Goal: Task Accomplishment & Management: Manage account settings

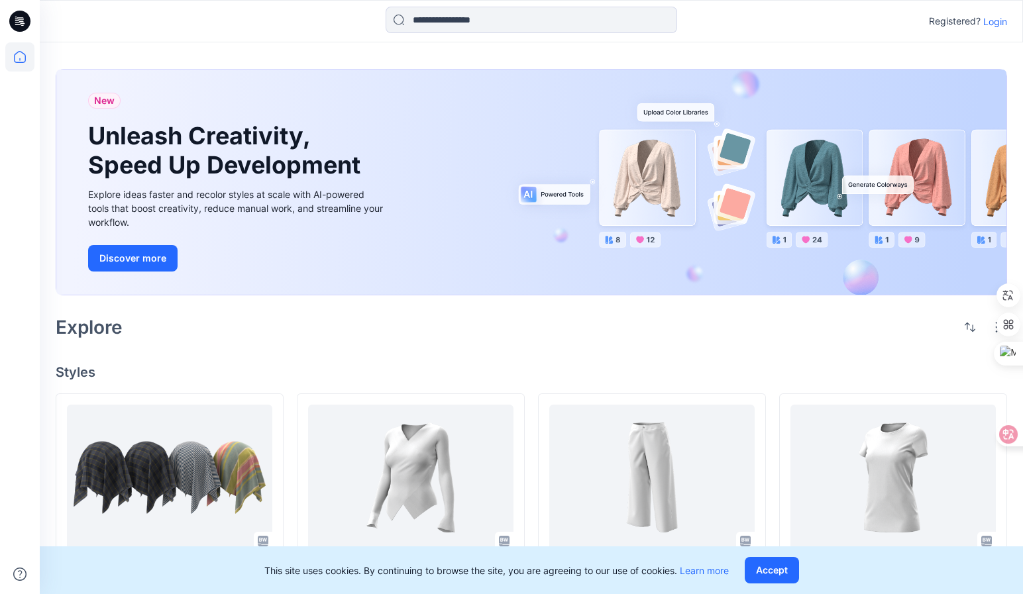
click at [994, 21] on p "Login" at bounding box center [995, 22] width 24 height 14
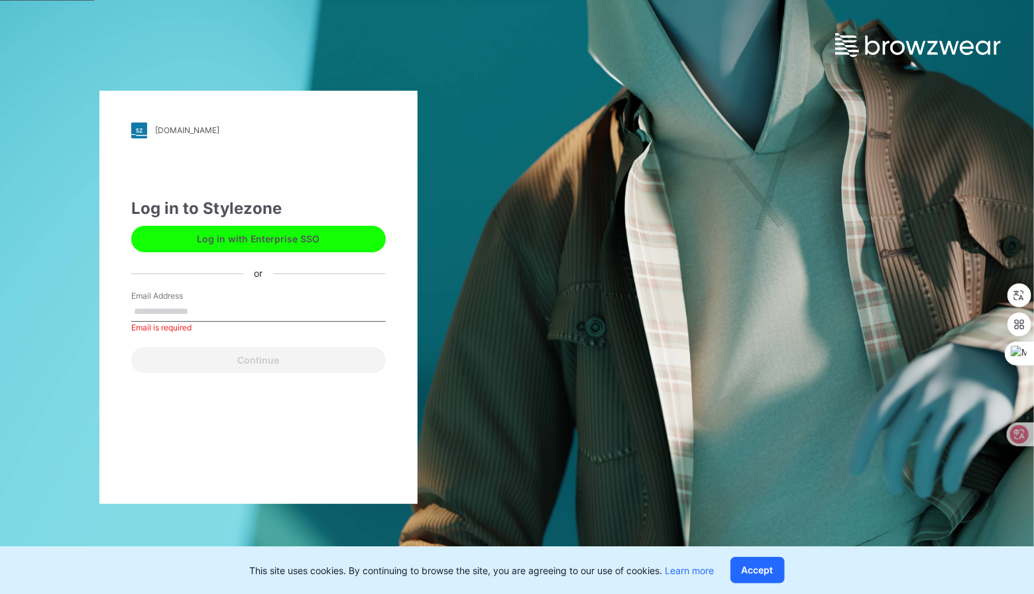
click at [192, 237] on button "Log in with Enterprise SSO" at bounding box center [258, 239] width 254 height 27
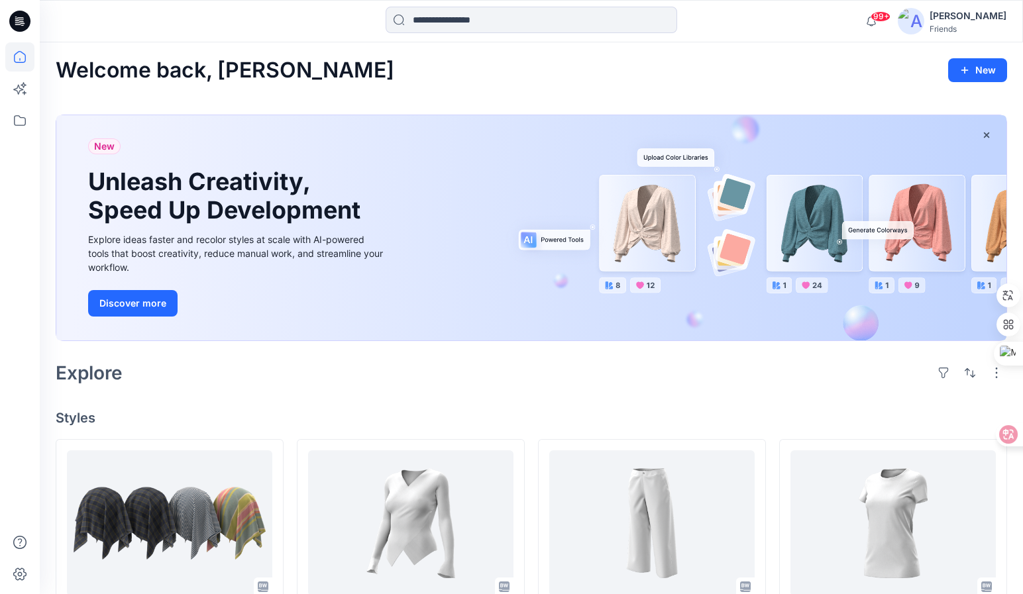
click at [998, 15] on div "[PERSON_NAME]" at bounding box center [968, 16] width 77 height 16
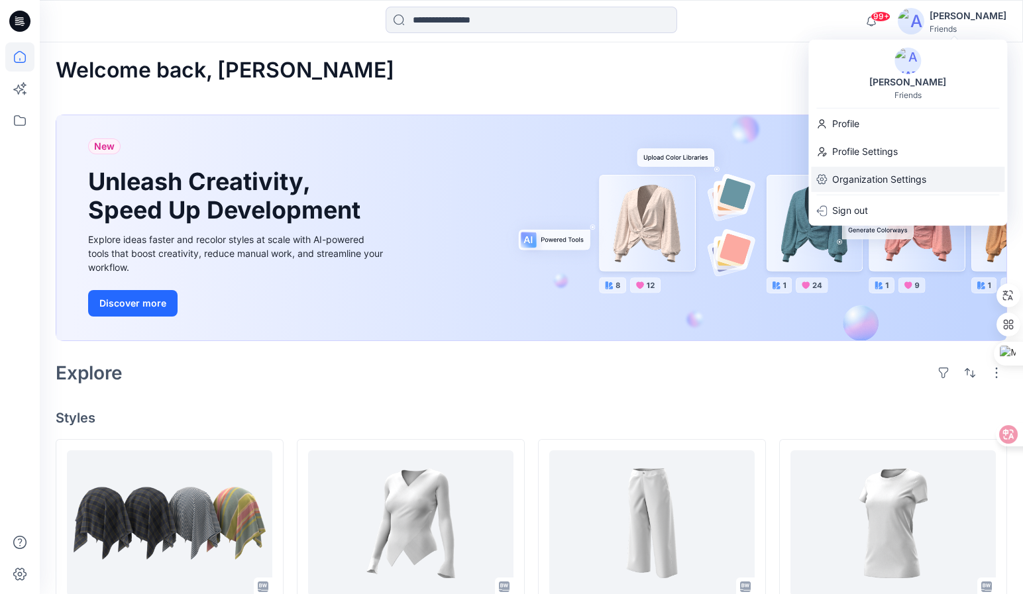
click at [899, 180] on p "Organization Settings" at bounding box center [879, 179] width 94 height 25
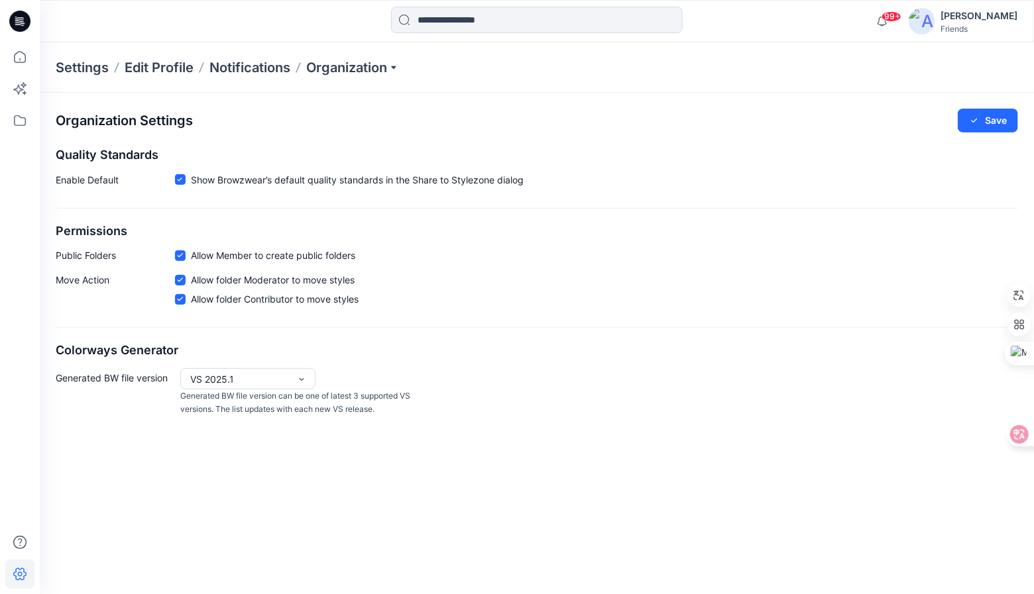
drag, startPoint x: 581, startPoint y: 506, endPoint x: 557, endPoint y: 477, distance: 38.1
click at [582, 506] on div "Organization Settings Save Quality Standards Enable Default Show Browzwear’s de…" at bounding box center [537, 344] width 994 height 502
click at [398, 62] on p "Organization" at bounding box center [352, 67] width 93 height 19
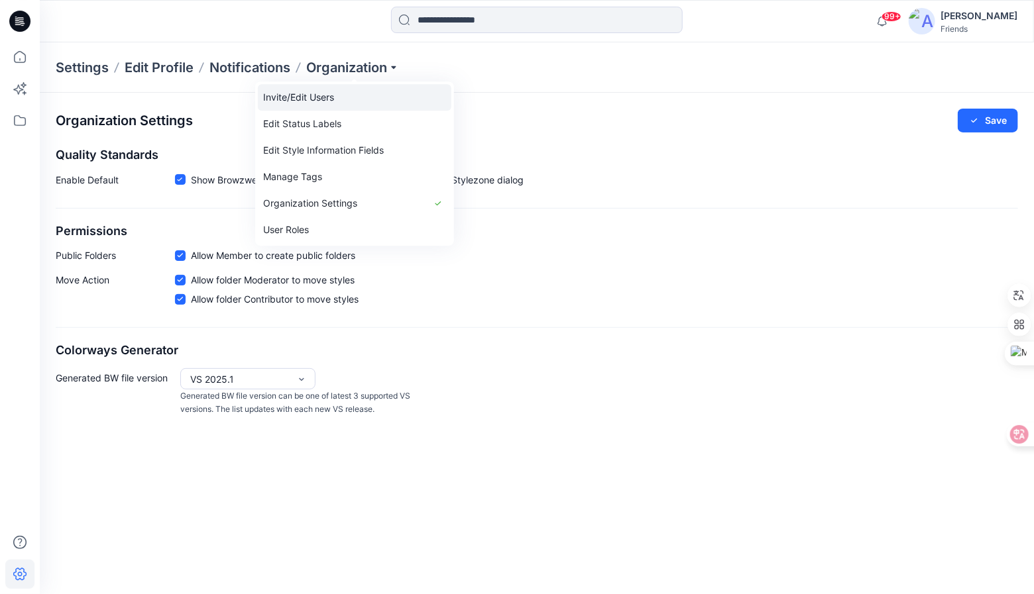
click at [325, 103] on link "Invite/Edit Users" at bounding box center [355, 97] width 194 height 27
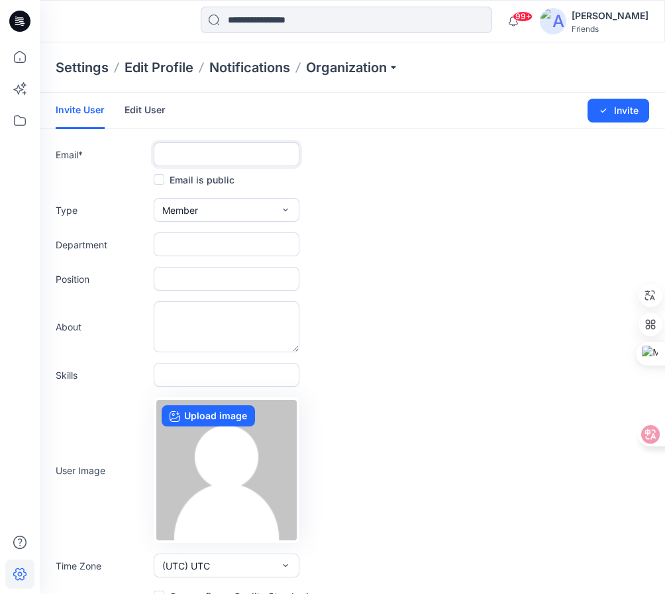
drag, startPoint x: 201, startPoint y: 142, endPoint x: 205, endPoint y: 153, distance: 11.3
click at [200, 144] on input "text" at bounding box center [227, 154] width 146 height 24
paste input "**********"
type input "**********"
click at [154, 182] on span at bounding box center [159, 179] width 11 height 11
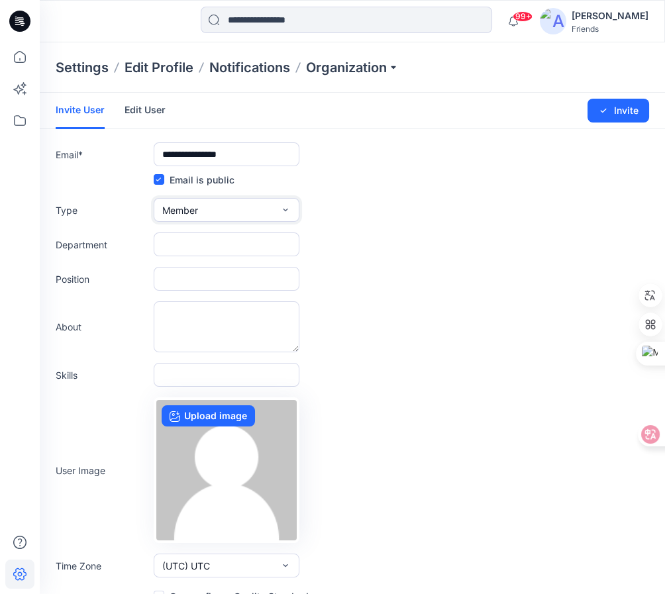
click at [292, 206] on button "Member" at bounding box center [227, 210] width 146 height 24
click at [272, 245] on button "External" at bounding box center [226, 240] width 140 height 27
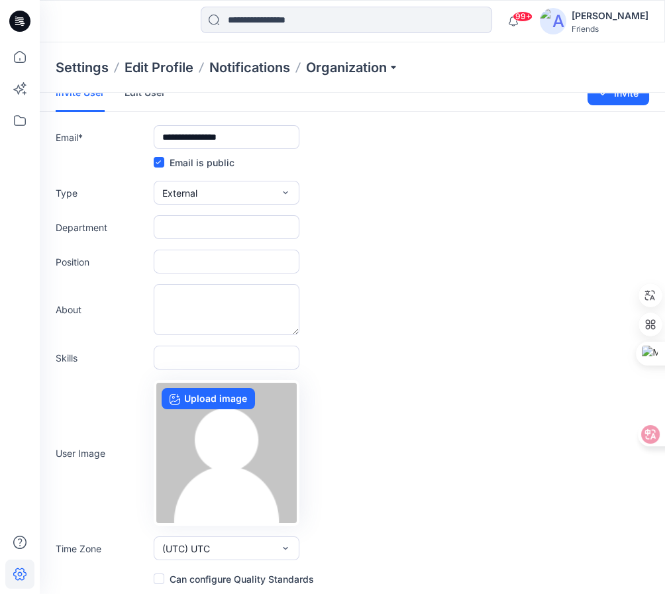
scroll to position [19, 0]
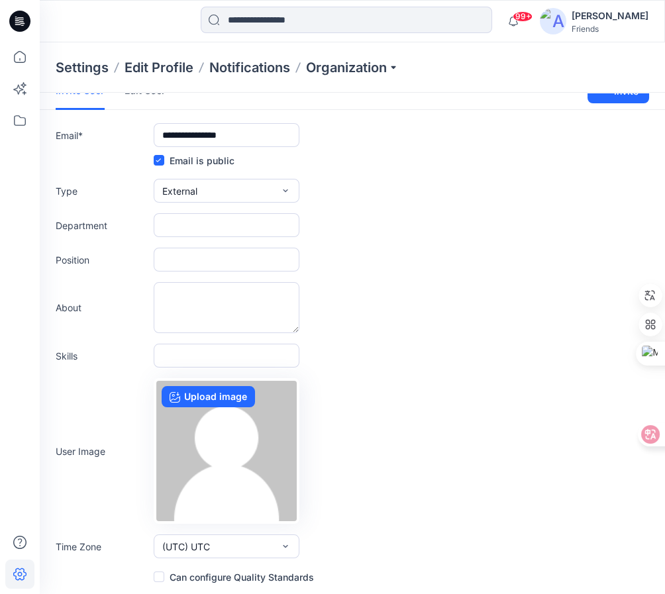
click at [160, 577] on span at bounding box center [159, 577] width 11 height 11
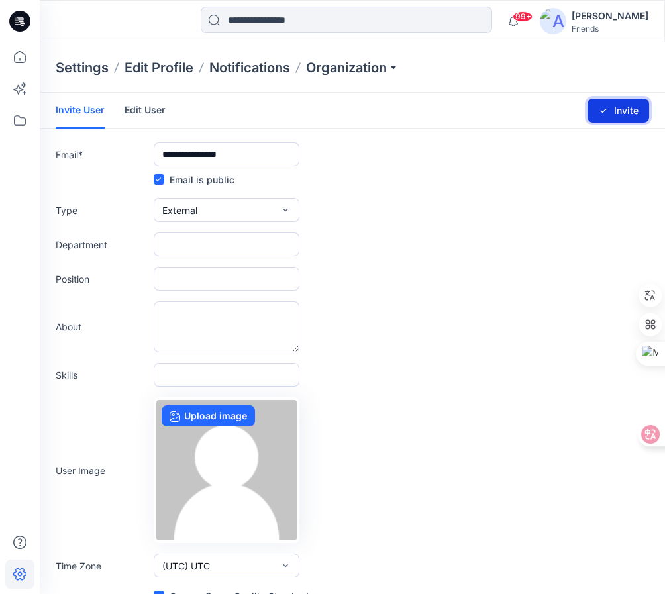
click at [620, 111] on button "Invite" at bounding box center [619, 111] width 62 height 24
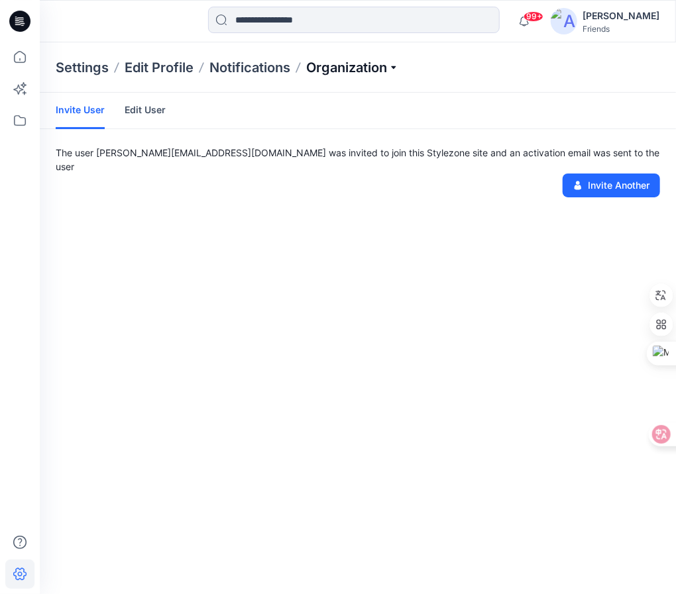
click at [334, 72] on p "Organization" at bounding box center [352, 67] width 93 height 19
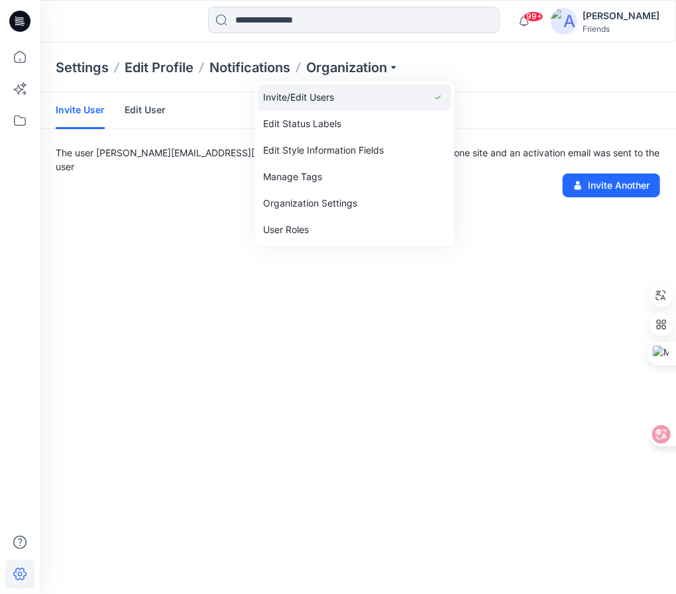
click at [313, 104] on link "Invite/Edit Users" at bounding box center [355, 97] width 194 height 27
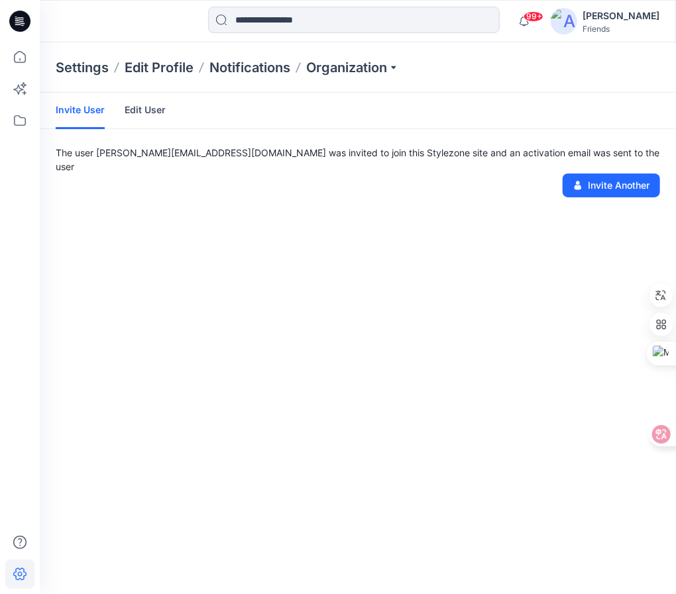
click at [70, 100] on link "Invite User" at bounding box center [80, 111] width 49 height 36
click at [620, 176] on button "Invite Another" at bounding box center [611, 186] width 97 height 24
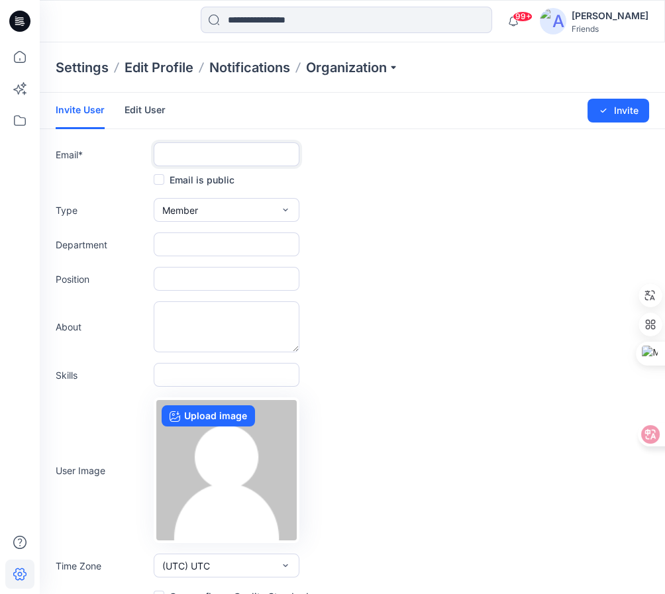
click at [223, 150] on input "text" at bounding box center [227, 154] width 146 height 24
paste input "**********"
click at [162, 180] on span at bounding box center [159, 179] width 11 height 11
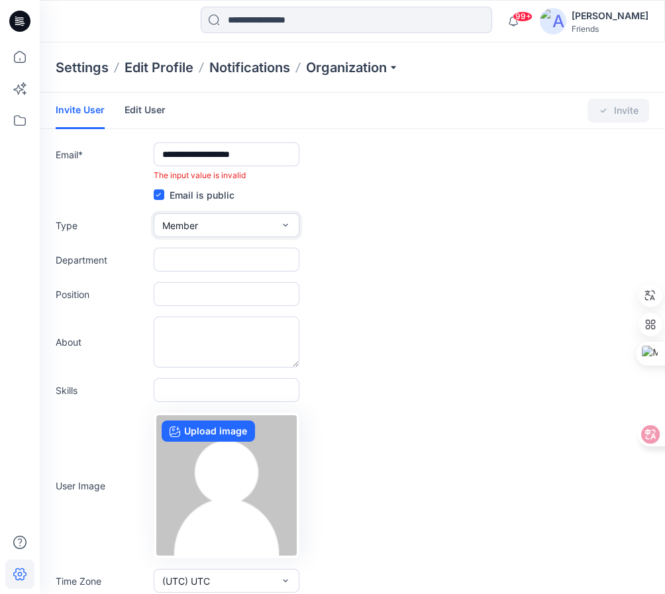
click at [239, 229] on button "Member" at bounding box center [227, 225] width 146 height 24
click at [207, 256] on button "External" at bounding box center [226, 256] width 140 height 27
click at [405, 217] on div "Type External External Member Admin" at bounding box center [353, 225] width 594 height 24
click at [644, 431] on icon at bounding box center [641, 434] width 11 height 11
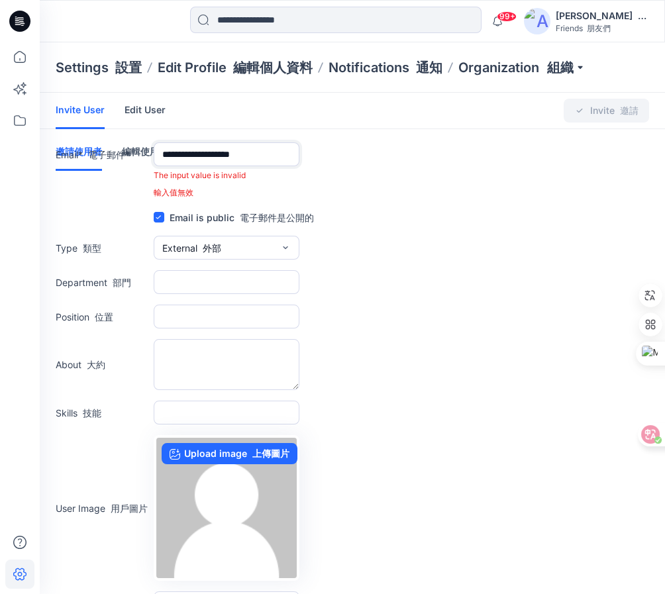
click at [168, 158] on input "**********" at bounding box center [227, 154] width 146 height 24
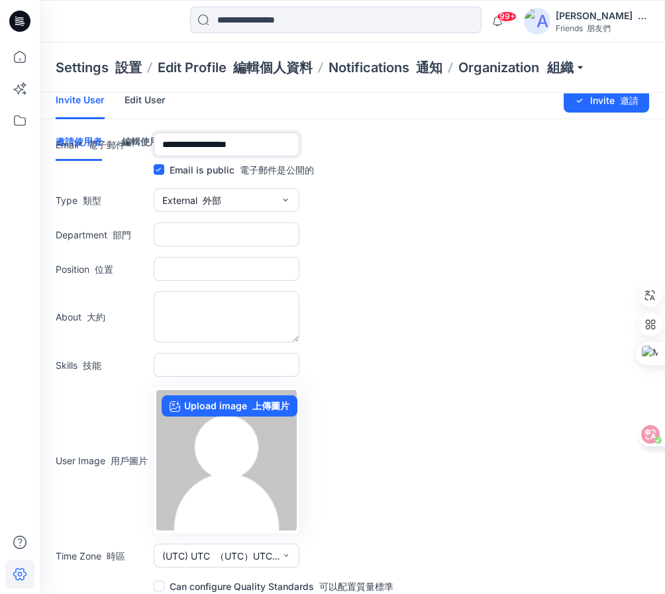
scroll to position [19, 0]
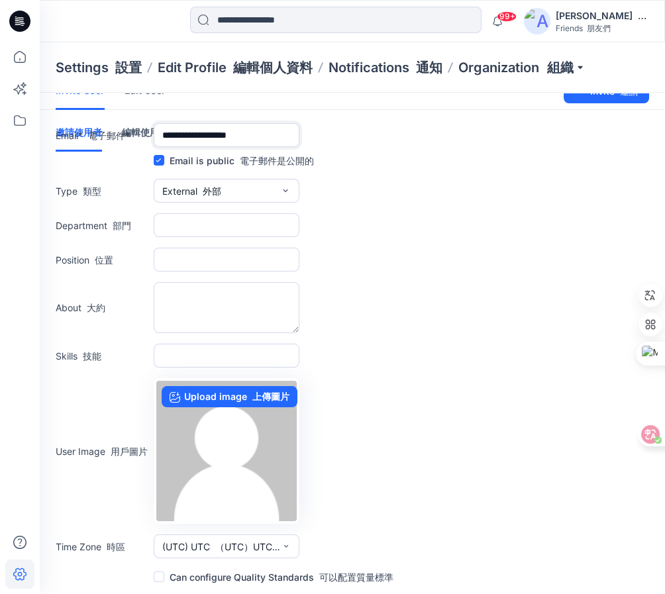
type input "**********"
click at [155, 575] on span at bounding box center [159, 577] width 11 height 11
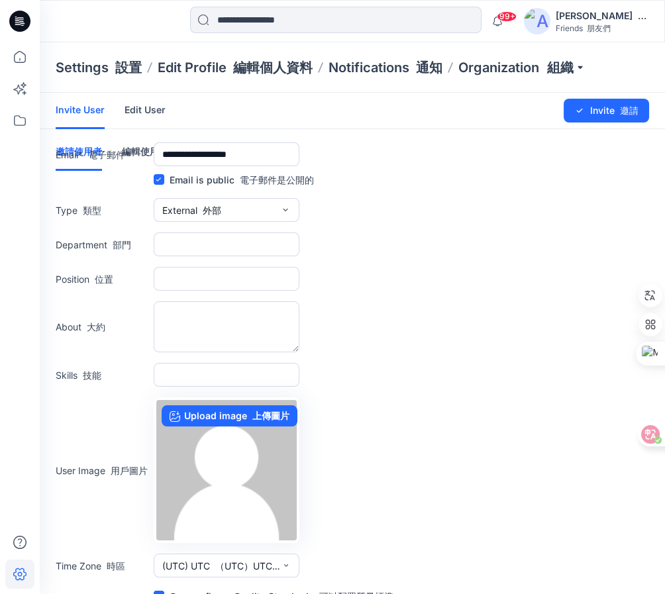
scroll to position [0, 0]
click at [604, 106] on button "Invite 邀請" at bounding box center [606, 111] width 85 height 24
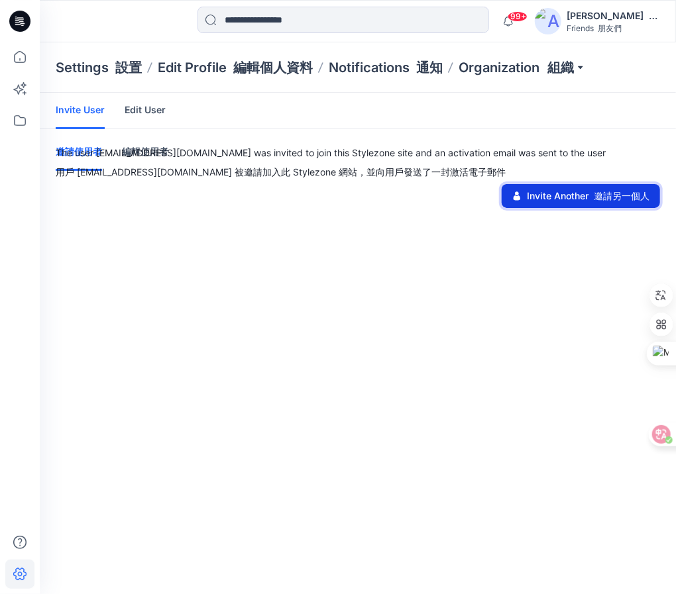
click at [608, 200] on font "邀請另一個人" at bounding box center [622, 195] width 56 height 11
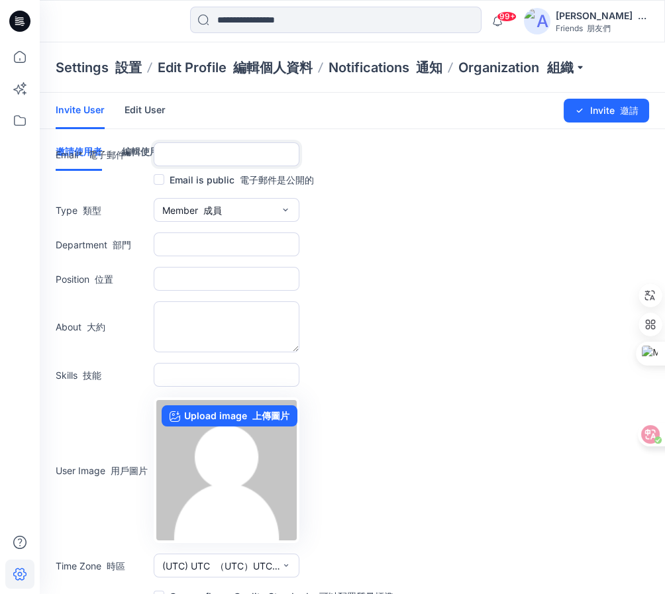
click at [250, 154] on input "text" at bounding box center [227, 154] width 146 height 24
paste input "**********"
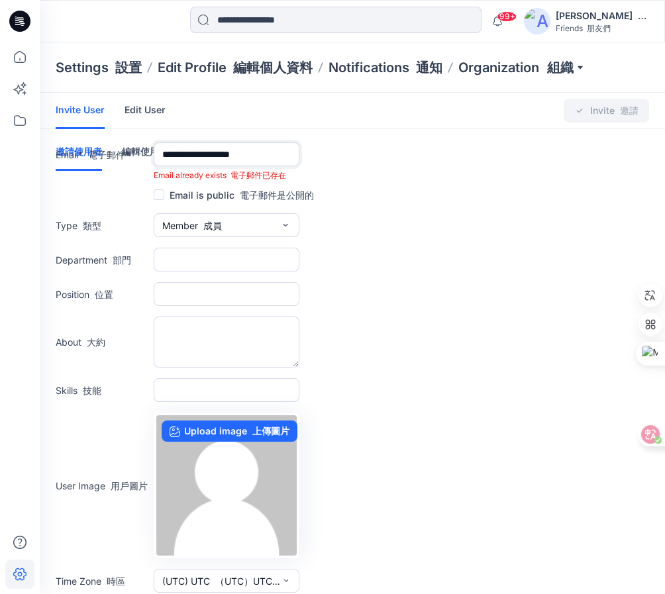
click at [163, 156] on input "**********" at bounding box center [227, 154] width 146 height 24
click at [284, 151] on input "**********" at bounding box center [227, 154] width 146 height 24
type input "**********"
click at [157, 195] on span at bounding box center [159, 195] width 11 height 11
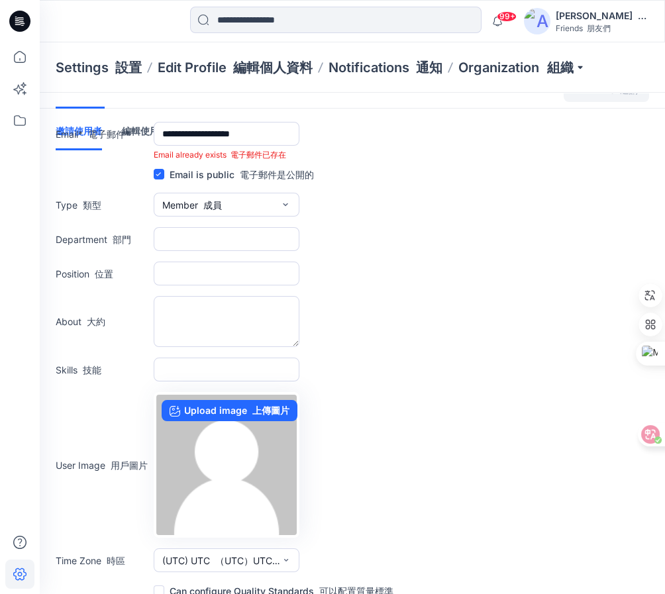
scroll to position [35, 0]
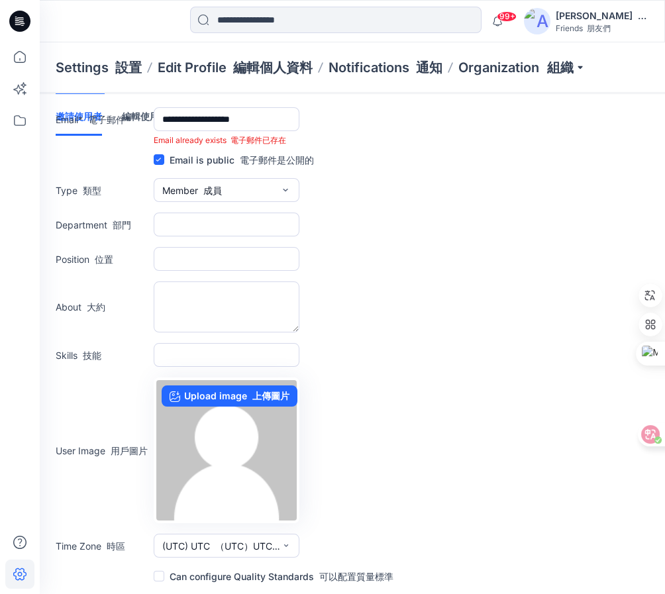
click at [156, 572] on span at bounding box center [159, 576] width 11 height 11
click at [641, 439] on icon at bounding box center [641, 434] width 11 height 11
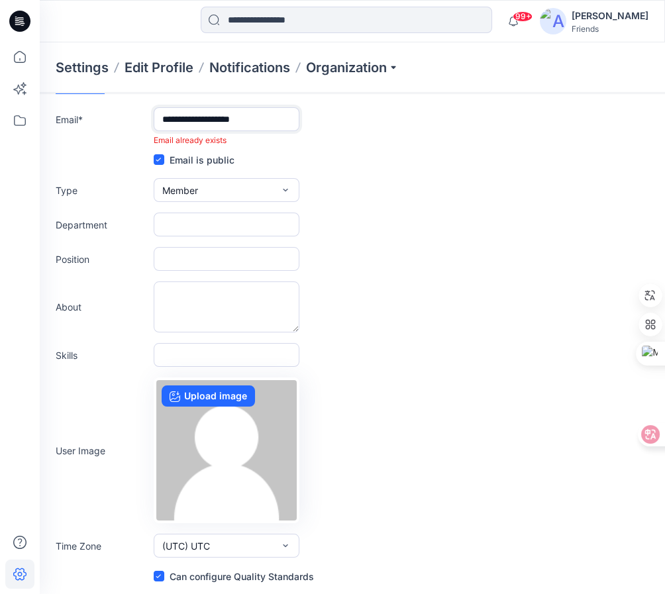
type textarea "*"
drag, startPoint x: 266, startPoint y: 127, endPoint x: 158, endPoint y: 117, distance: 108.5
click at [158, 117] on input "**********" at bounding box center [227, 119] width 146 height 24
click at [366, 62] on p "Organization" at bounding box center [352, 67] width 93 height 19
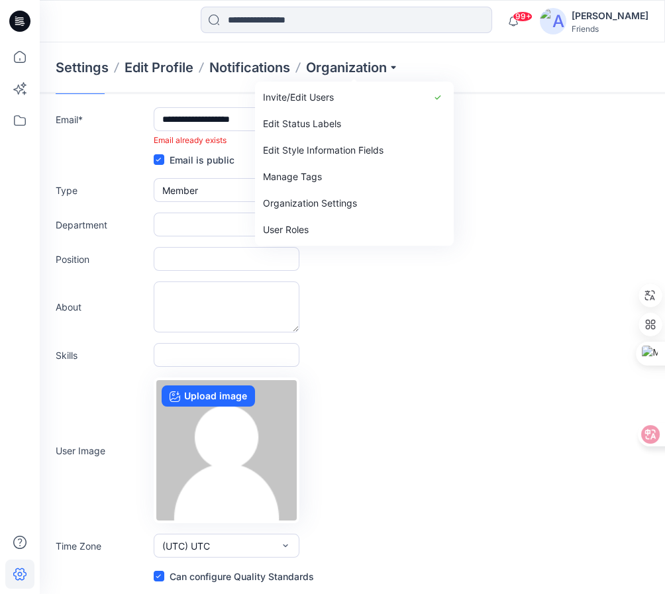
click at [566, 223] on div "Department" at bounding box center [353, 225] width 594 height 24
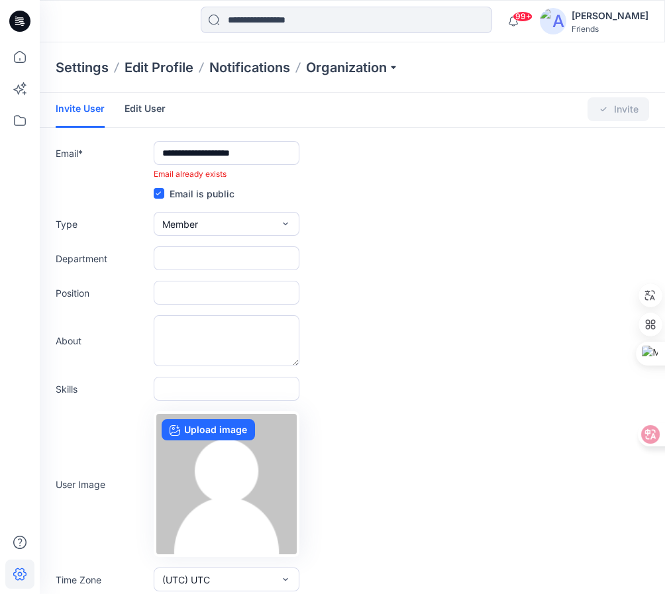
scroll to position [0, 0]
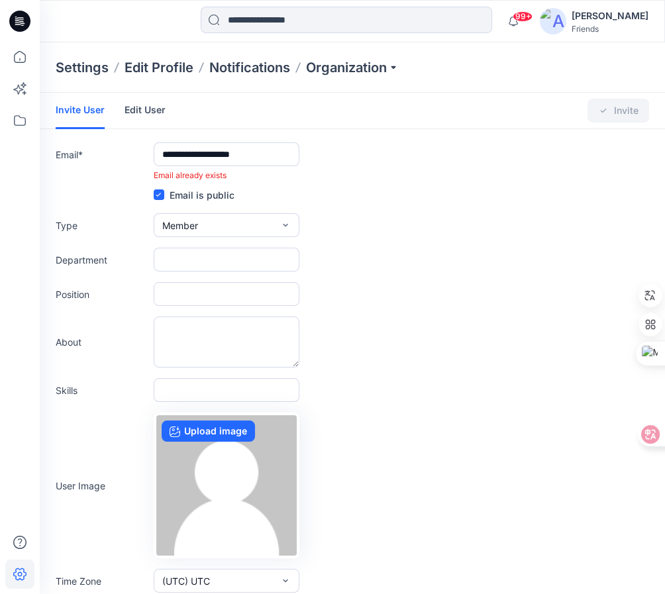
click at [146, 107] on link "Edit User" at bounding box center [145, 110] width 41 height 34
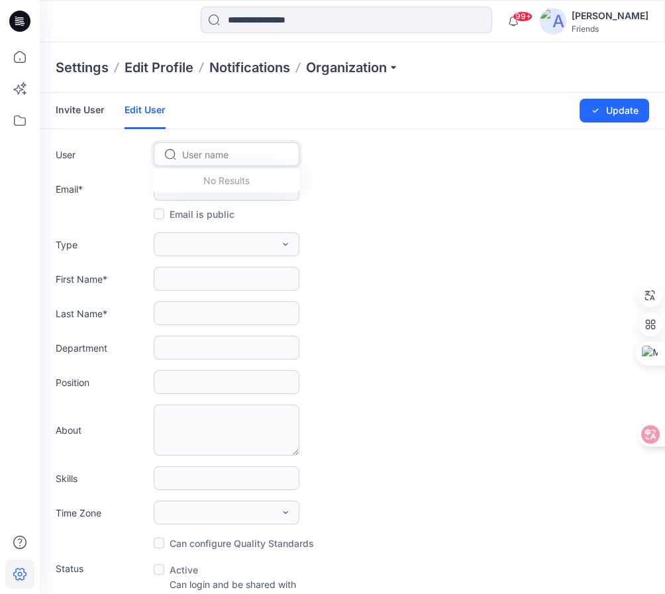
drag, startPoint x: 203, startPoint y: 154, endPoint x: 211, endPoint y: 155, distance: 7.4
click at [203, 154] on div at bounding box center [234, 154] width 105 height 17
paste input "**********"
type input "**********"
click at [211, 180] on span "Yuchia Pan" at bounding box center [208, 183] width 48 height 14
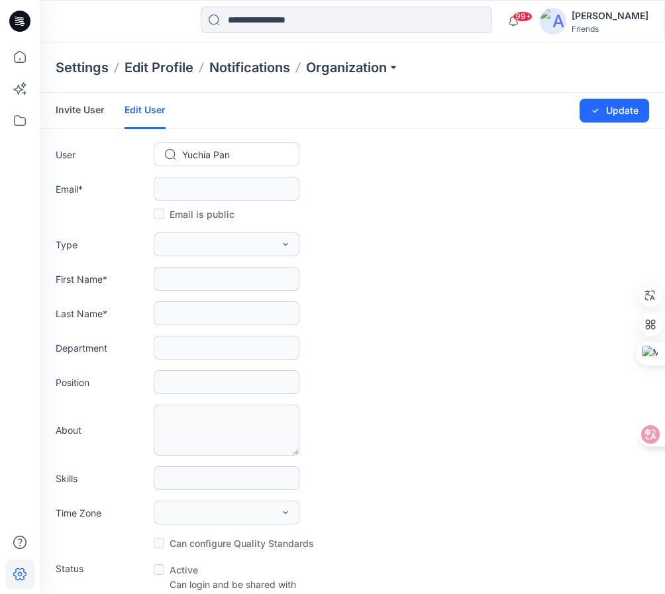
type input "**********"
type input "******"
type input "***"
click at [82, 110] on link "Invite User" at bounding box center [80, 110] width 49 height 34
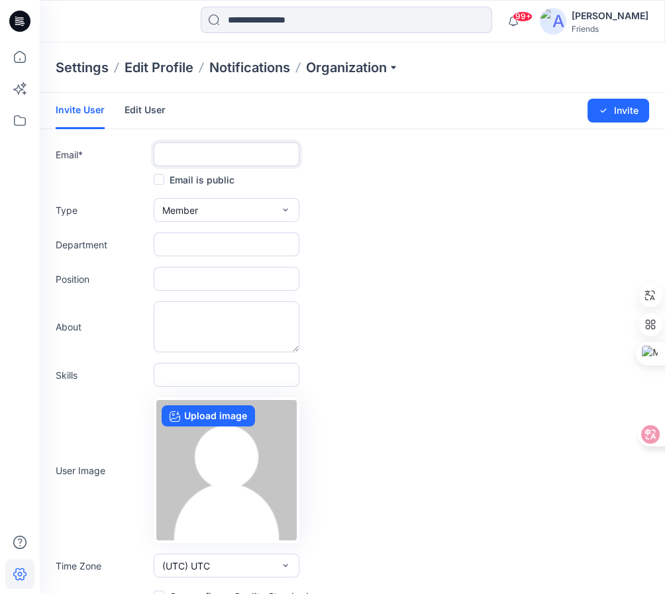
click at [206, 154] on input "text" at bounding box center [227, 154] width 146 height 24
paste input "**********"
type input "**********"
click at [160, 183] on span at bounding box center [159, 179] width 11 height 11
click at [191, 207] on span "Member" at bounding box center [180, 210] width 36 height 14
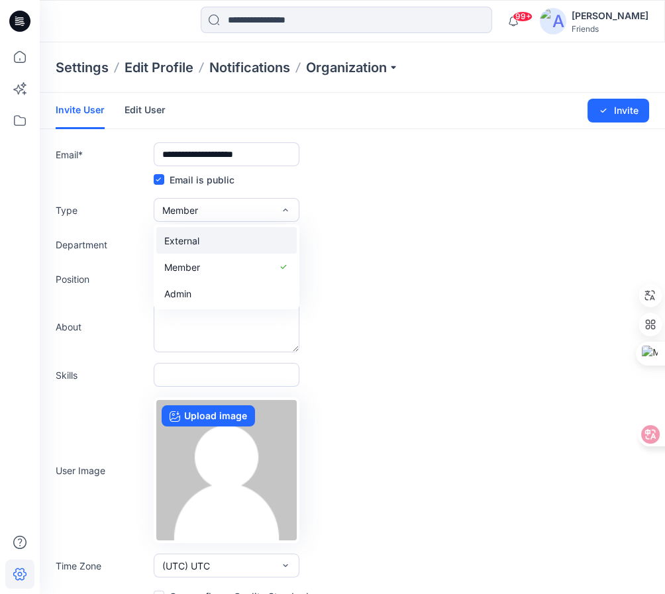
click at [215, 246] on button "External" at bounding box center [226, 240] width 140 height 27
click at [146, 107] on link "Edit User" at bounding box center [145, 110] width 41 height 34
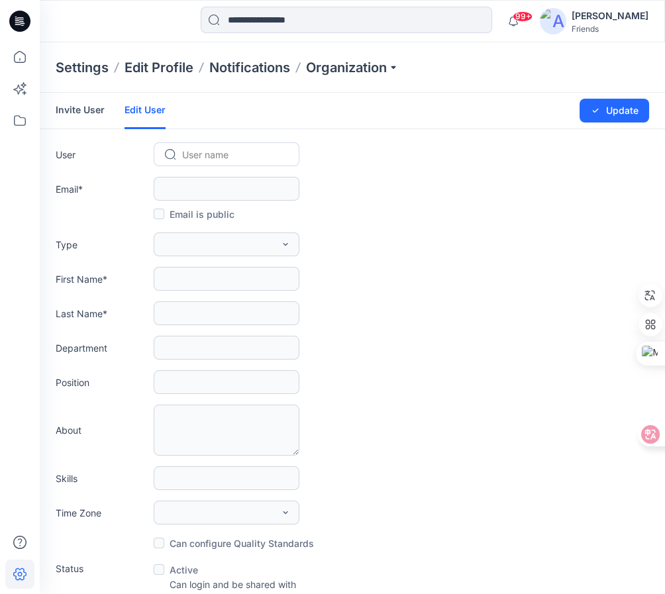
click at [83, 109] on link "Invite User" at bounding box center [80, 110] width 49 height 34
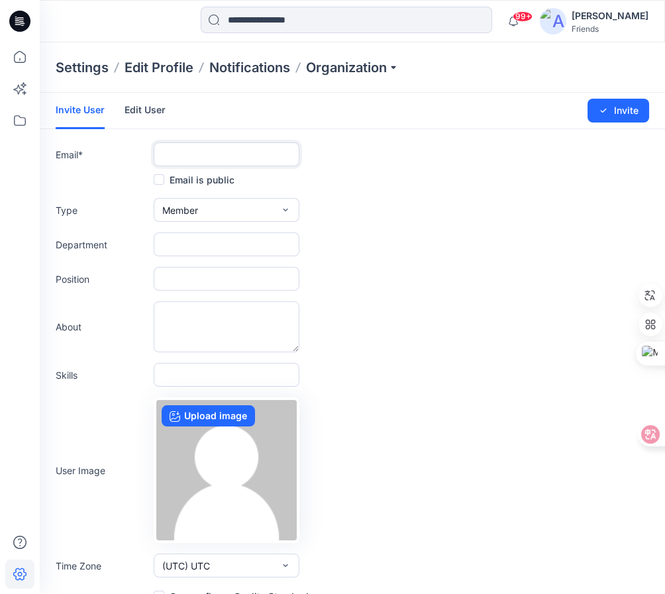
drag, startPoint x: 178, startPoint y: 152, endPoint x: 211, endPoint y: 164, distance: 35.0
click at [178, 152] on input "text" at bounding box center [227, 154] width 146 height 24
paste input "**********"
type input "**********"
click at [158, 178] on span at bounding box center [159, 179] width 11 height 11
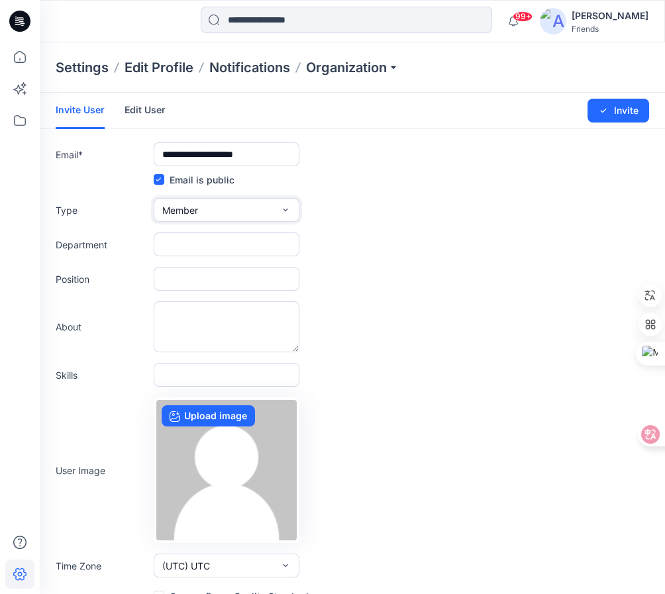
click at [204, 209] on button "Member" at bounding box center [227, 210] width 146 height 24
click at [200, 244] on button "External" at bounding box center [226, 240] width 140 height 27
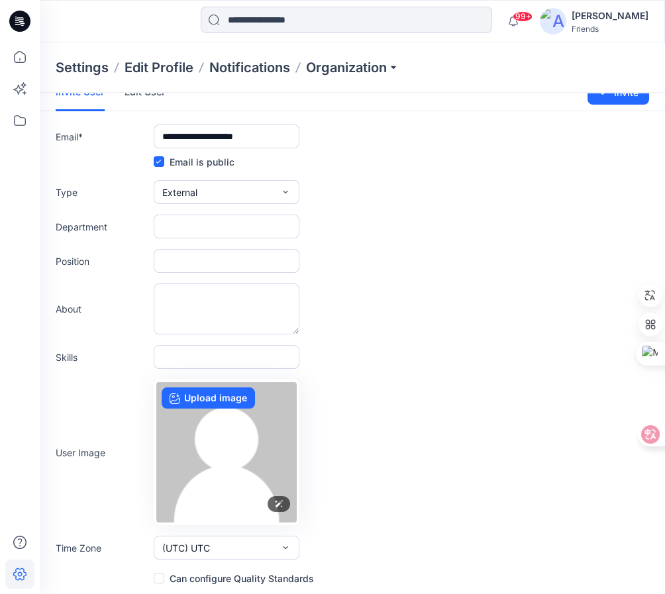
scroll to position [19, 0]
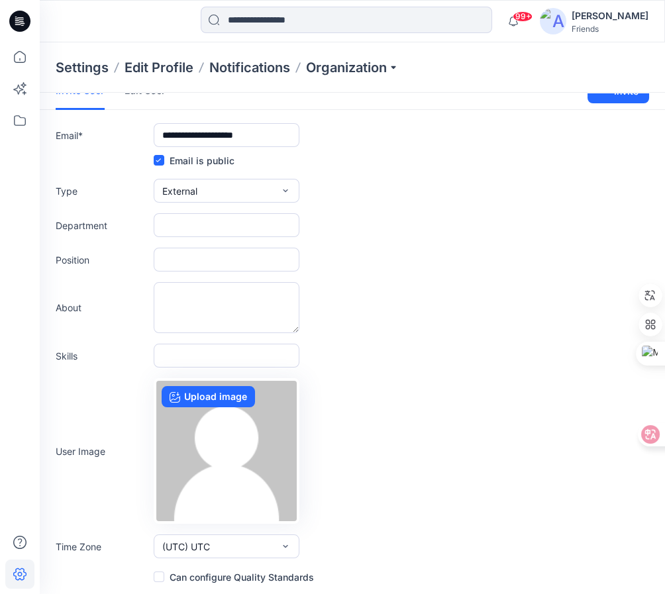
click at [156, 580] on span at bounding box center [159, 577] width 11 height 11
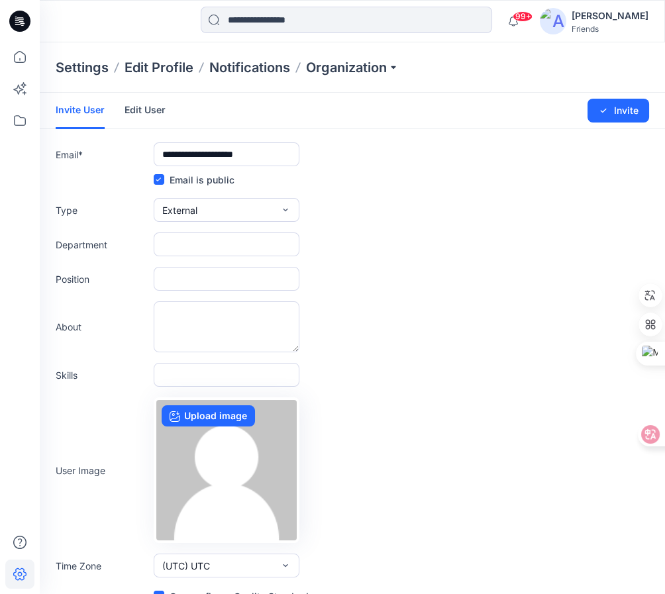
scroll to position [0, 0]
click at [624, 107] on button "Invite" at bounding box center [619, 111] width 62 height 24
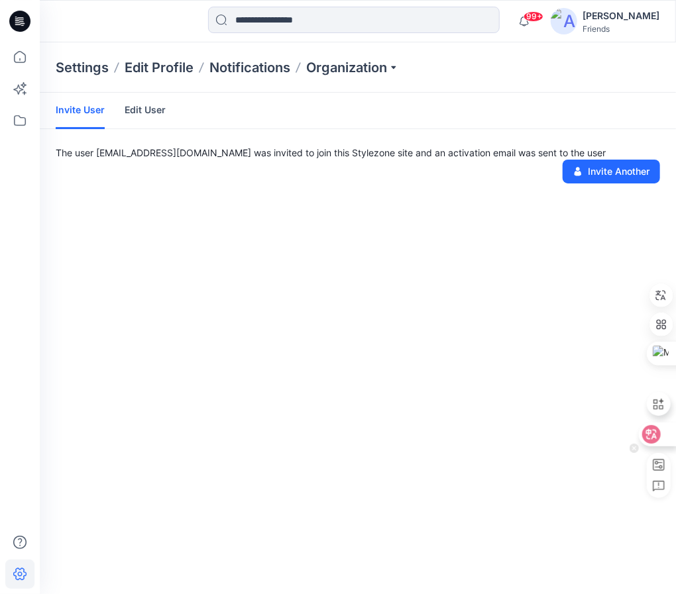
click at [651, 434] on icon at bounding box center [651, 434] width 13 height 13
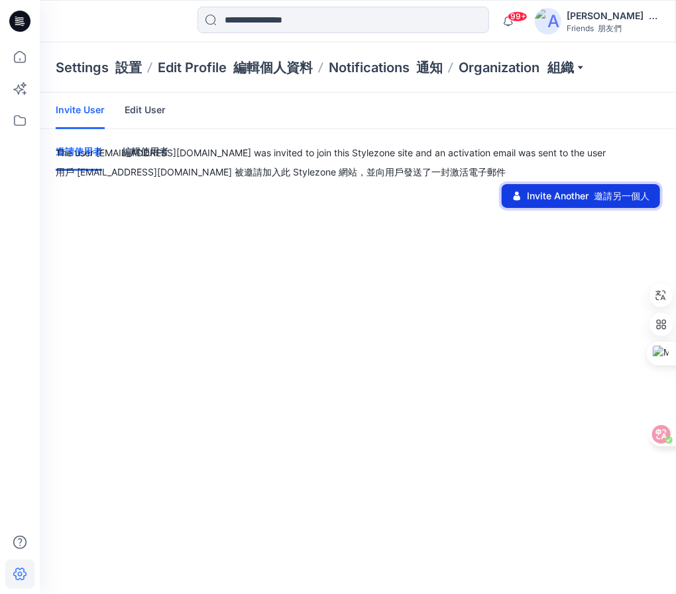
click at [576, 194] on button "Invite Another 邀請另一個人" at bounding box center [581, 196] width 158 height 24
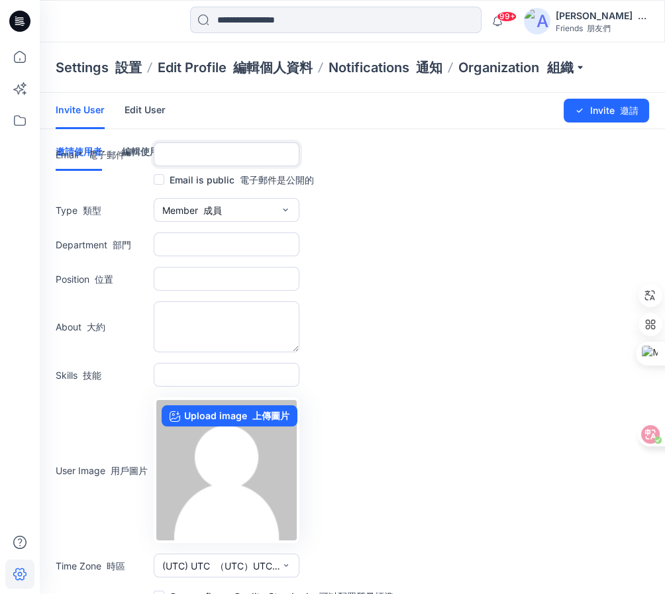
drag, startPoint x: 186, startPoint y: 152, endPoint x: 235, endPoint y: 164, distance: 50.6
click at [186, 152] on input "text" at bounding box center [227, 154] width 146 height 24
paste input "**********"
type input "**********"
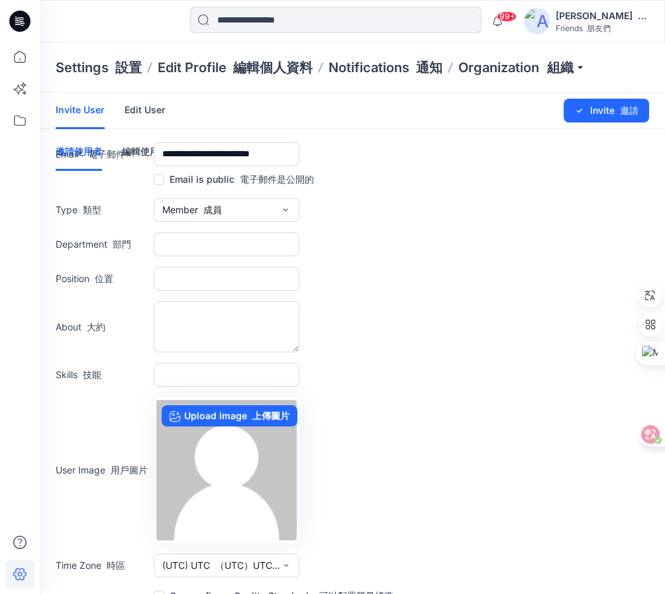
scroll to position [0, 0]
drag, startPoint x: 162, startPoint y: 184, endPoint x: 169, endPoint y: 187, distance: 7.4
click at [163, 184] on label at bounding box center [159, 179] width 11 height 11
drag, startPoint x: 188, startPoint y: 206, endPoint x: 211, endPoint y: 219, distance: 26.4
click at [188, 207] on span "Member 成員" at bounding box center [192, 210] width 60 height 14
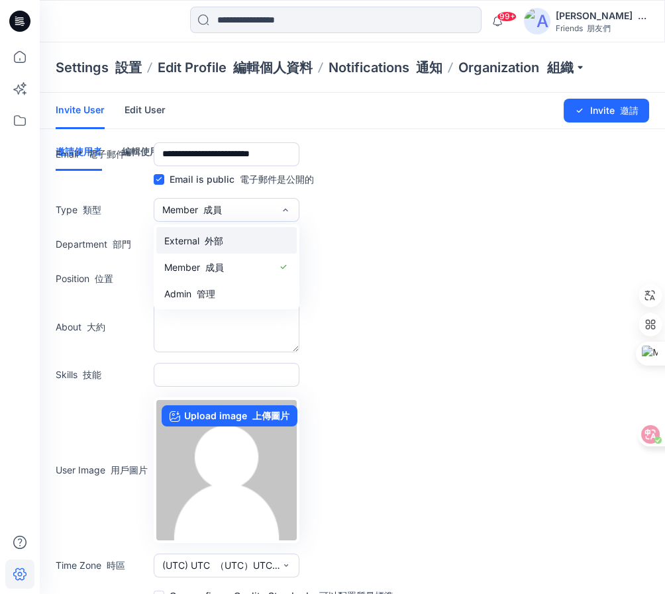
click at [214, 245] on font "外部" at bounding box center [214, 240] width 19 height 11
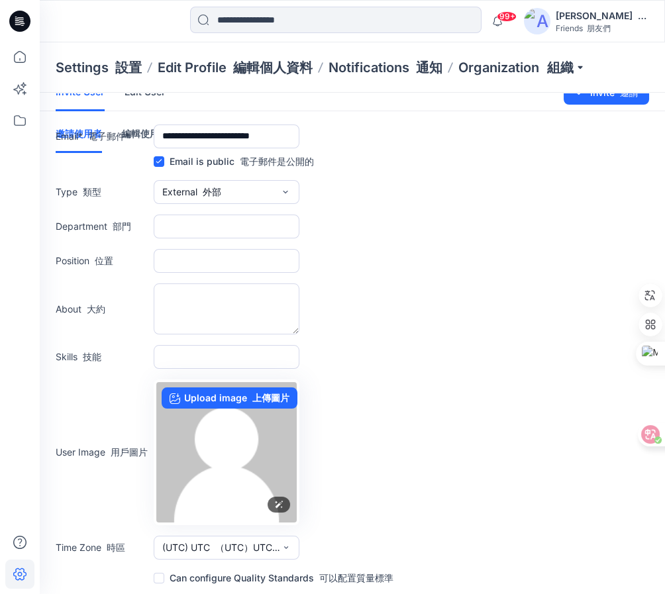
scroll to position [19, 0]
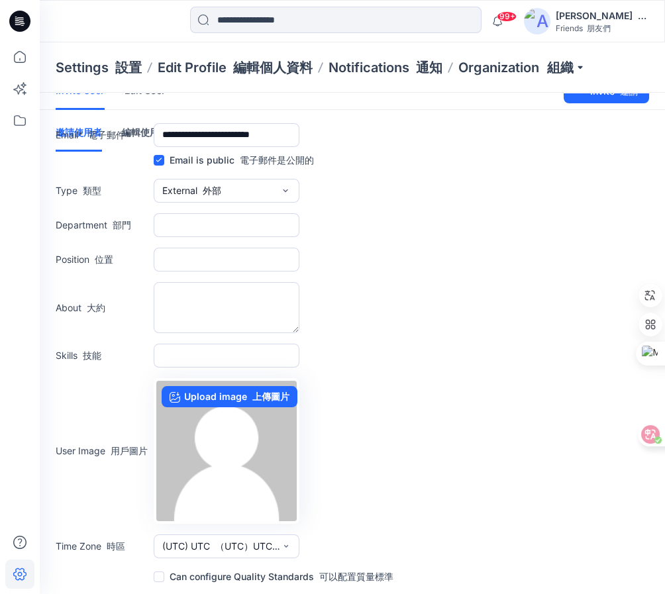
click at [161, 575] on span at bounding box center [159, 577] width 11 height 11
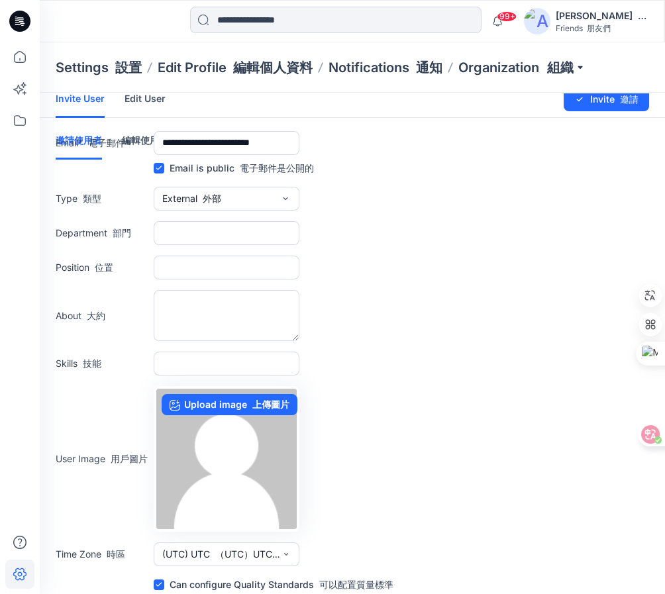
scroll to position [0, 0]
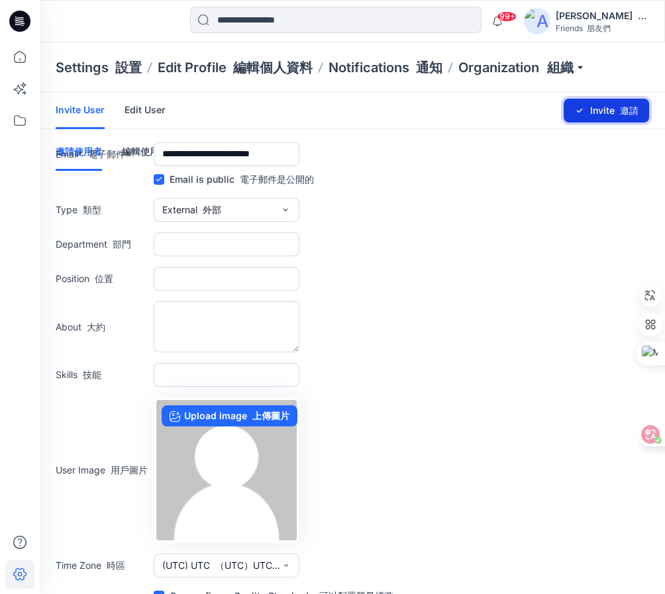
click at [616, 111] on font "submit" at bounding box center [617, 110] width 5 height 11
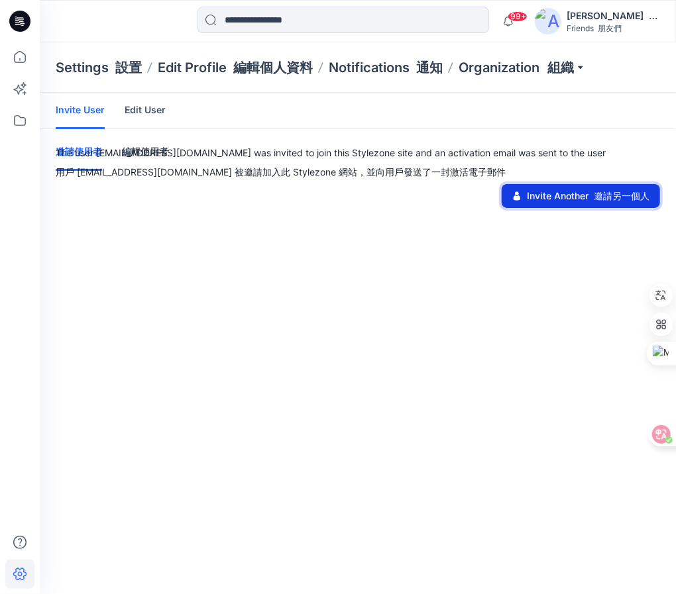
click at [571, 199] on button "Invite Another 邀請另一個人" at bounding box center [581, 196] width 158 height 24
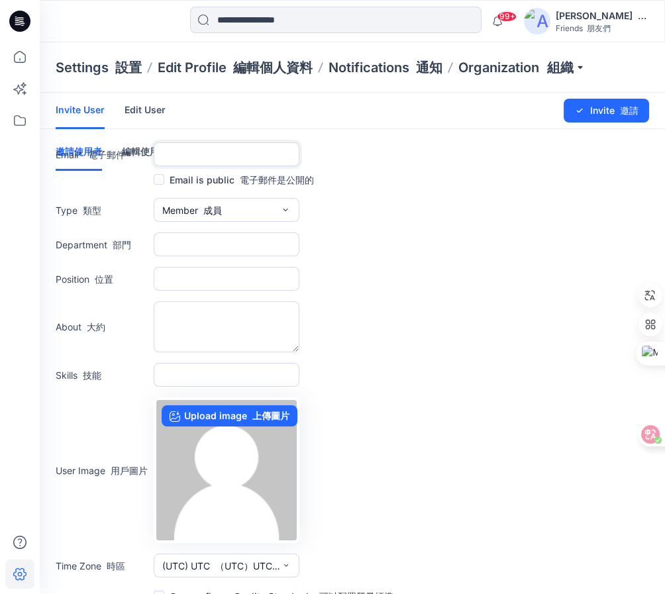
click at [224, 154] on input "text" at bounding box center [227, 154] width 146 height 24
paste input "**********"
type input "**********"
click at [164, 182] on label "Email is public 電子郵件是公開的" at bounding box center [234, 180] width 160 height 16
drag, startPoint x: 199, startPoint y: 204, endPoint x: 207, endPoint y: 223, distance: 20.2
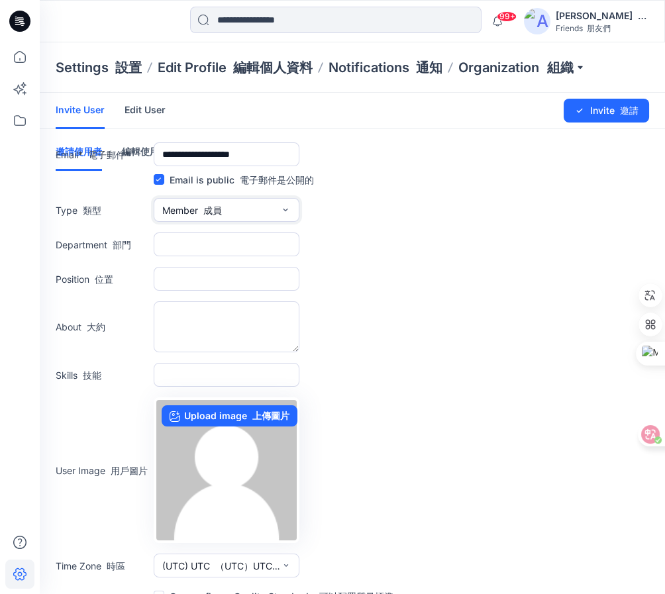
click at [199, 205] on font "button" at bounding box center [200, 210] width 5 height 11
click at [243, 239] on button "External 外部" at bounding box center [226, 240] width 140 height 27
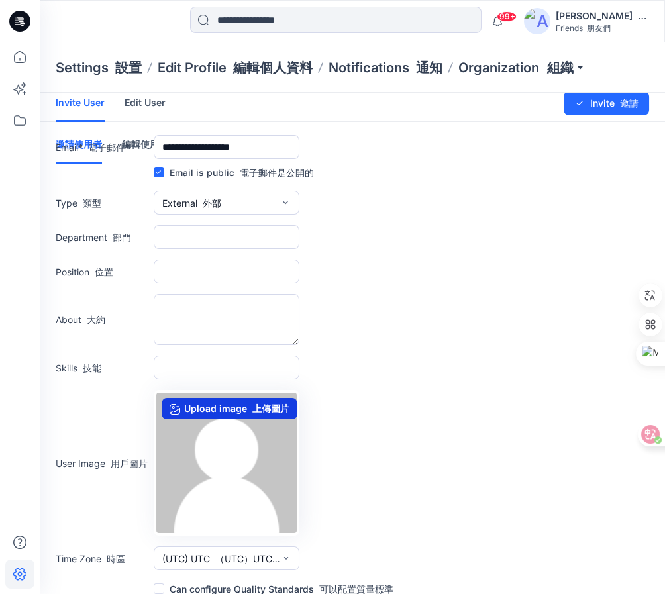
scroll to position [19, 0]
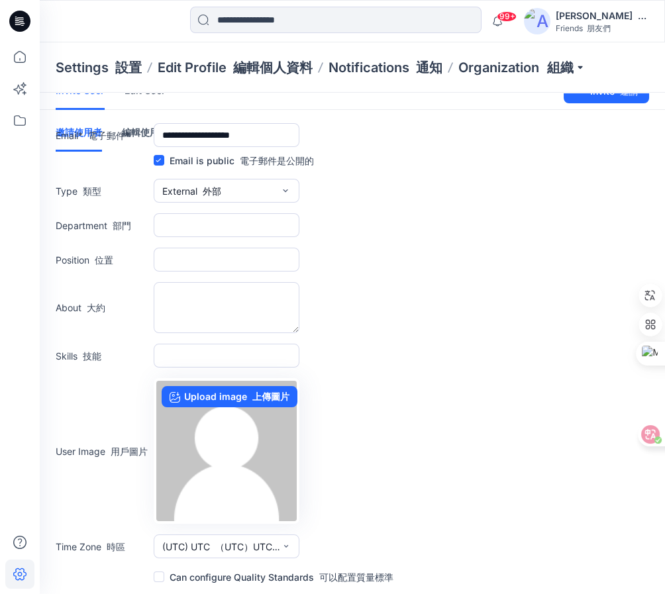
click at [162, 581] on span at bounding box center [159, 577] width 11 height 11
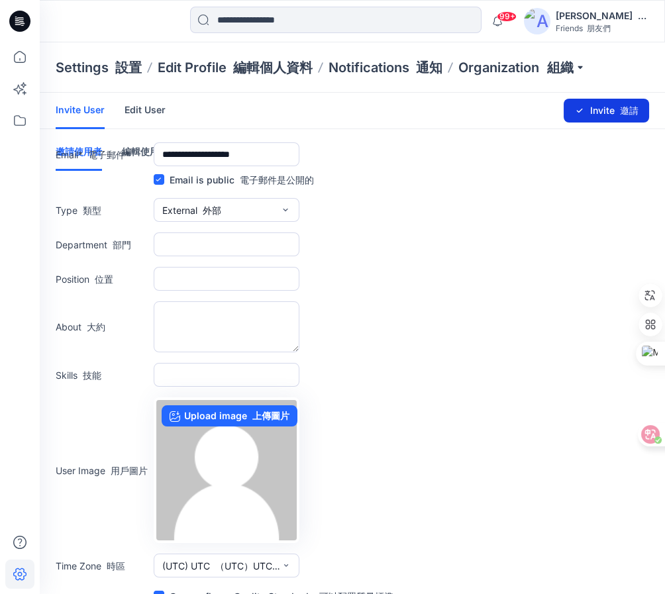
scroll to position [0, 0]
click at [603, 113] on button "Invite 邀請" at bounding box center [606, 111] width 85 height 24
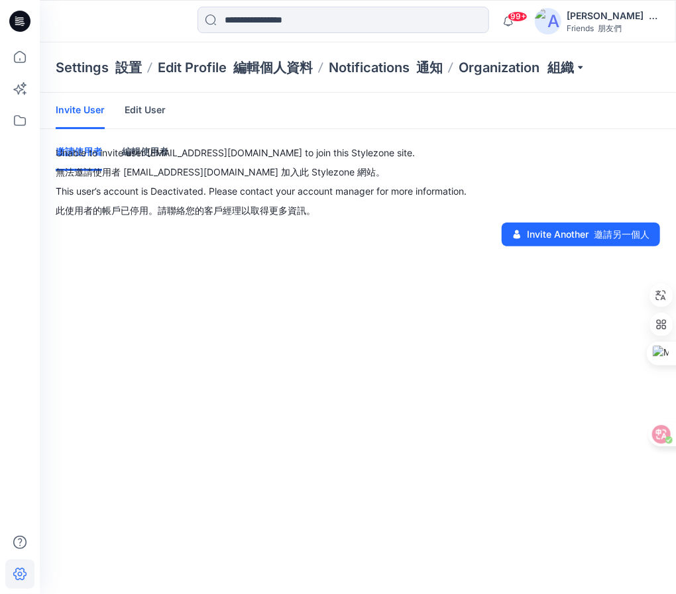
drag, startPoint x: 70, startPoint y: 105, endPoint x: 75, endPoint y: 113, distance: 8.6
click at [70, 105] on link "Invite User" at bounding box center [80, 111] width 49 height 36
click at [559, 230] on button "Invite Another 邀請另一個人" at bounding box center [581, 235] width 158 height 24
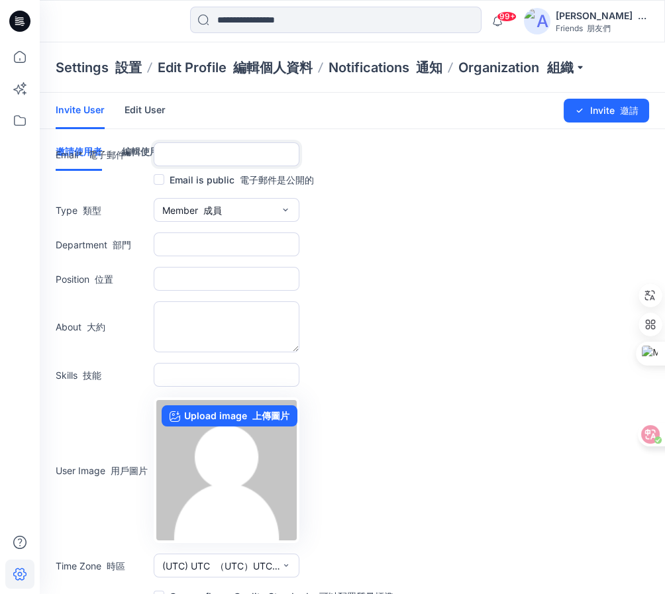
click at [209, 151] on input "text" at bounding box center [227, 154] width 146 height 24
paste input "**********"
type input "**********"
click at [158, 182] on span at bounding box center [159, 179] width 11 height 11
click at [283, 208] on icon "button" at bounding box center [285, 210] width 11 height 11
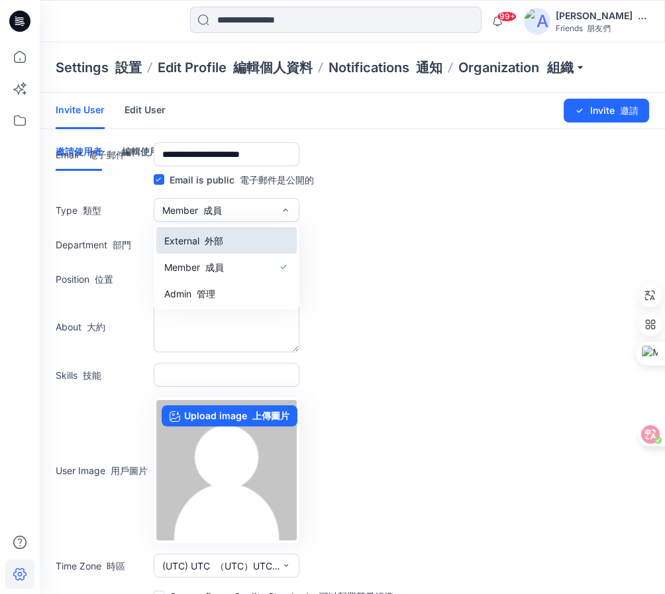
click at [232, 241] on button "External 外部" at bounding box center [226, 240] width 140 height 27
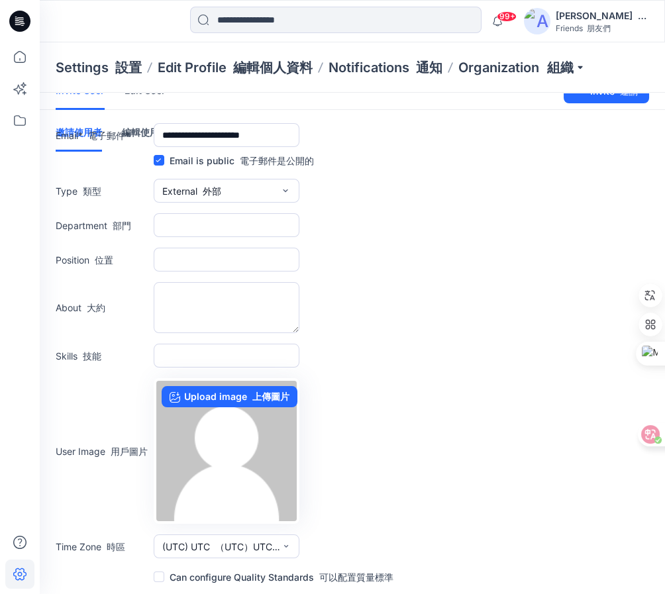
scroll to position [19, 0]
drag, startPoint x: 159, startPoint y: 579, endPoint x: 174, endPoint y: 565, distance: 20.6
click at [159, 577] on span at bounding box center [159, 577] width 11 height 11
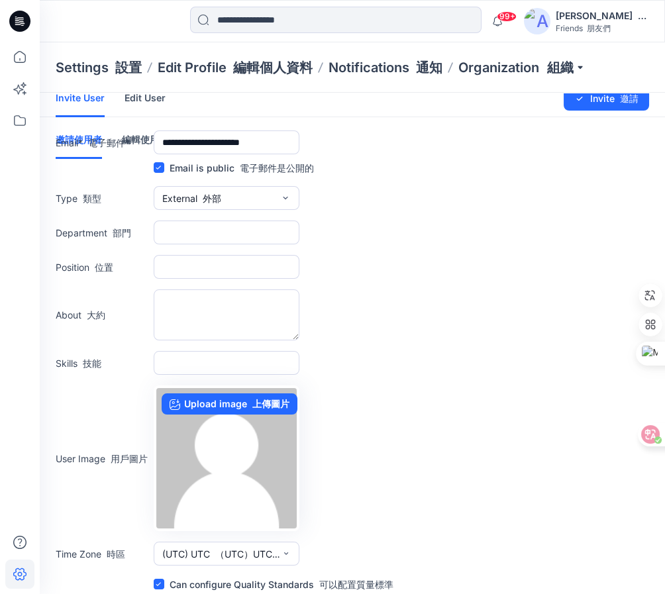
scroll to position [0, 0]
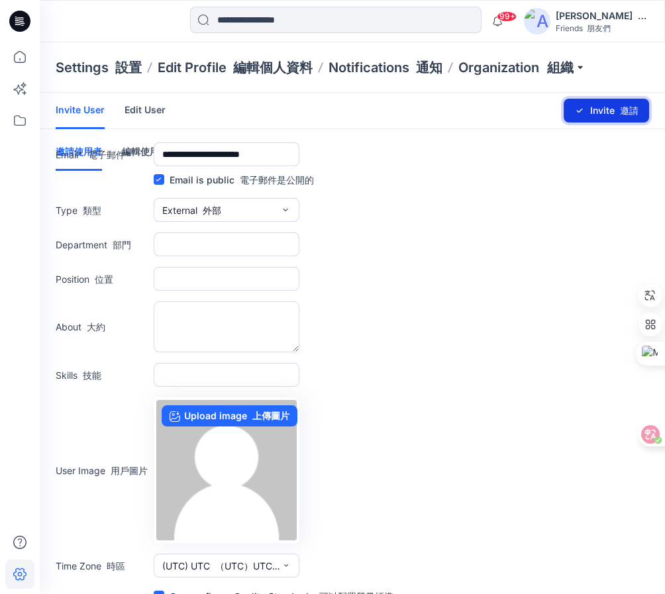
click at [604, 107] on button "Invite 邀請" at bounding box center [606, 111] width 85 height 24
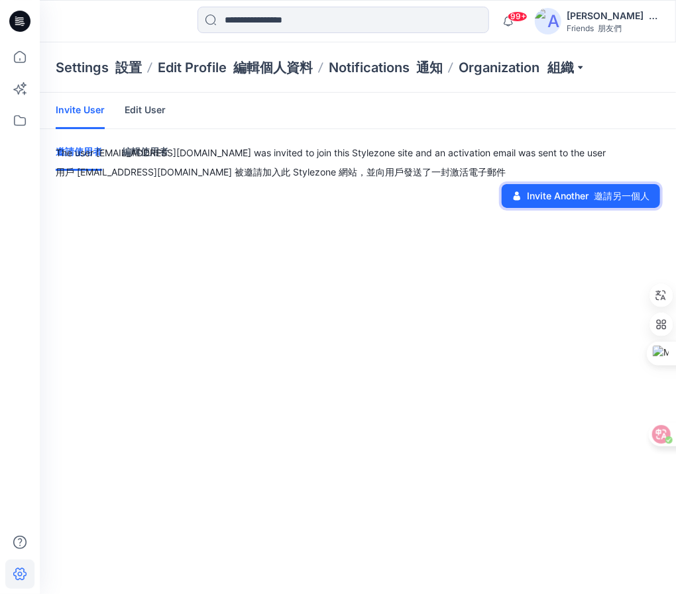
drag, startPoint x: 543, startPoint y: 189, endPoint x: 469, endPoint y: 188, distance: 74.2
click at [541, 189] on button "Invite Another 邀請另一個人" at bounding box center [581, 196] width 158 height 24
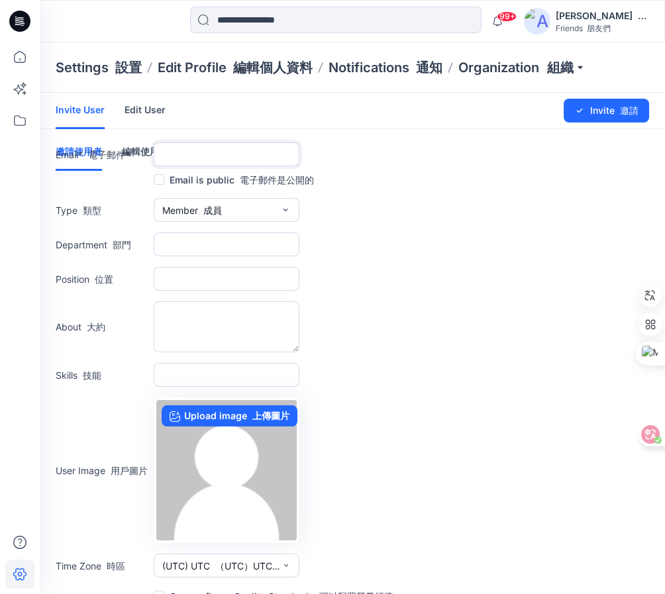
click at [184, 152] on input "text" at bounding box center [227, 154] width 146 height 24
paste input "**********"
type input "**********"
click at [164, 180] on span at bounding box center [159, 179] width 11 height 11
click at [237, 207] on button "Member 成員" at bounding box center [227, 210] width 146 height 24
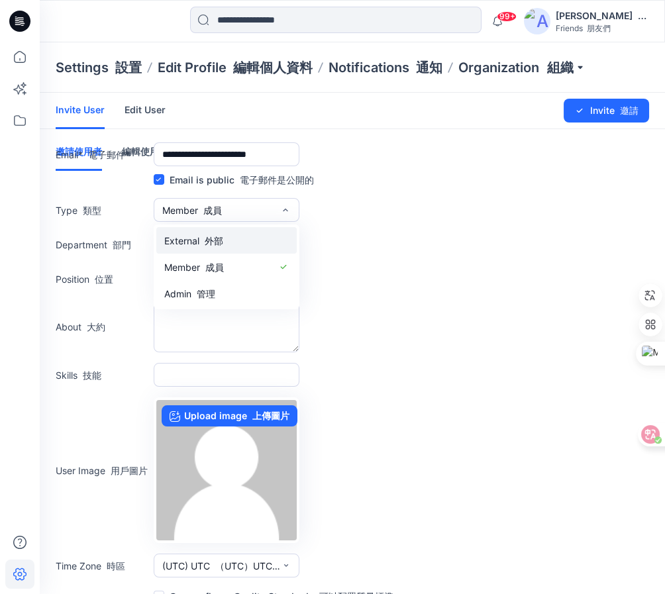
click at [219, 243] on font "外部" at bounding box center [214, 240] width 19 height 11
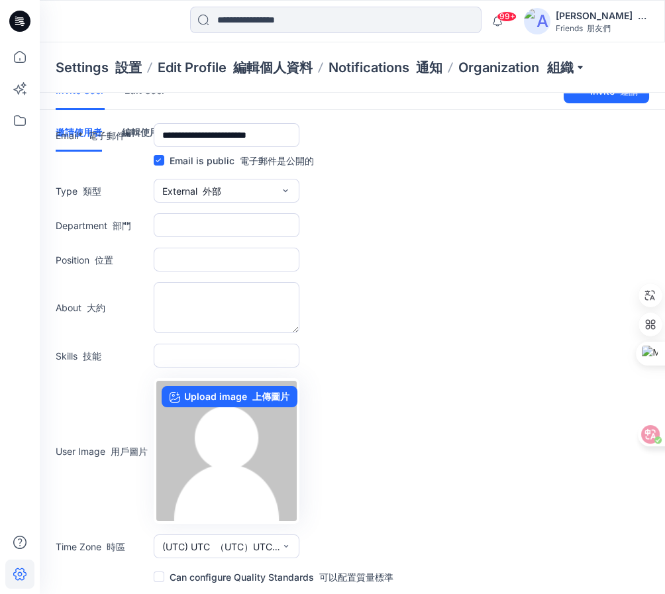
drag, startPoint x: 158, startPoint y: 579, endPoint x: 204, endPoint y: 554, distance: 52.5
click at [158, 579] on span at bounding box center [159, 577] width 11 height 11
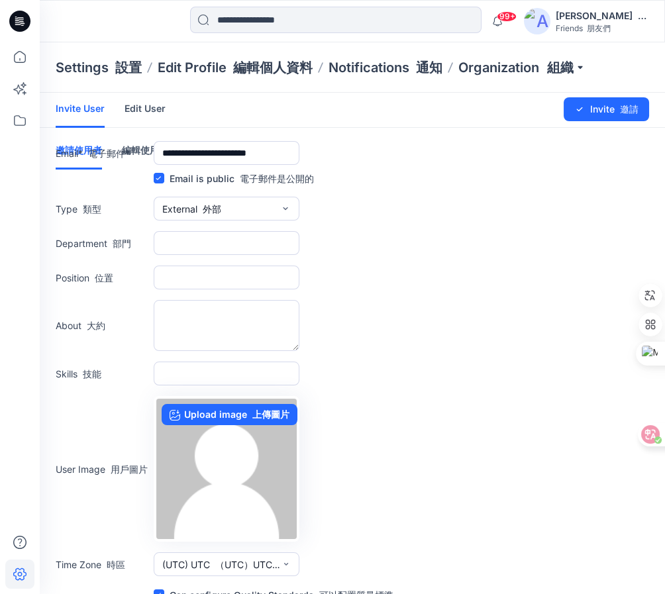
scroll to position [0, 0]
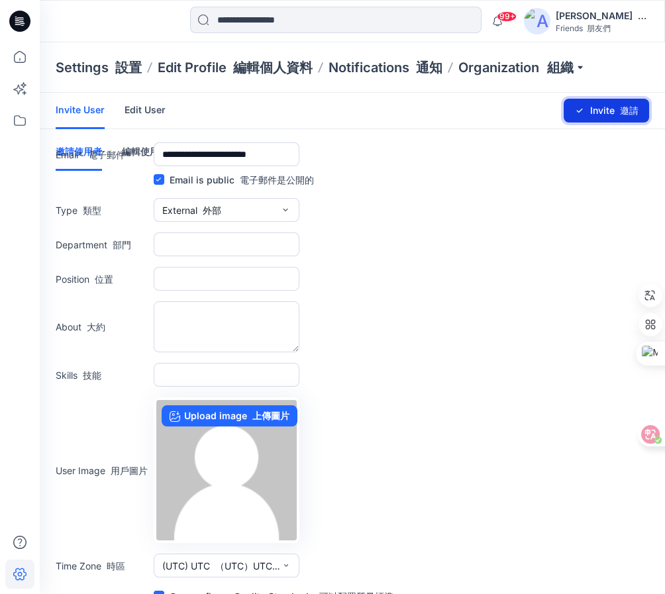
click at [616, 109] on font "submit" at bounding box center [617, 110] width 5 height 11
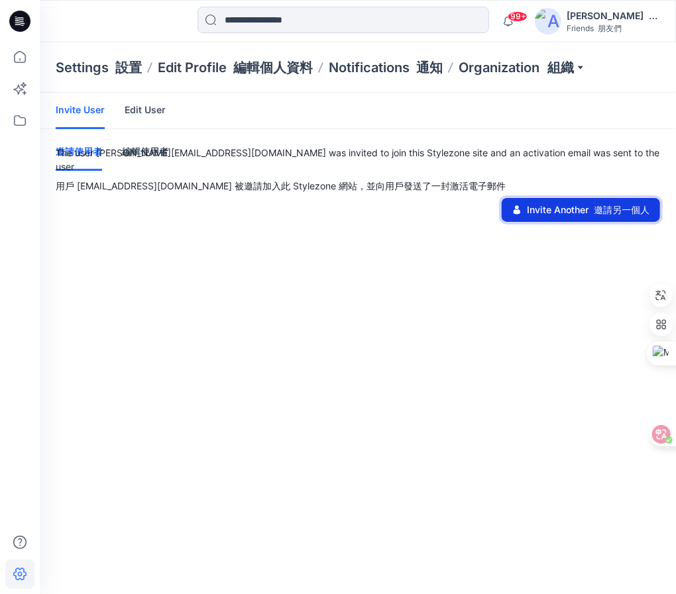
click at [556, 198] on button "Invite Another 邀請另一個人" at bounding box center [581, 210] width 158 height 24
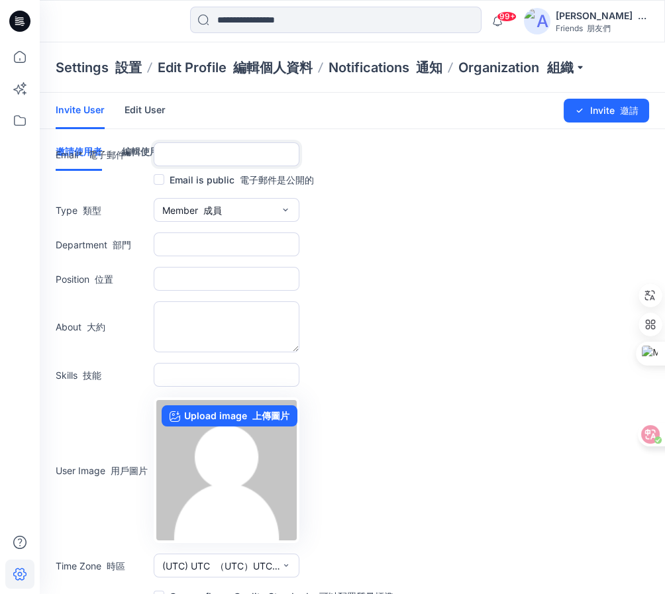
click at [223, 146] on input "text" at bounding box center [227, 154] width 146 height 24
paste input "**********"
type input "**********"
click at [154, 175] on span at bounding box center [159, 179] width 11 height 11
drag, startPoint x: 182, startPoint y: 205, endPoint x: 198, endPoint y: 223, distance: 23.9
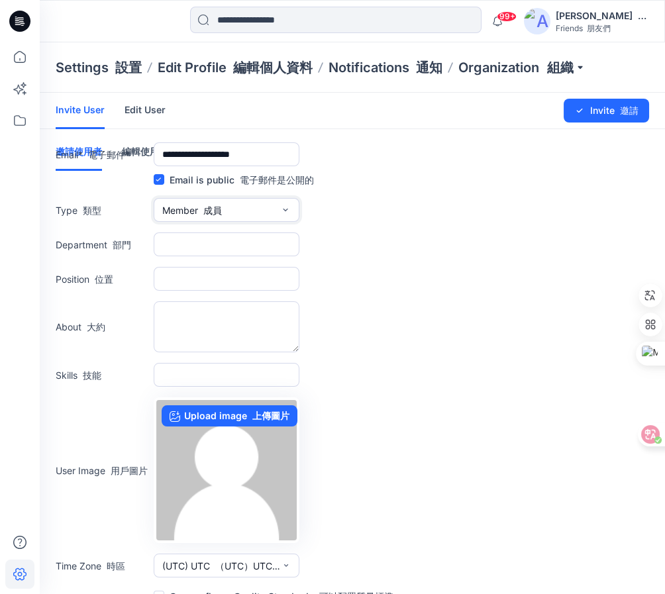
click at [184, 207] on span "Member 成員" at bounding box center [192, 210] width 60 height 14
click at [197, 240] on span "External 外部" at bounding box center [193, 241] width 59 height 14
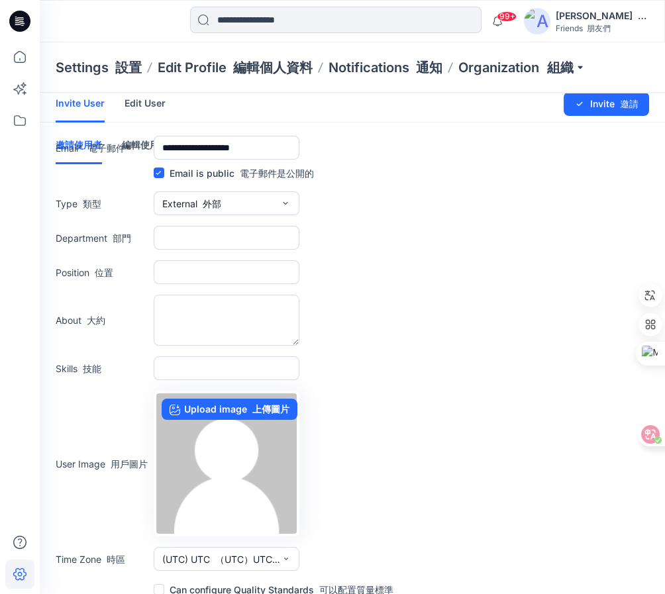
scroll to position [19, 0]
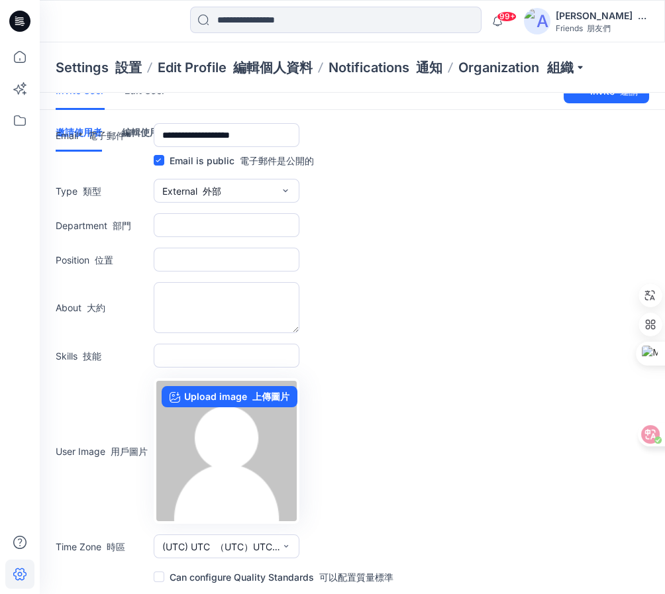
click at [157, 579] on span at bounding box center [159, 577] width 11 height 11
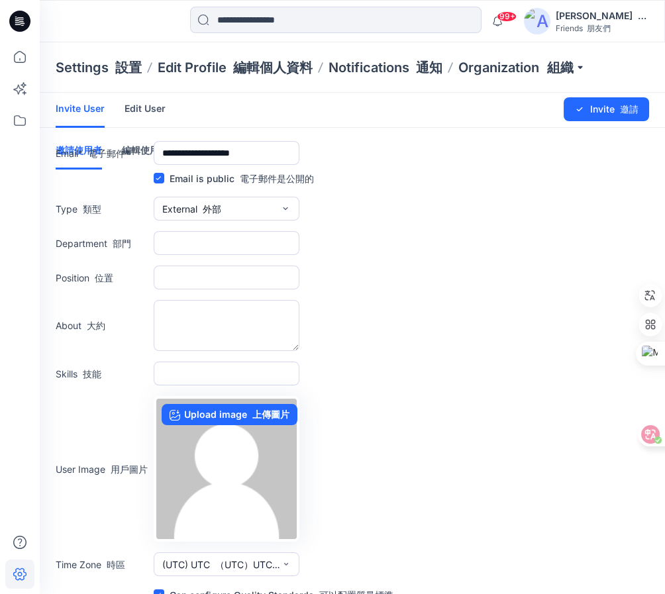
scroll to position [0, 0]
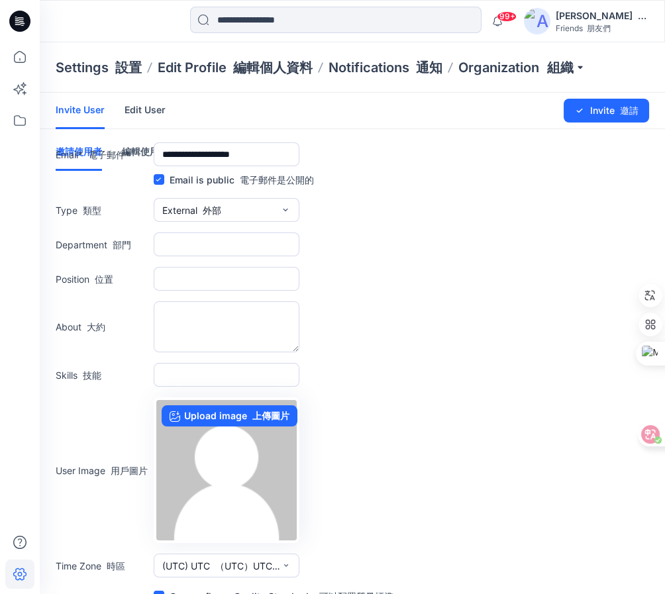
drag, startPoint x: 618, startPoint y: 89, endPoint x: 610, endPoint y: 97, distance: 11.2
click at [618, 89] on div "Settings 設置 Edit Profile 編輯個人資料 Notifications 通知 Organization 組織" at bounding box center [353, 67] width 626 height 50
click at [600, 121] on button "Invite 邀請" at bounding box center [606, 111] width 85 height 24
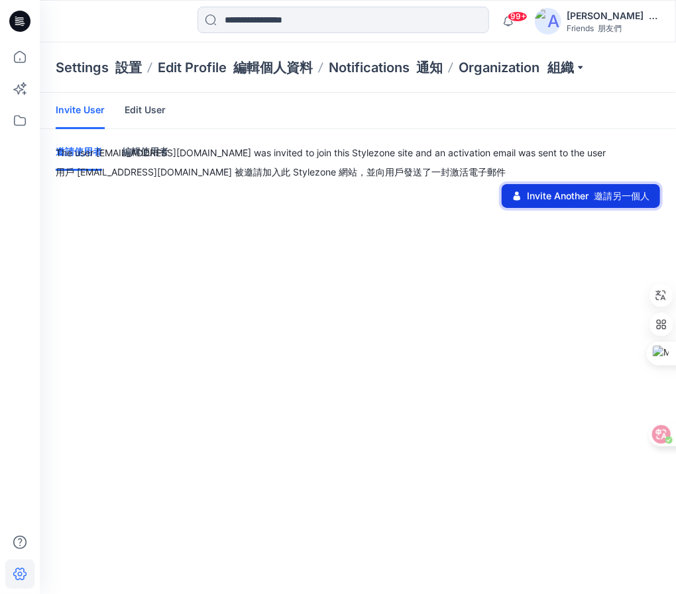
click at [596, 190] on font "邀請另一個人" at bounding box center [622, 195] width 56 height 11
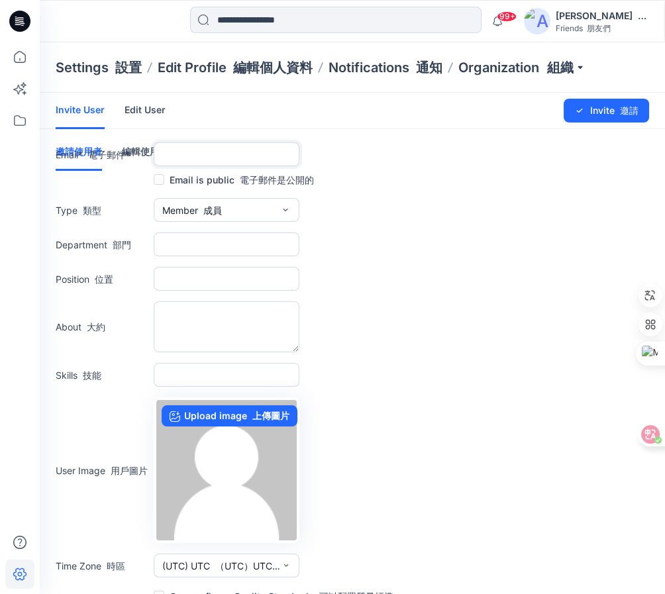
drag, startPoint x: 184, startPoint y: 150, endPoint x: 203, endPoint y: 163, distance: 23.5
click at [184, 151] on input "text" at bounding box center [227, 154] width 146 height 24
paste input "**********"
type input "**********"
click at [162, 182] on span at bounding box center [159, 179] width 11 height 11
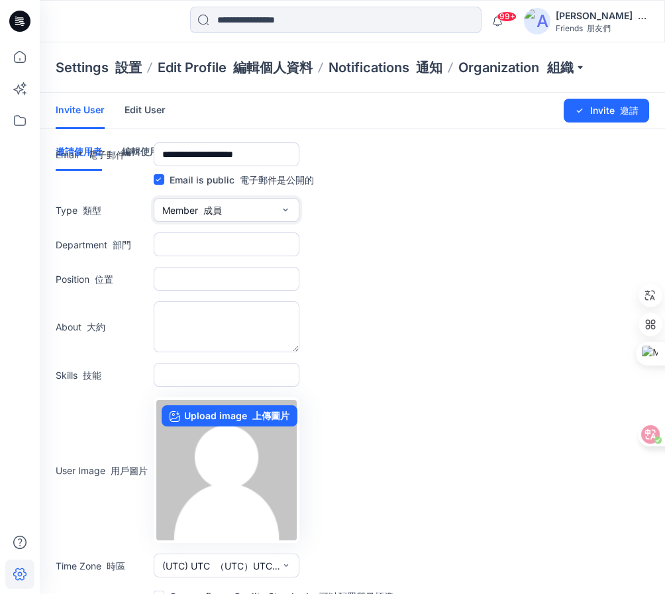
drag, startPoint x: 211, startPoint y: 207, endPoint x: 225, endPoint y: 221, distance: 19.7
click at [212, 207] on font "成員" at bounding box center [212, 210] width 19 height 11
click at [225, 239] on button "External 外部" at bounding box center [226, 240] width 140 height 27
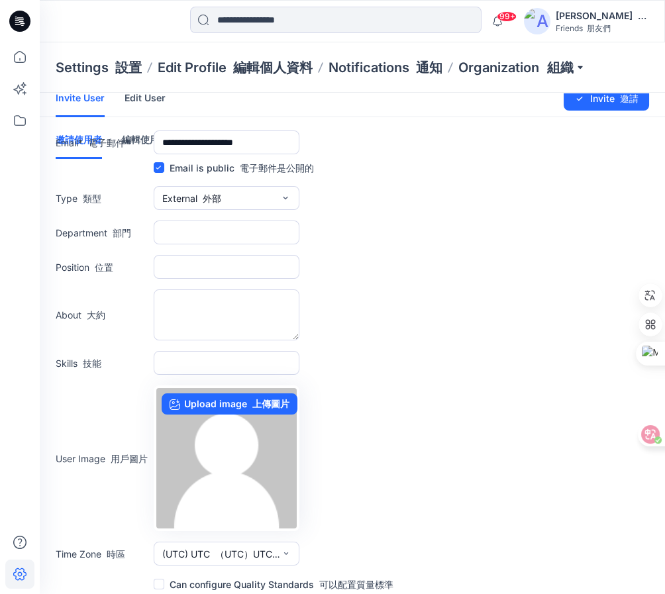
scroll to position [19, 0]
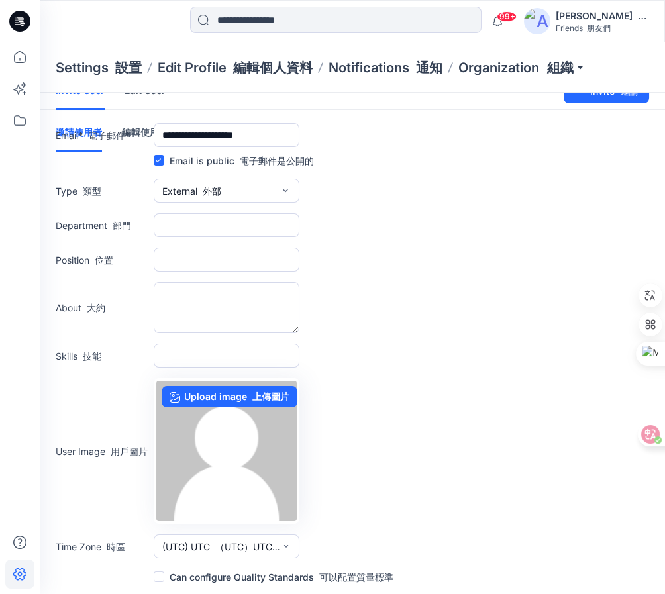
click at [164, 579] on label "Can configure Quality Standards 可以配置質量標準" at bounding box center [274, 577] width 240 height 16
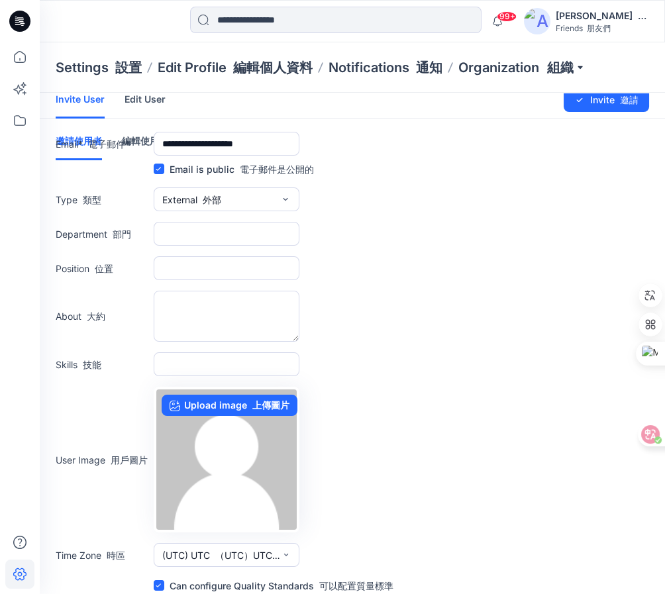
scroll to position [0, 0]
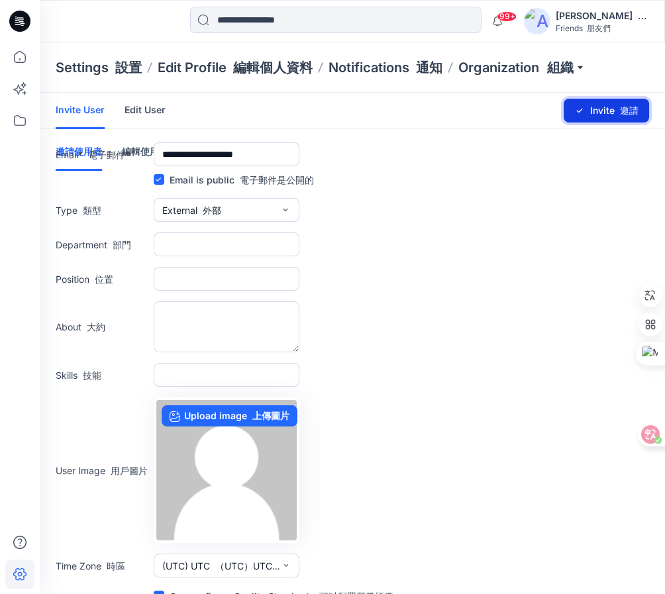
click at [590, 111] on button "Invite 邀請" at bounding box center [606, 111] width 85 height 24
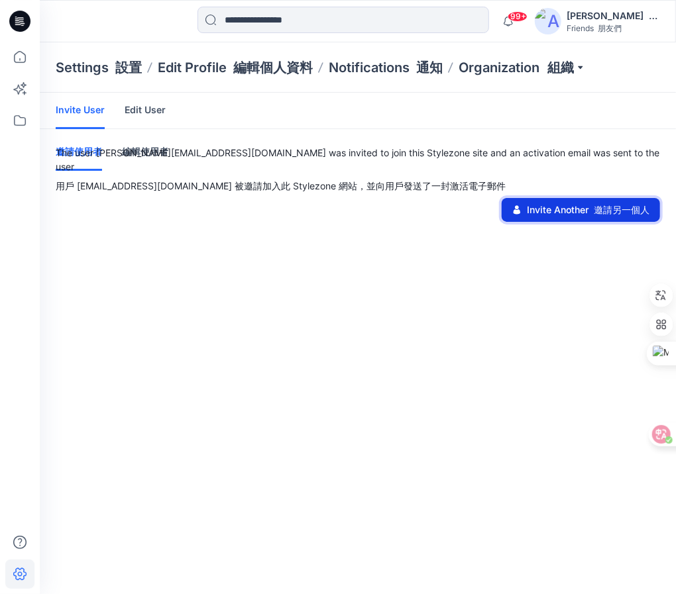
click at [610, 204] on font "邀請另一個人" at bounding box center [622, 209] width 56 height 11
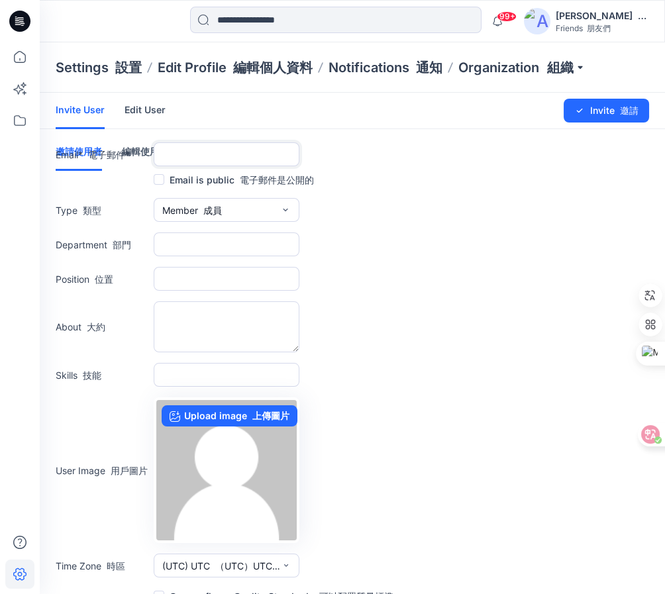
click at [196, 153] on input "text" at bounding box center [227, 154] width 146 height 24
paste input "**********"
type input "**********"
click at [156, 176] on span at bounding box center [159, 179] width 11 height 11
click at [233, 210] on button "Member 成員" at bounding box center [227, 210] width 146 height 24
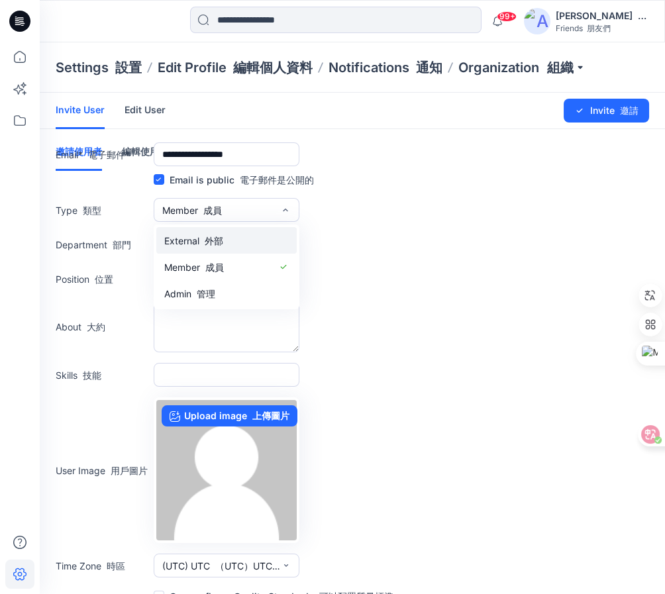
click at [205, 246] on span "External 外部" at bounding box center [193, 241] width 59 height 14
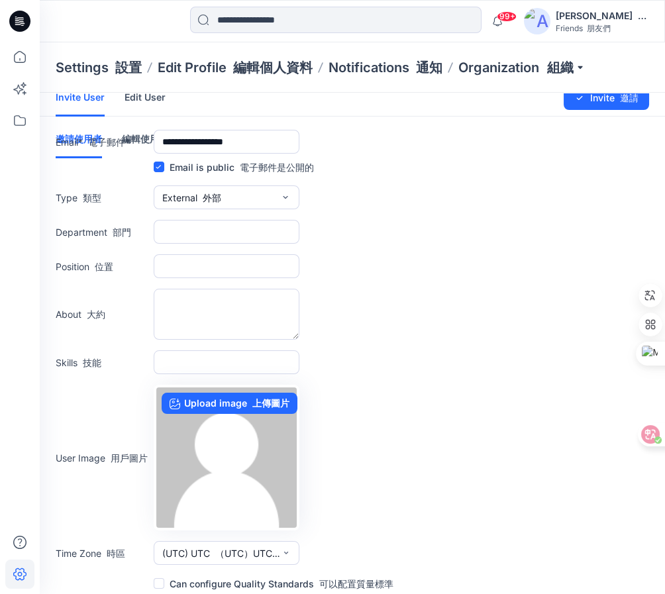
scroll to position [19, 0]
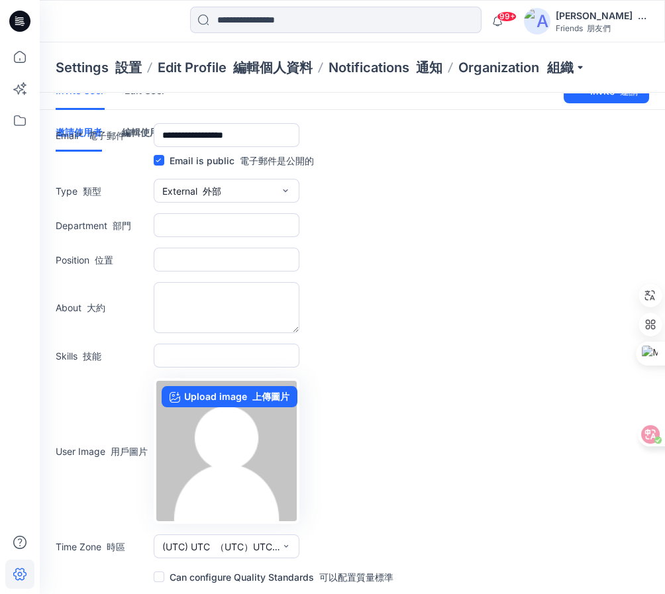
drag, startPoint x: 158, startPoint y: 575, endPoint x: 261, endPoint y: 501, distance: 126.7
click at [163, 575] on span at bounding box center [159, 577] width 11 height 11
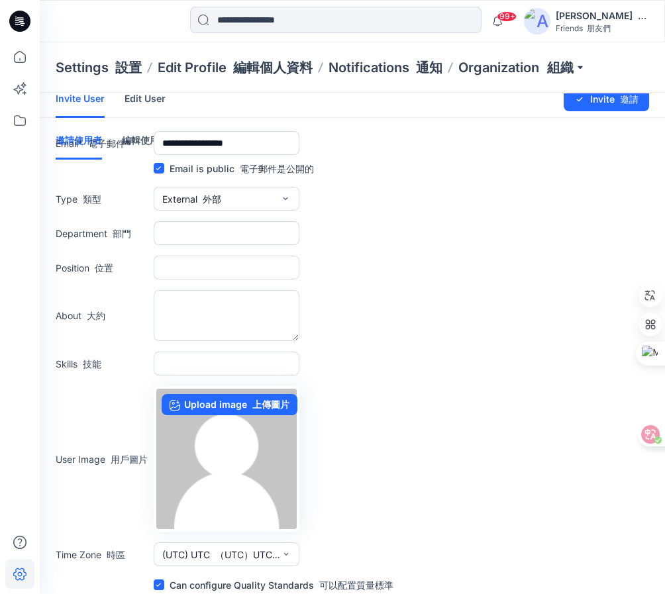
scroll to position [0, 0]
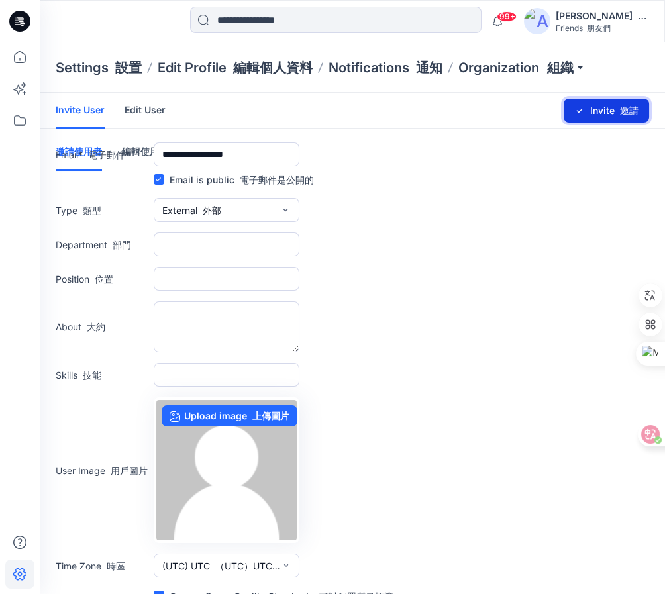
click at [612, 109] on button "Invite 邀請" at bounding box center [606, 111] width 85 height 24
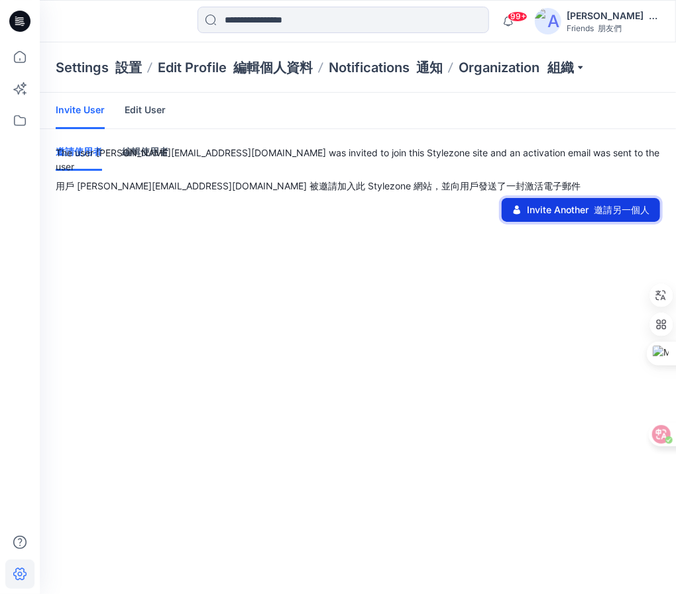
click at [571, 205] on button "Invite Another 邀請另一個人" at bounding box center [581, 210] width 158 height 24
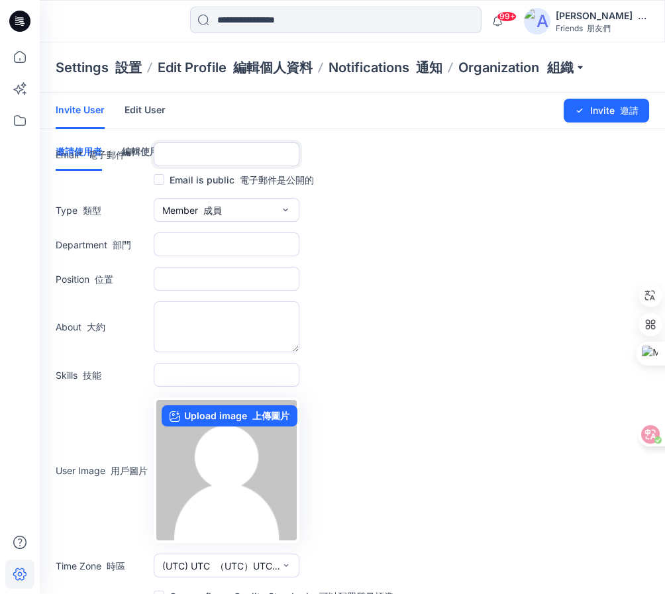
click at [220, 156] on input "text" at bounding box center [227, 154] width 146 height 24
paste input "**********"
type input "**********"
click at [158, 180] on span at bounding box center [159, 179] width 11 height 11
click at [199, 208] on font "button" at bounding box center [200, 210] width 5 height 11
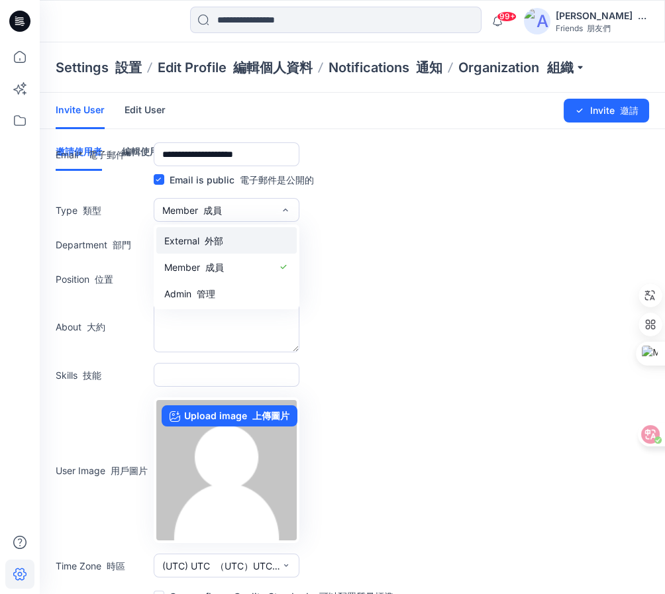
click at [223, 241] on font "外部" at bounding box center [214, 240] width 19 height 11
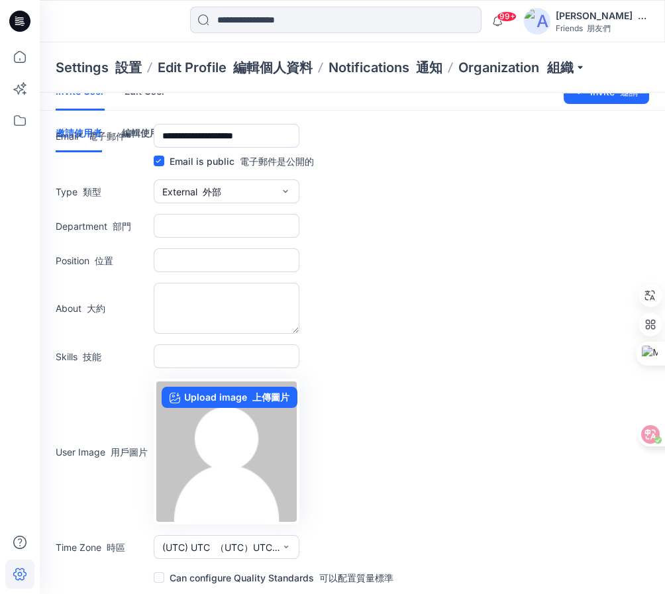
scroll to position [19, 0]
click at [160, 578] on span at bounding box center [159, 577] width 11 height 11
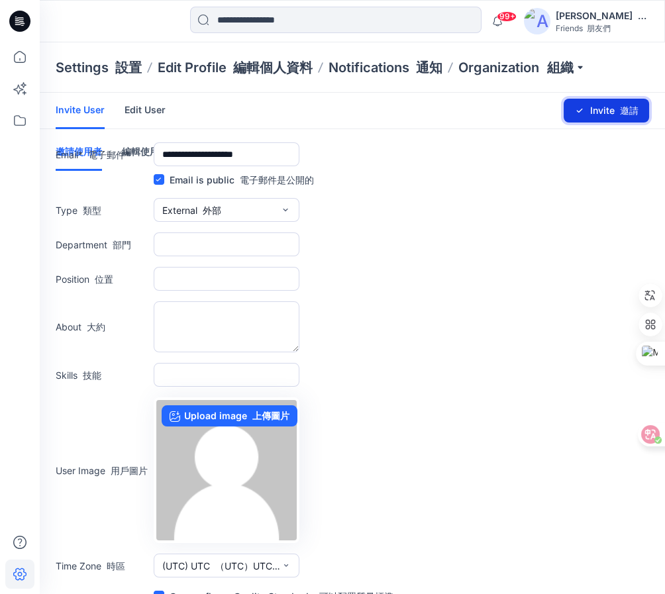
click at [579, 107] on icon "submit" at bounding box center [580, 110] width 11 height 11
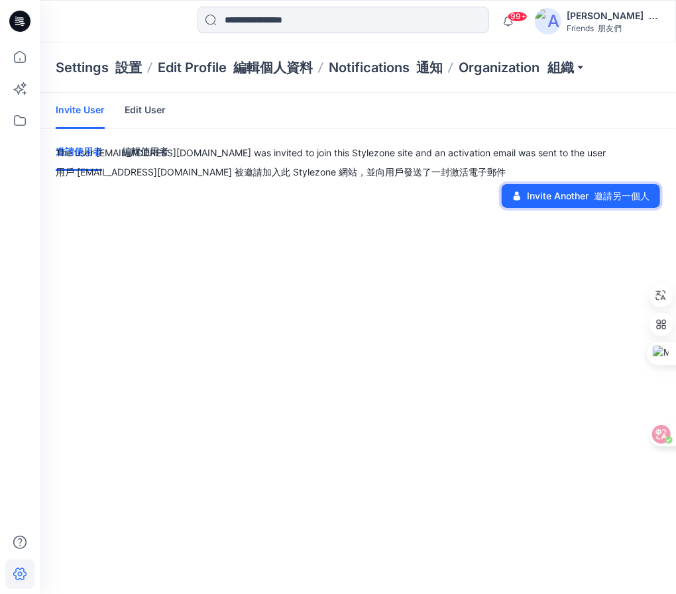
click at [542, 195] on button "Invite Another 邀請另一個人" at bounding box center [581, 196] width 158 height 24
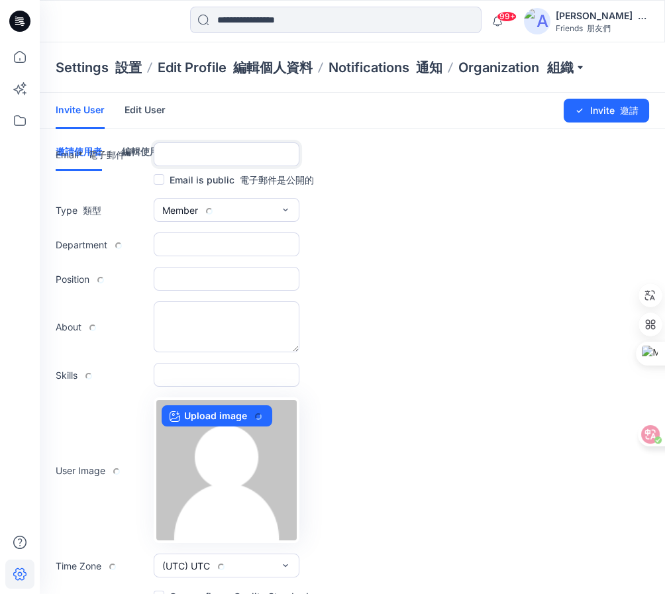
click at [243, 158] on input "text" at bounding box center [227, 154] width 146 height 24
paste input "**********"
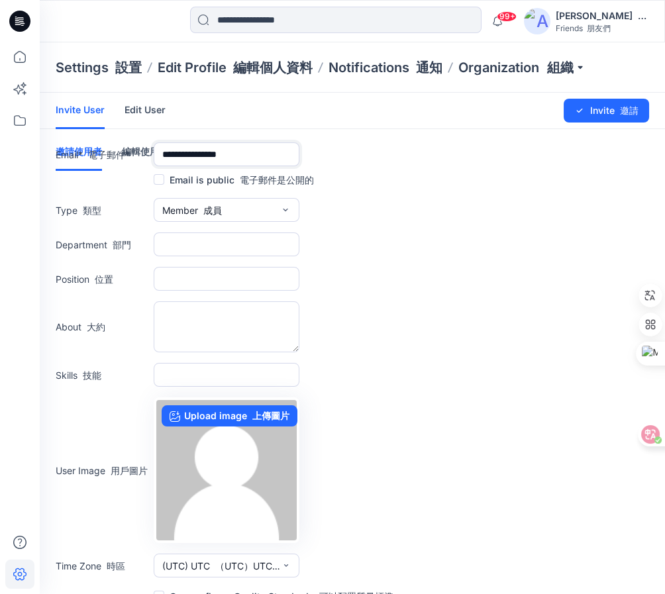
type input "**********"
click at [158, 180] on span at bounding box center [159, 179] width 11 height 11
click at [288, 211] on icon "button" at bounding box center [285, 210] width 11 height 11
click at [222, 239] on font "外部" at bounding box center [214, 240] width 19 height 11
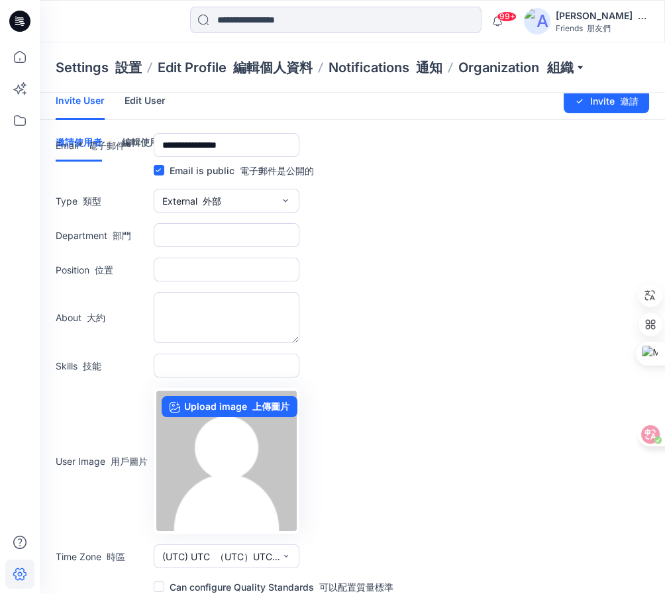
scroll to position [19, 0]
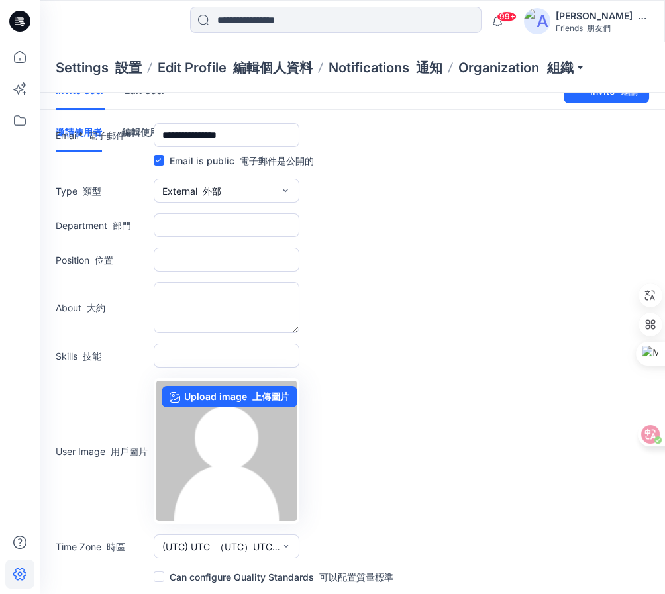
click at [160, 576] on span at bounding box center [159, 577] width 11 height 11
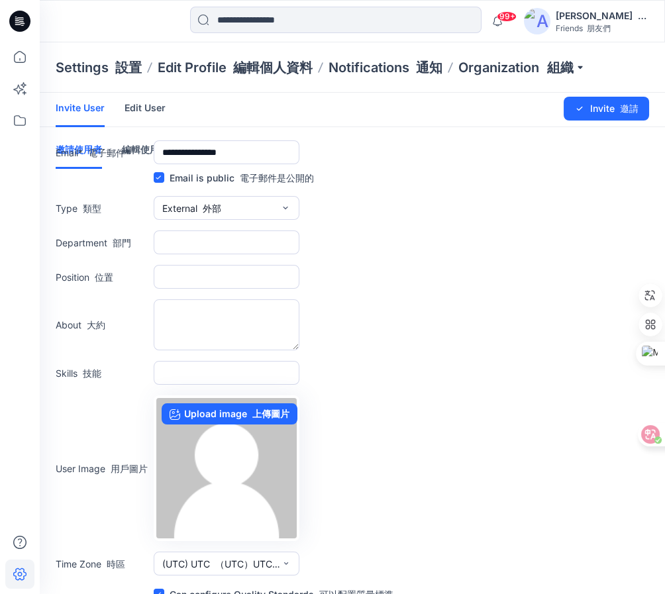
scroll to position [0, 0]
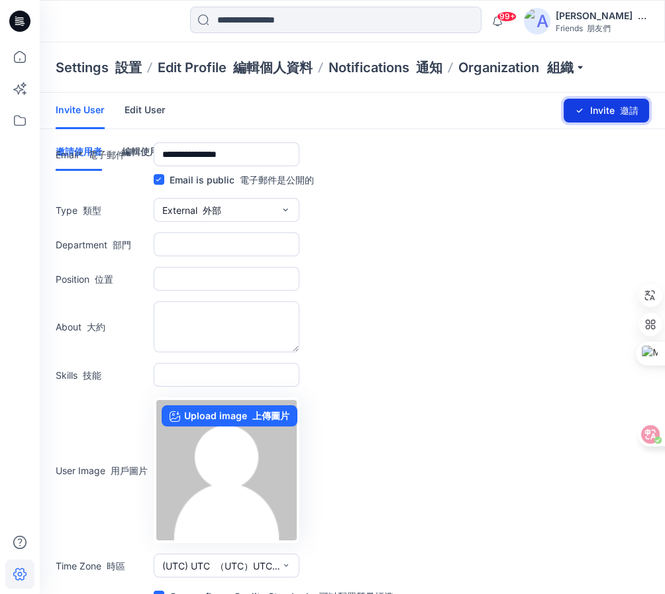
click at [616, 109] on font "submit" at bounding box center [617, 110] width 5 height 11
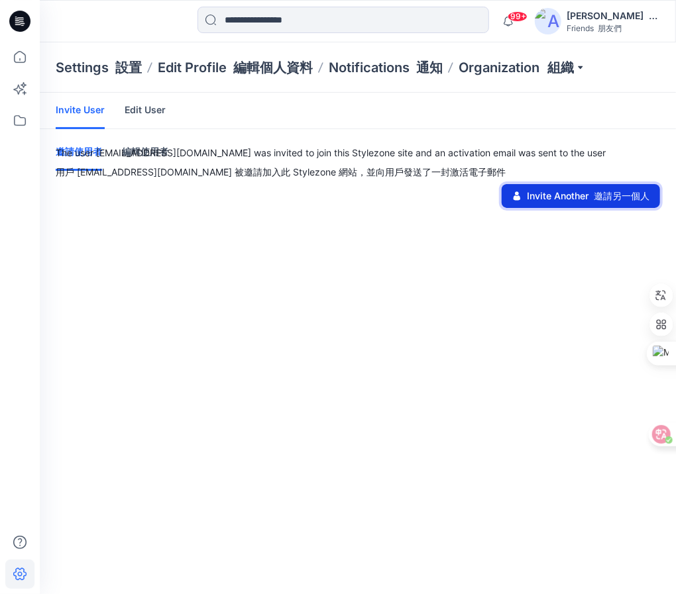
click at [549, 198] on button "Invite Another 邀請另一個人" at bounding box center [581, 196] width 158 height 24
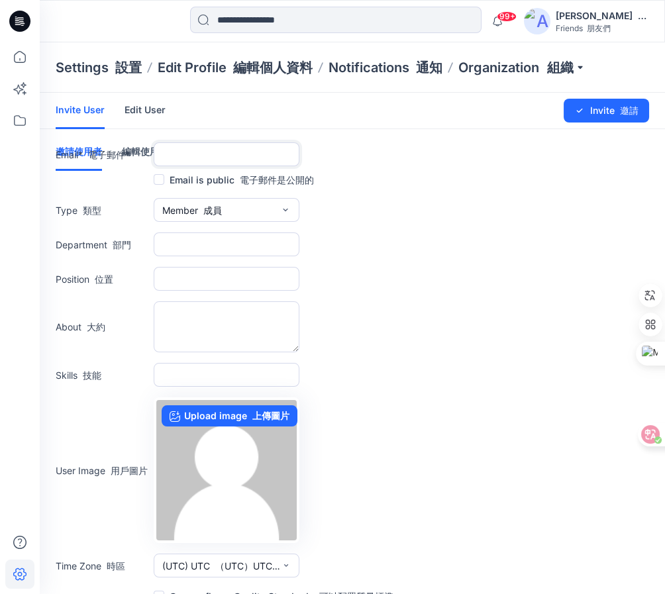
drag, startPoint x: 219, startPoint y: 145, endPoint x: 245, endPoint y: 166, distance: 33.0
click at [218, 149] on input "text" at bounding box center [227, 154] width 146 height 24
paste input "**********"
type input "**********"
click at [168, 178] on label "Email is public 電子郵件是公開的" at bounding box center [234, 180] width 160 height 16
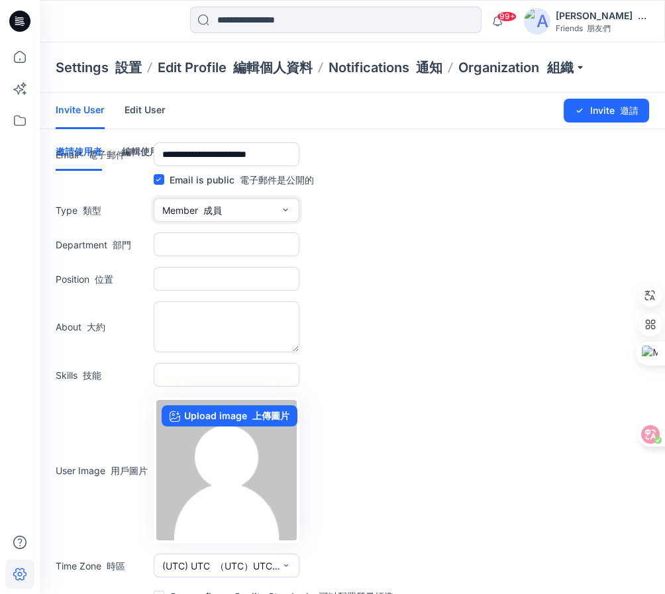
click at [223, 217] on button "Member 成員" at bounding box center [227, 210] width 146 height 24
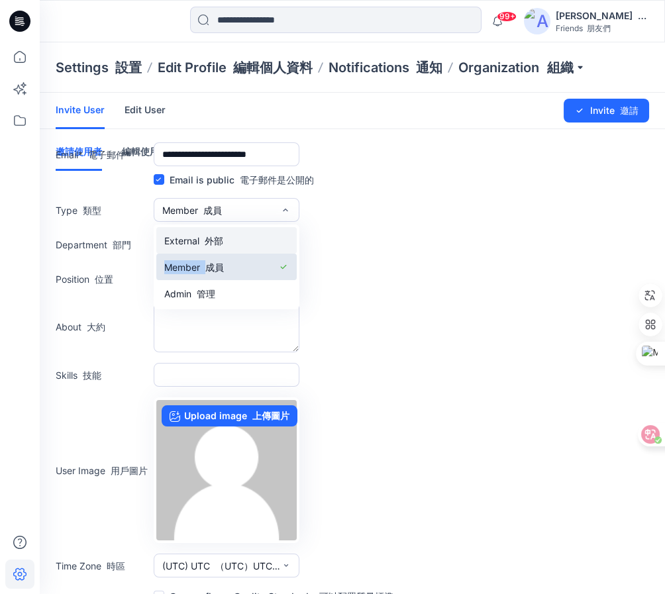
click at [225, 242] on div "External 外部 Member 成員 Admin 管理" at bounding box center [227, 267] width 146 height 85
click at [223, 239] on font "外部" at bounding box center [214, 240] width 19 height 11
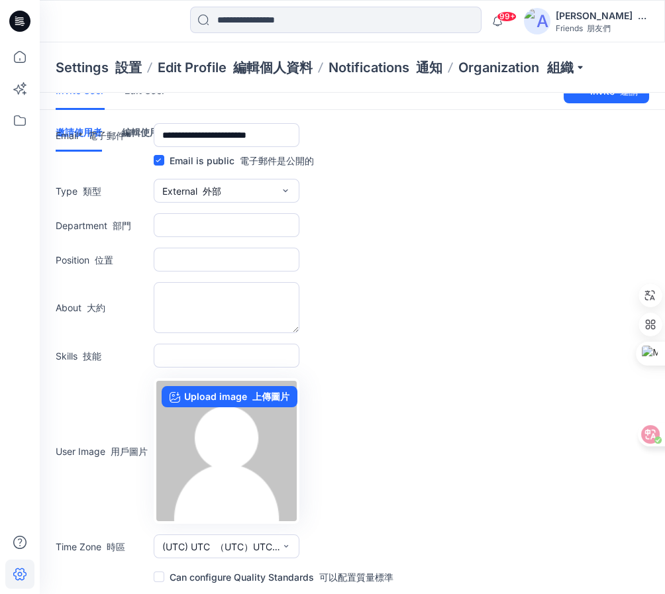
click at [158, 573] on span at bounding box center [159, 577] width 11 height 11
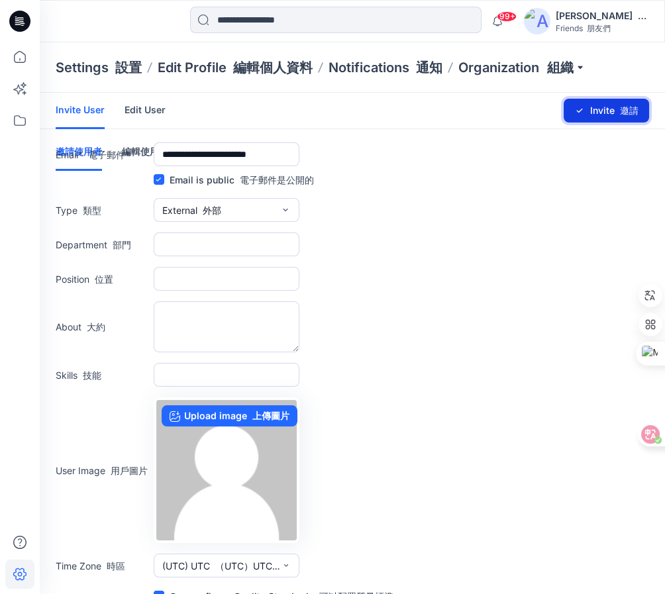
click at [618, 110] on font "submit" at bounding box center [617, 110] width 5 height 11
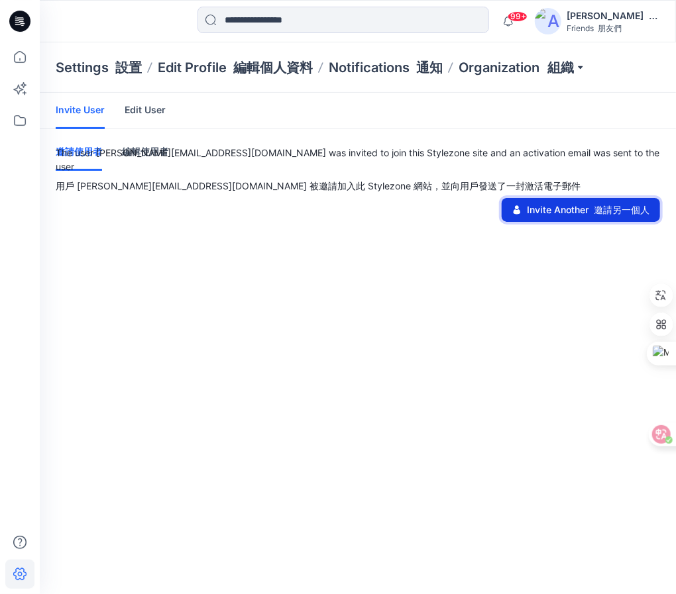
click at [563, 201] on button "Invite Another 邀請另一個人" at bounding box center [581, 210] width 158 height 24
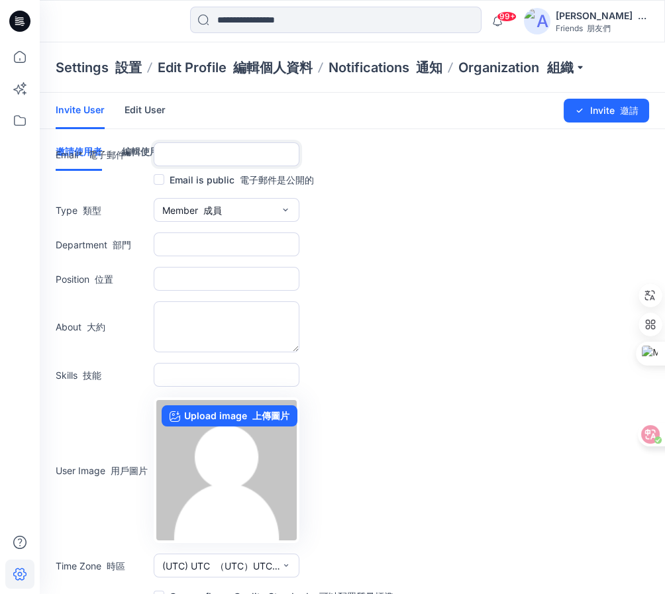
click at [234, 154] on input "text" at bounding box center [227, 154] width 146 height 24
paste input "**********"
type input "**********"
click at [158, 179] on span at bounding box center [159, 179] width 11 height 11
click at [213, 211] on font "成員" at bounding box center [212, 210] width 19 height 11
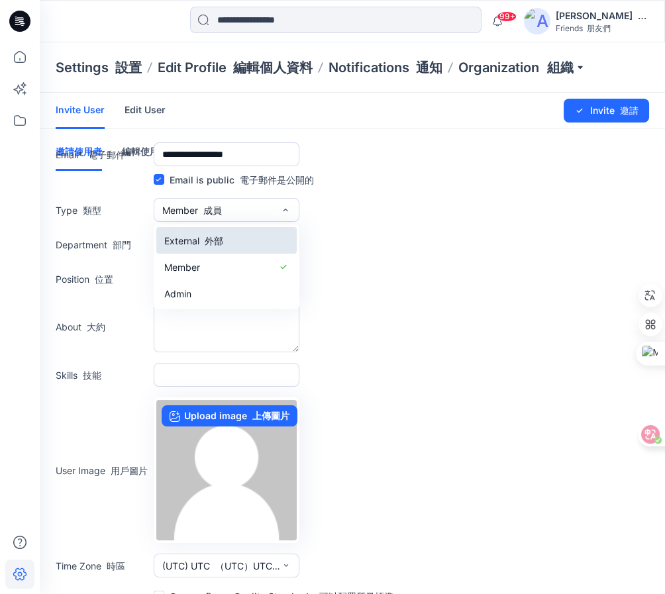
click at [209, 239] on font "外部" at bounding box center [214, 240] width 19 height 11
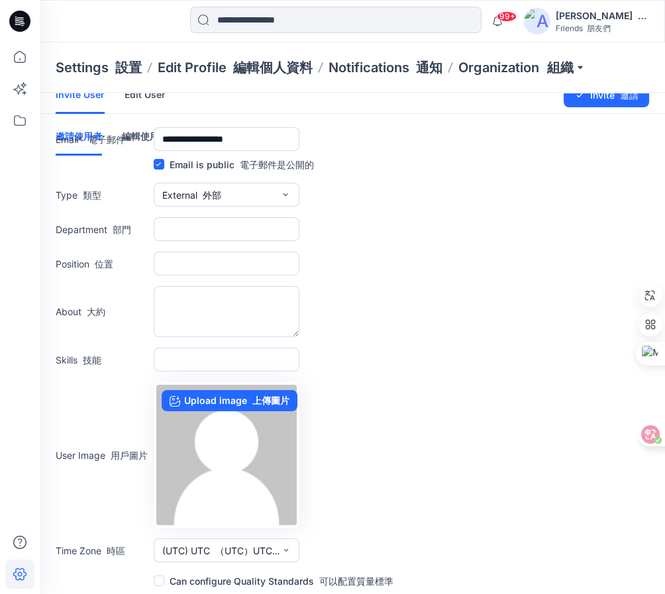
scroll to position [19, 0]
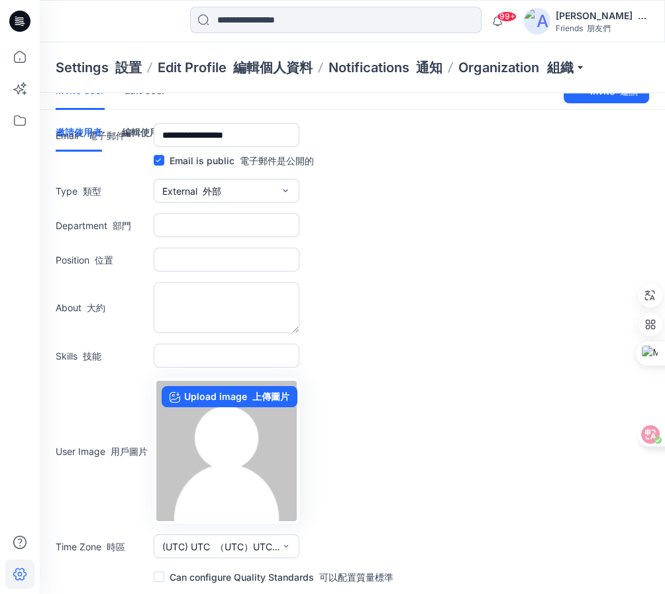
click at [162, 575] on span at bounding box center [159, 577] width 11 height 11
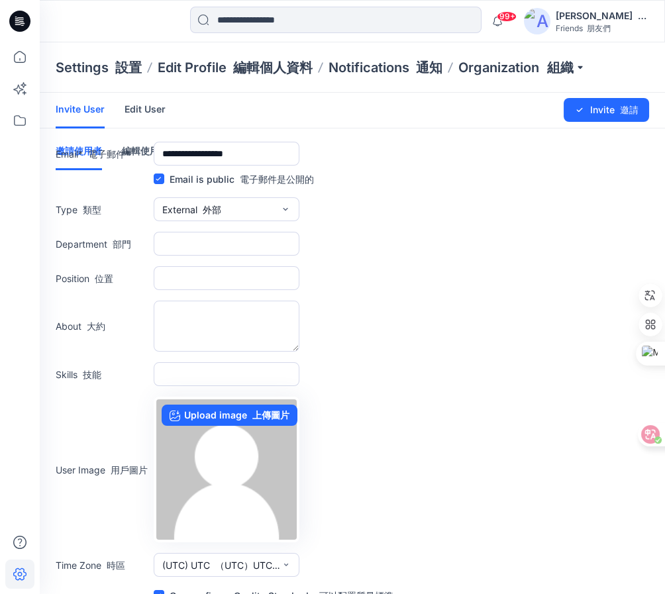
scroll to position [0, 0]
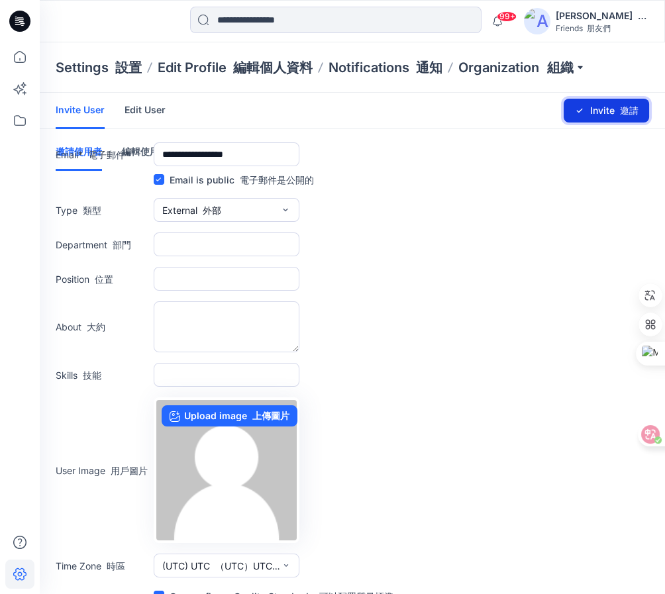
click at [612, 107] on button "Invite 邀請" at bounding box center [606, 111] width 85 height 24
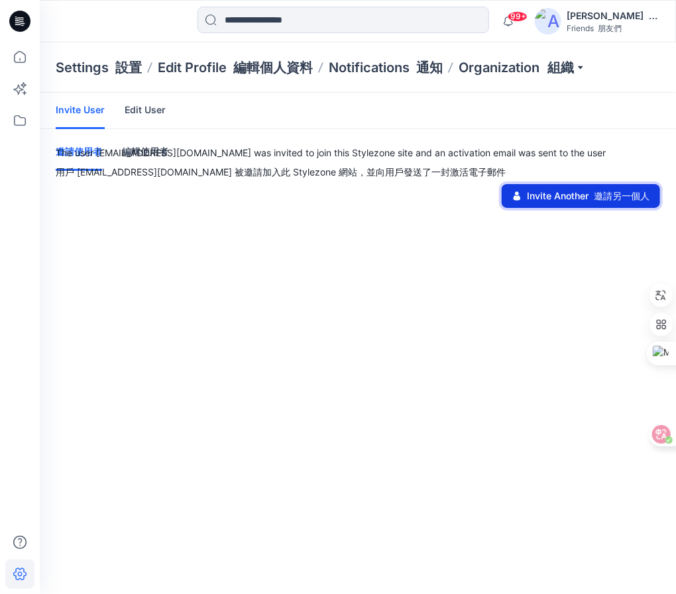
click at [588, 197] on font at bounding box center [590, 195] width 5 height 11
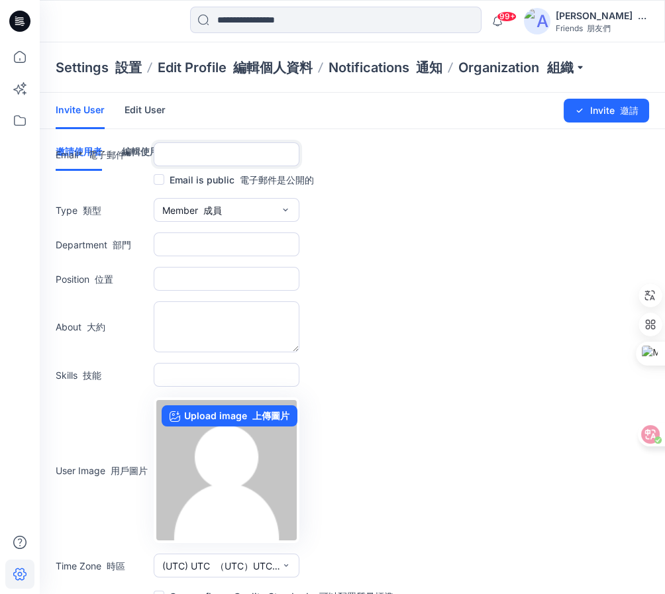
click at [232, 155] on input "text" at bounding box center [227, 154] width 146 height 24
paste input "**********"
type input "**********"
click at [154, 174] on label at bounding box center [159, 179] width 11 height 11
click at [289, 207] on icon "button" at bounding box center [285, 210] width 11 height 11
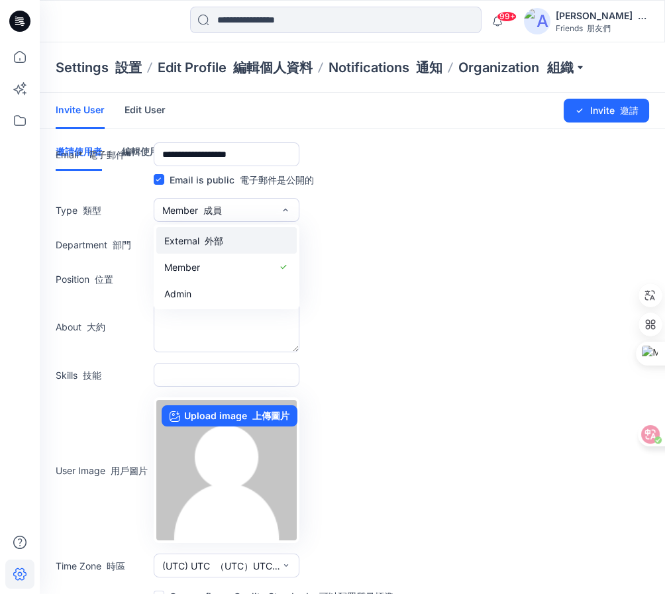
click at [214, 235] on font "外部" at bounding box center [214, 240] width 19 height 11
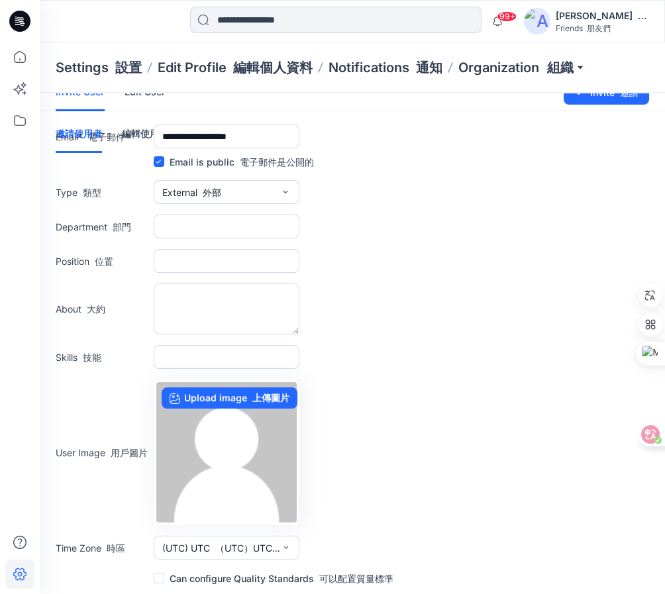
scroll to position [19, 0]
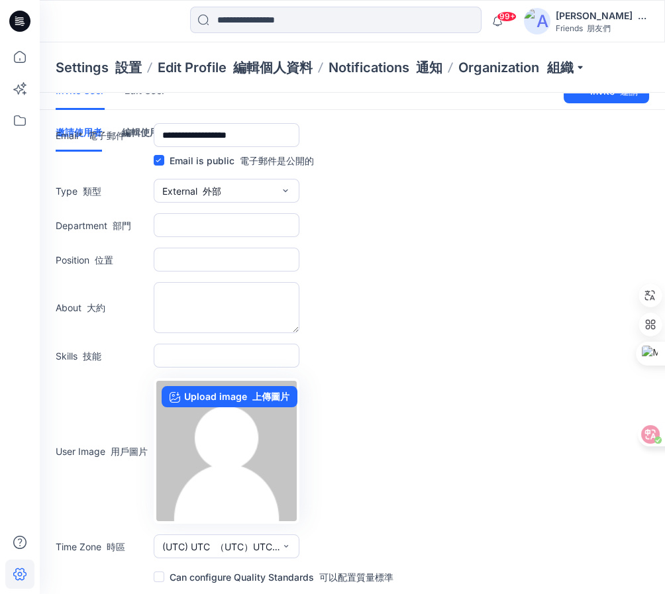
click at [160, 579] on span at bounding box center [159, 577] width 11 height 11
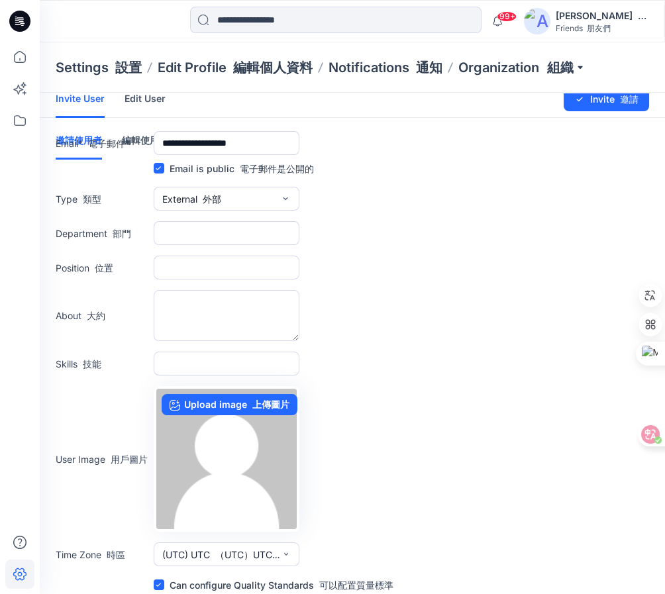
scroll to position [0, 0]
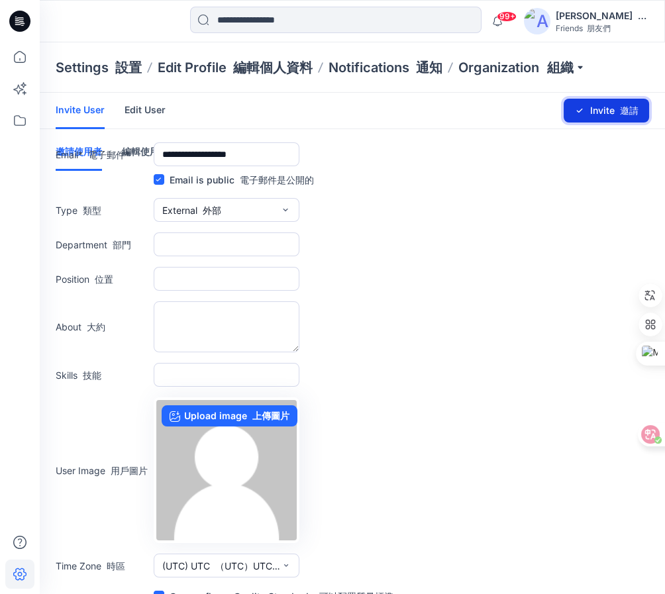
click at [604, 99] on button "Invite 邀請" at bounding box center [606, 111] width 85 height 24
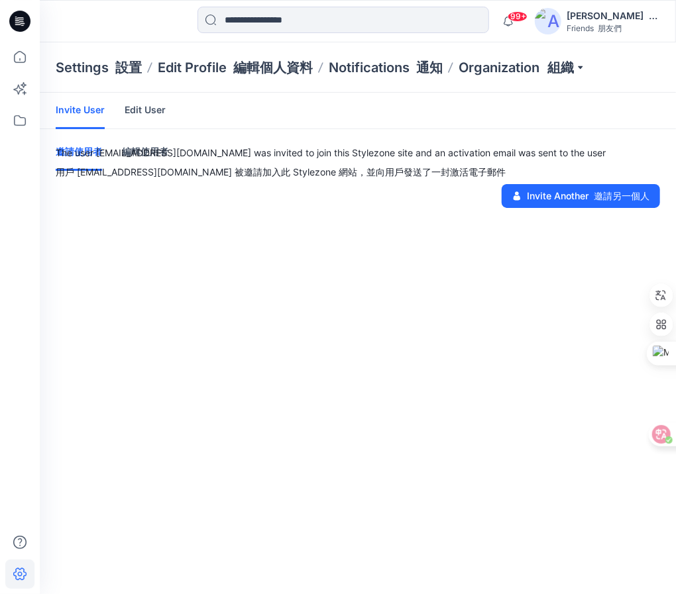
click at [151, 111] on link "Edit User" at bounding box center [145, 110] width 41 height 34
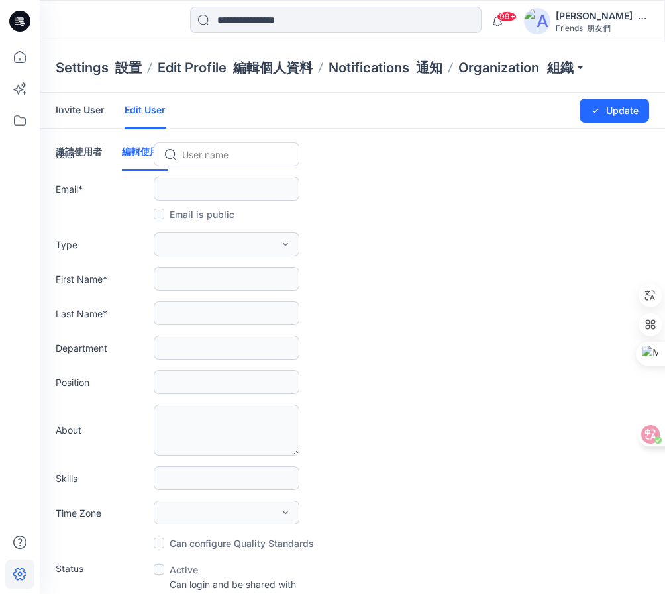
click at [180, 153] on div "User name" at bounding box center [226, 154] width 123 height 19
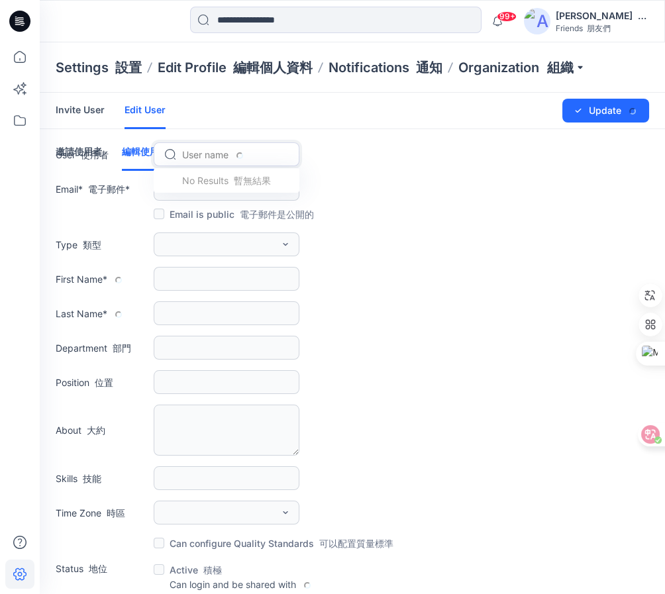
paste input "**********"
type input "**********"
click at [213, 180] on span "Yuchia Pan 玉赤潘" at bounding box center [237, 183] width 107 height 14
type input "**********"
type input "******"
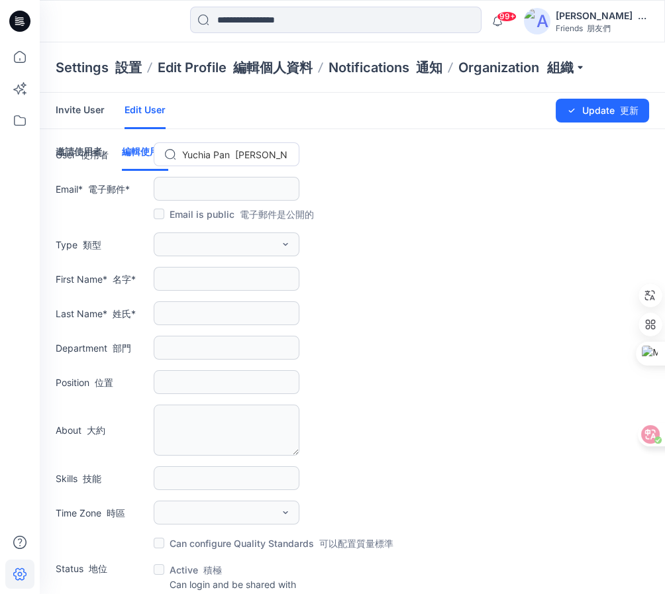
type input "***"
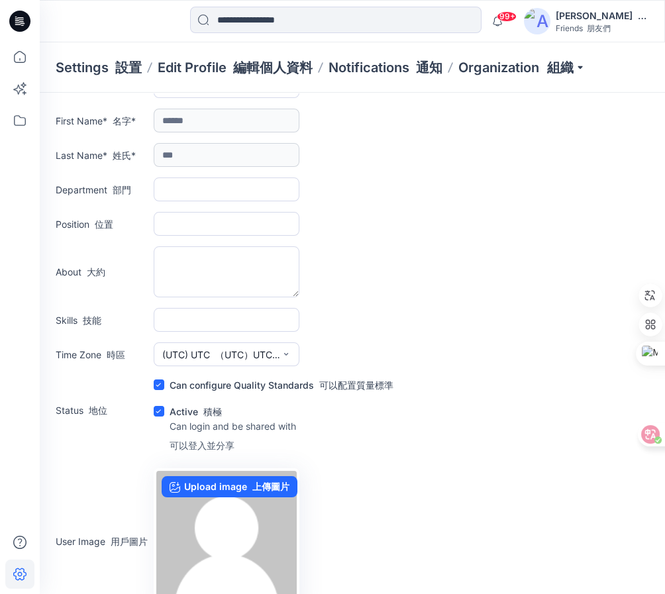
scroll to position [148, 0]
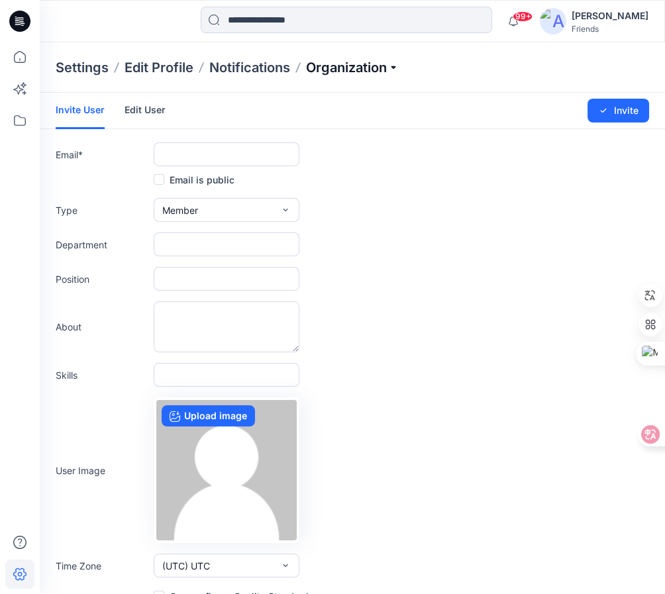
click at [394, 65] on p "Organization" at bounding box center [352, 67] width 93 height 19
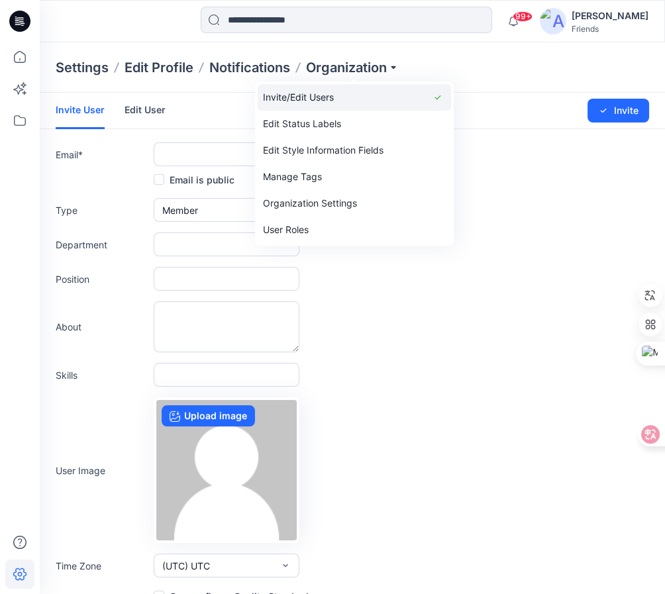
click at [321, 94] on link "Invite/Edit Users" at bounding box center [355, 97] width 194 height 27
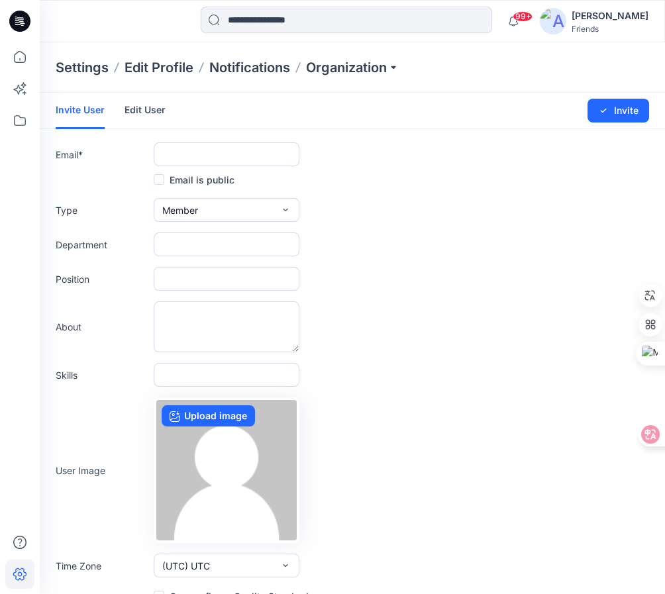
click at [140, 109] on link "Edit User" at bounding box center [145, 110] width 41 height 34
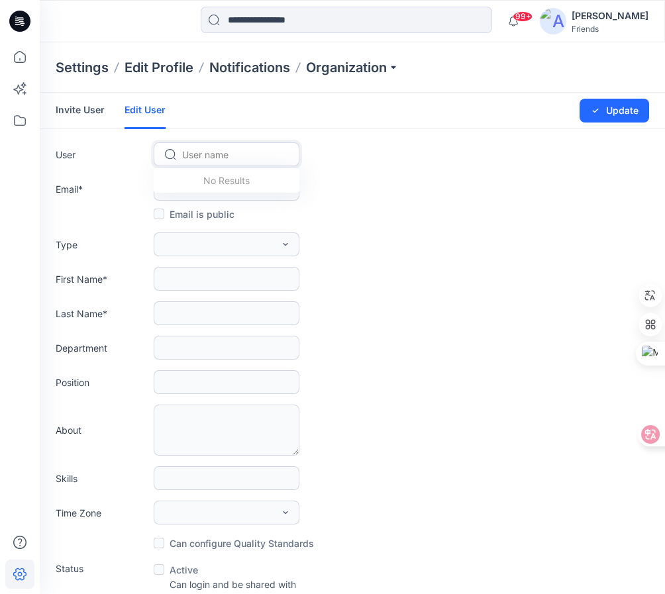
click at [201, 158] on div at bounding box center [234, 154] width 105 height 17
type input "*"
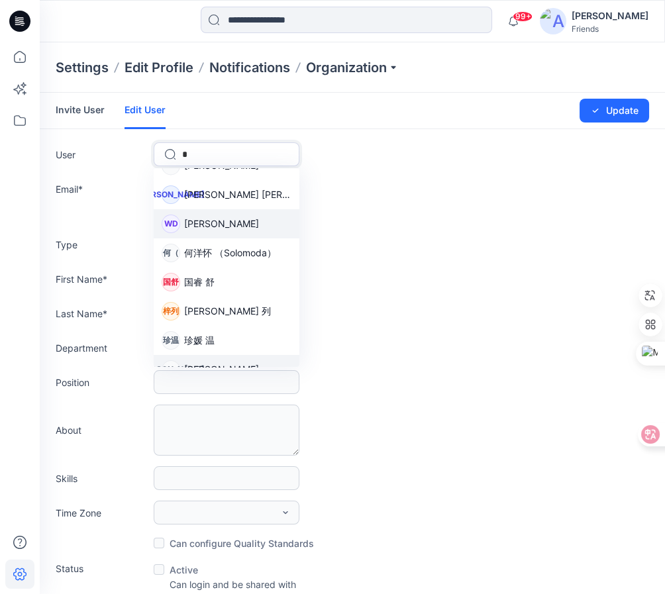
scroll to position [3998, 0]
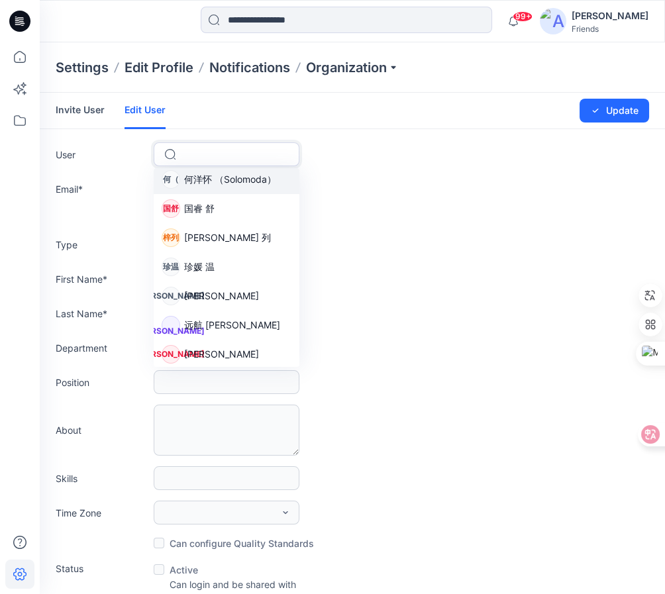
click at [209, 156] on div at bounding box center [234, 154] width 105 height 17
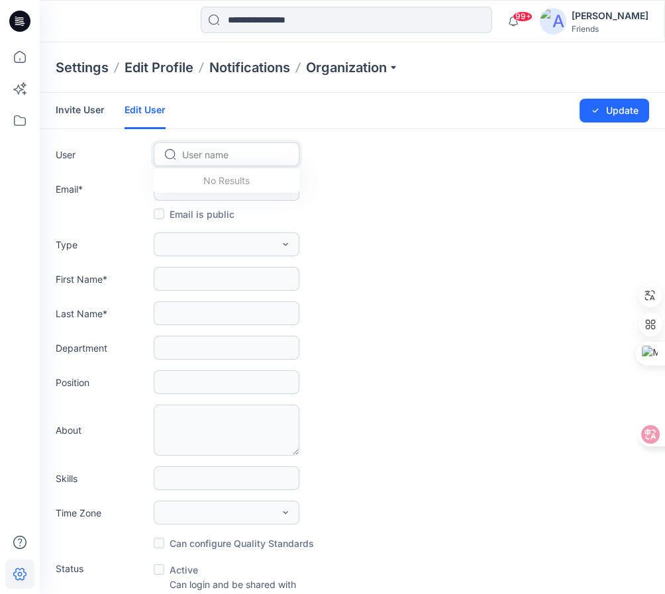
click at [258, 148] on div at bounding box center [234, 154] width 105 height 17
click at [192, 143] on div "option , selected. Select is focused ,type to refine list, press Down to open t…" at bounding box center [227, 154] width 146 height 24
click at [237, 154] on div at bounding box center [234, 154] width 105 height 17
paste input "***"
type input "*"
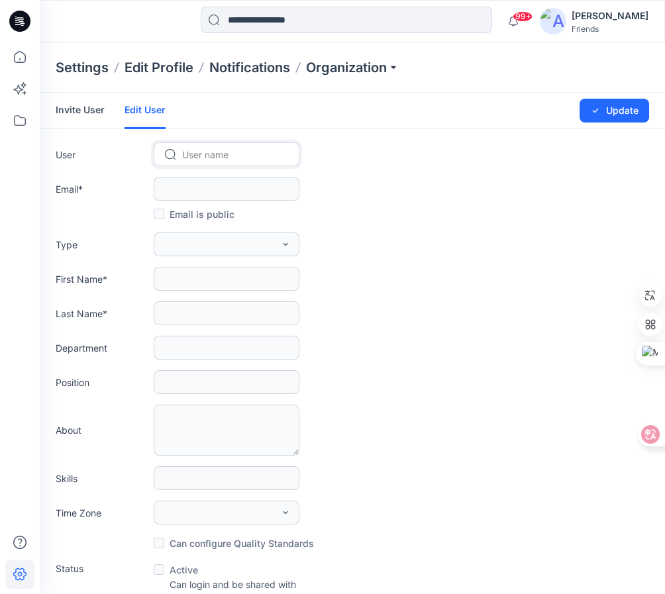
paste input "*******"
type input "*******"
click at [192, 183] on span "[PERSON_NAME]" at bounding box center [221, 183] width 75 height 14
type input "**********"
type input "****"
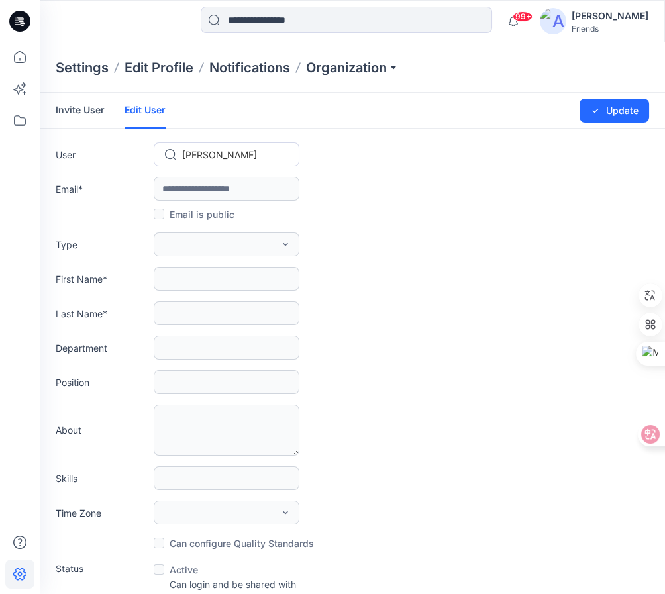
type input "**"
click at [15, 124] on icon at bounding box center [20, 120] width 12 height 11
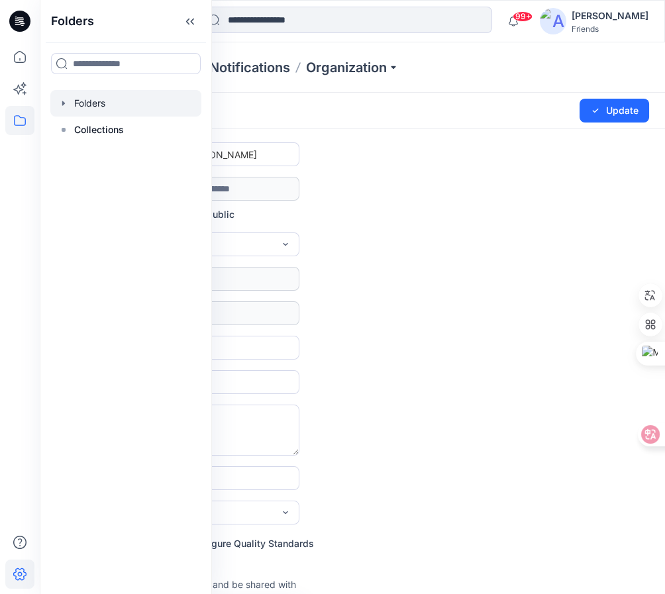
click at [62, 107] on icon "button" at bounding box center [63, 103] width 11 height 11
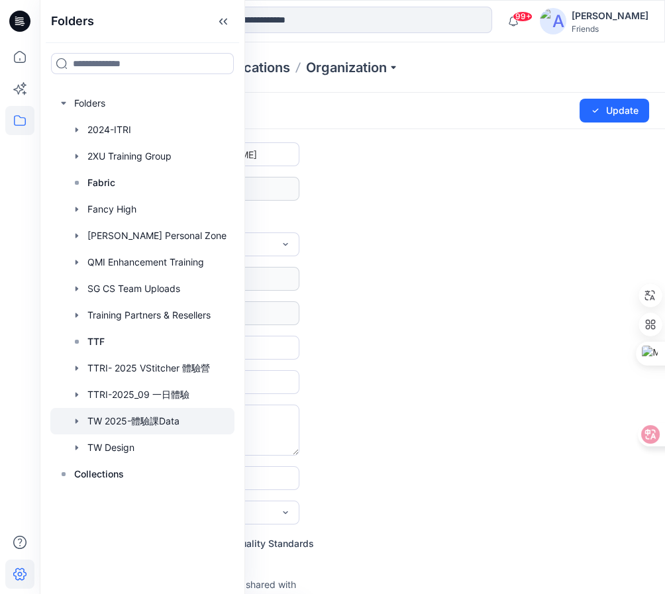
click at [165, 422] on div at bounding box center [142, 421] width 184 height 27
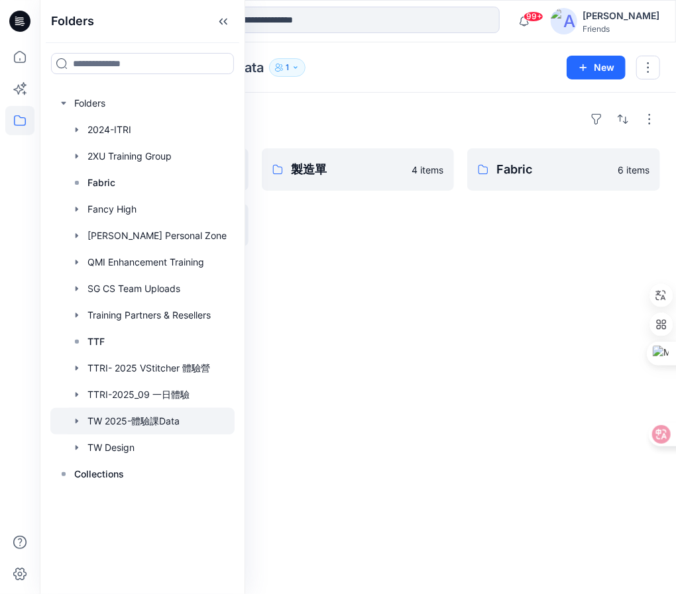
click at [371, 309] on div "Folders 版型庫 91 items 素材 19 items 製造單 4 items Fabric 6 items" at bounding box center [358, 344] width 636 height 502
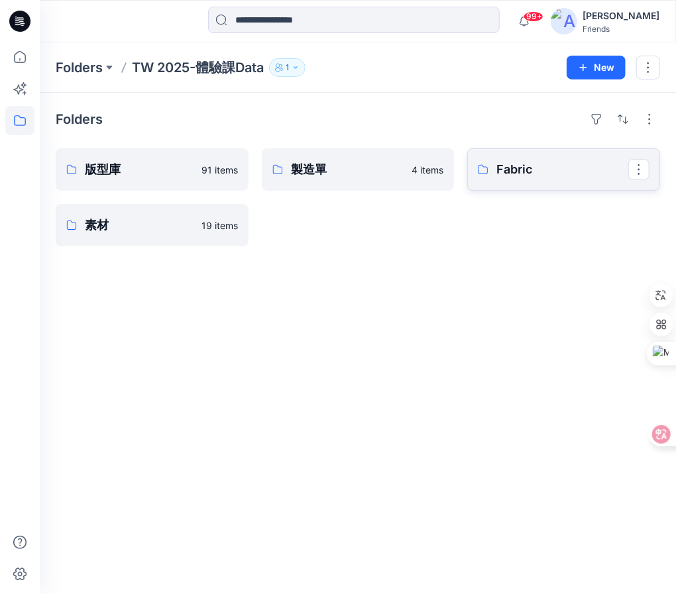
click at [541, 162] on p "Fabric" at bounding box center [562, 169] width 132 height 19
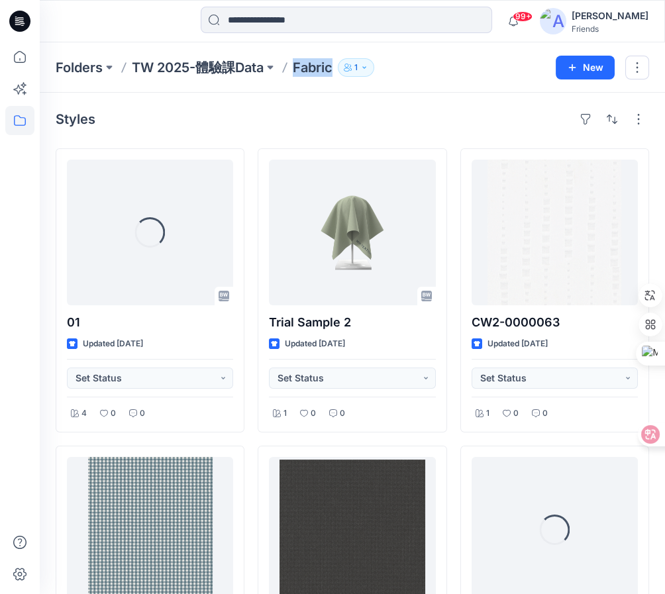
drag, startPoint x: 299, startPoint y: 68, endPoint x: 334, endPoint y: 68, distance: 35.1
type textarea "******"
click at [333, 68] on p "Fabric" at bounding box center [313, 67] width 40 height 19
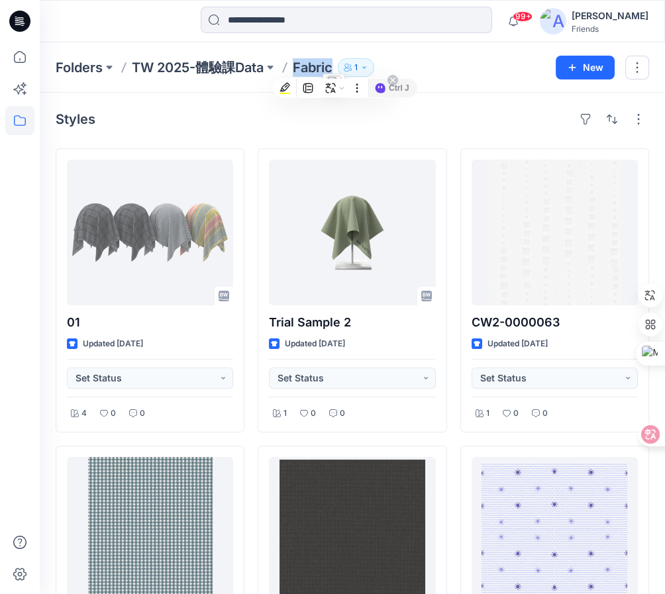
copy p "Fabric"
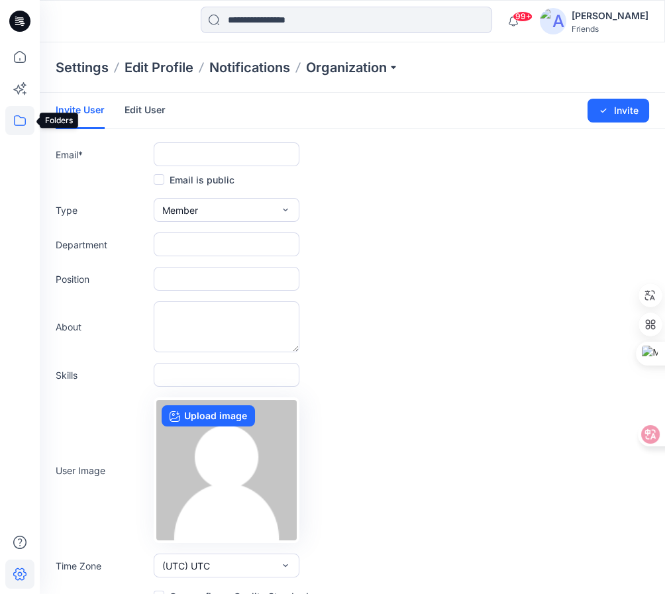
click at [24, 118] on icon at bounding box center [20, 120] width 12 height 11
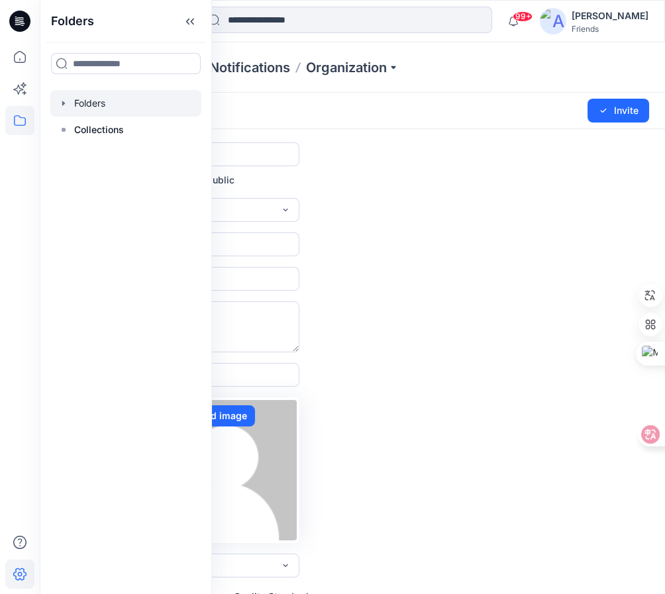
click at [86, 103] on div at bounding box center [125, 103] width 151 height 27
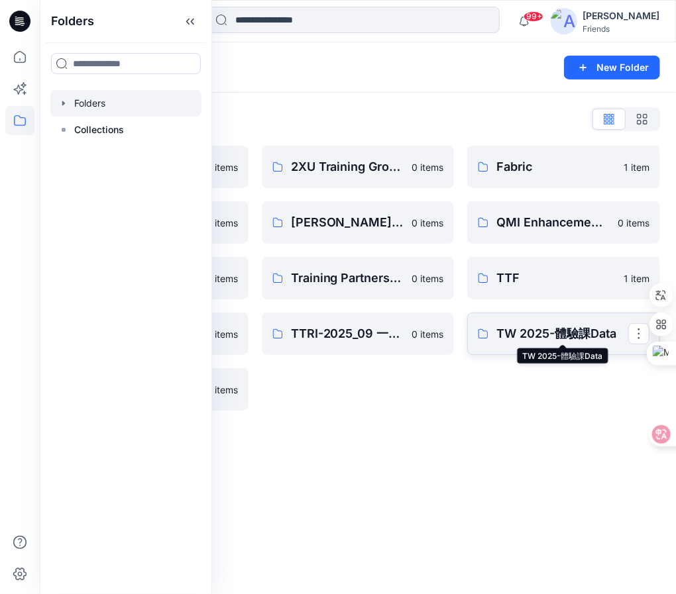
click at [553, 327] on p "TW 2025-體驗課Data" at bounding box center [562, 334] width 132 height 19
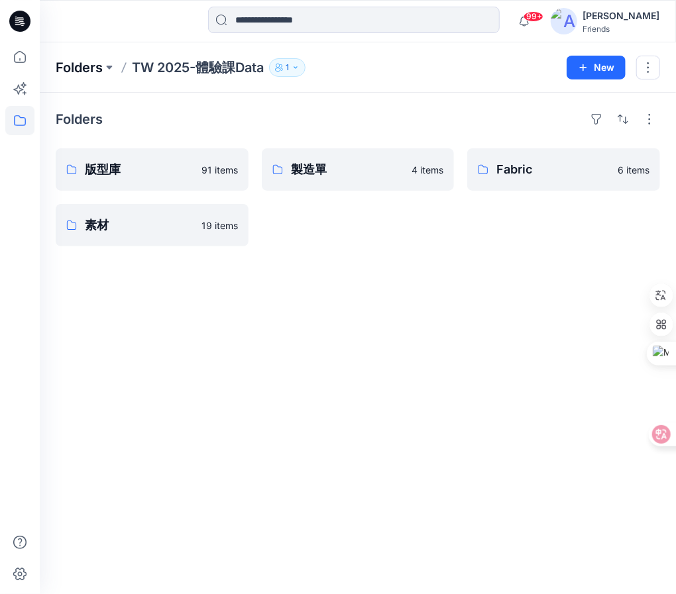
click at [74, 65] on p "Folders" at bounding box center [79, 67] width 47 height 19
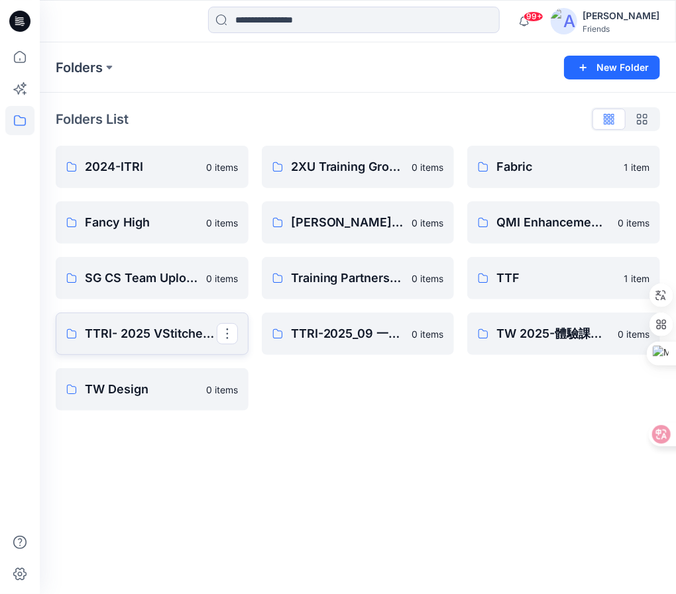
click at [129, 342] on p "TTRI- 2025 VStitcher 體驗營" at bounding box center [151, 334] width 132 height 19
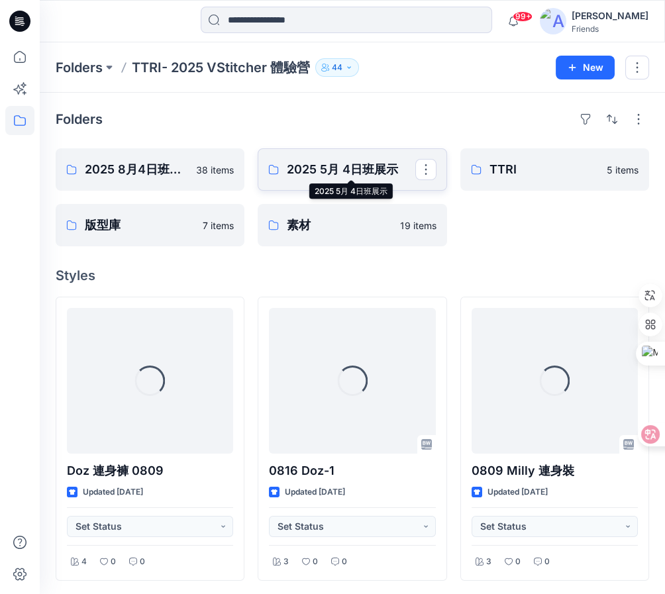
click at [331, 162] on p "2025 5月 4日班展示" at bounding box center [351, 169] width 128 height 19
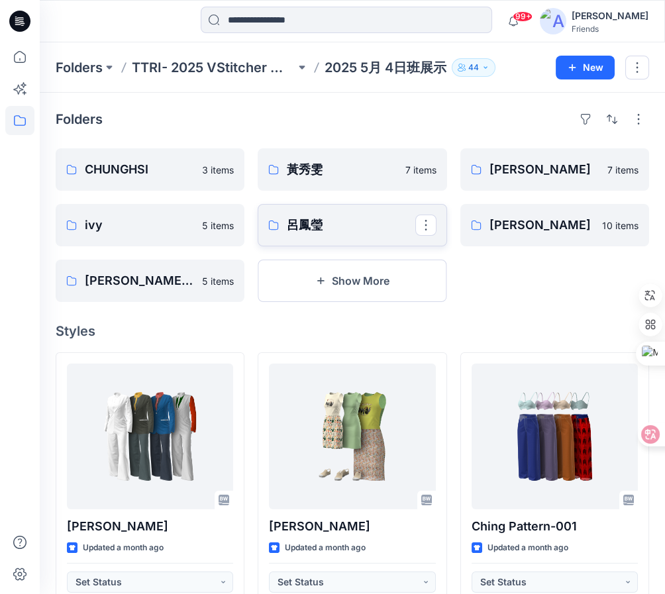
click at [313, 221] on p "呂鳳瑩" at bounding box center [351, 225] width 128 height 19
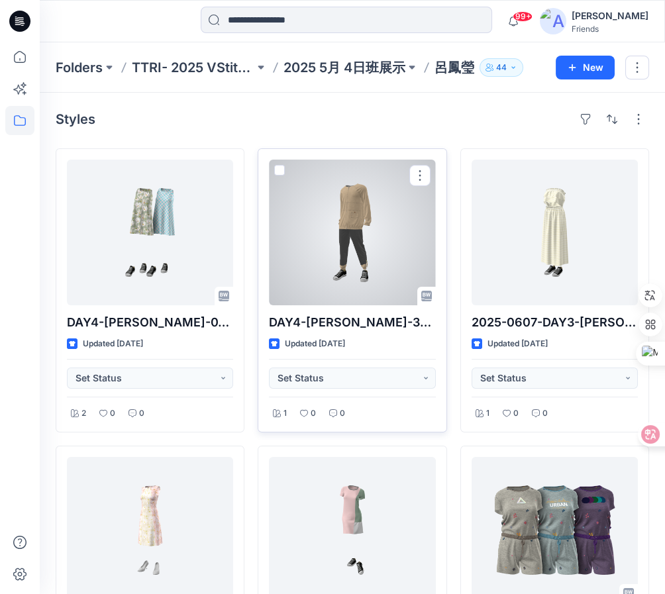
click at [341, 323] on p "DAY4-[PERSON_NAME]-3_Smart Trims" at bounding box center [352, 322] width 166 height 19
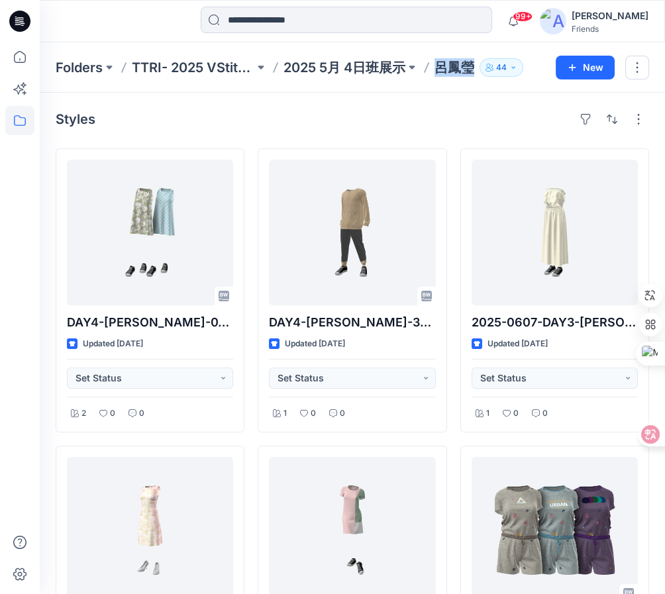
drag, startPoint x: 438, startPoint y: 70, endPoint x: 470, endPoint y: 67, distance: 32.6
type textarea "***"
click at [470, 67] on p "呂鳳瑩" at bounding box center [455, 67] width 40 height 19
copy p "呂鳳瑩"
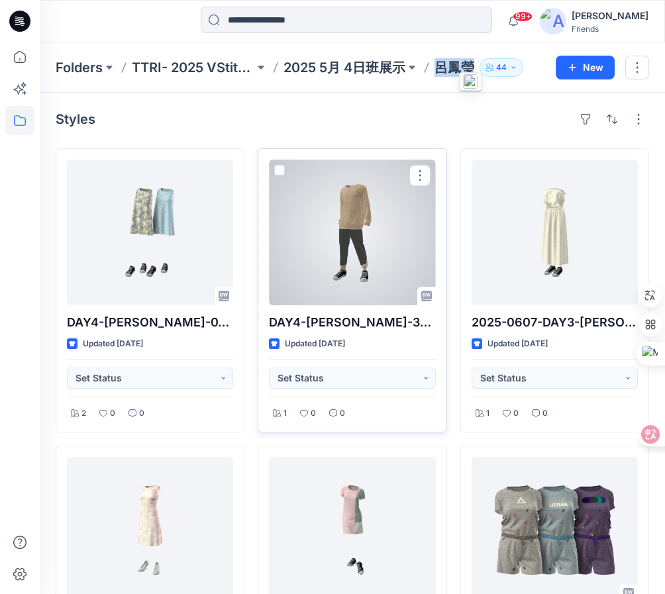
click at [331, 219] on div at bounding box center [352, 233] width 166 height 146
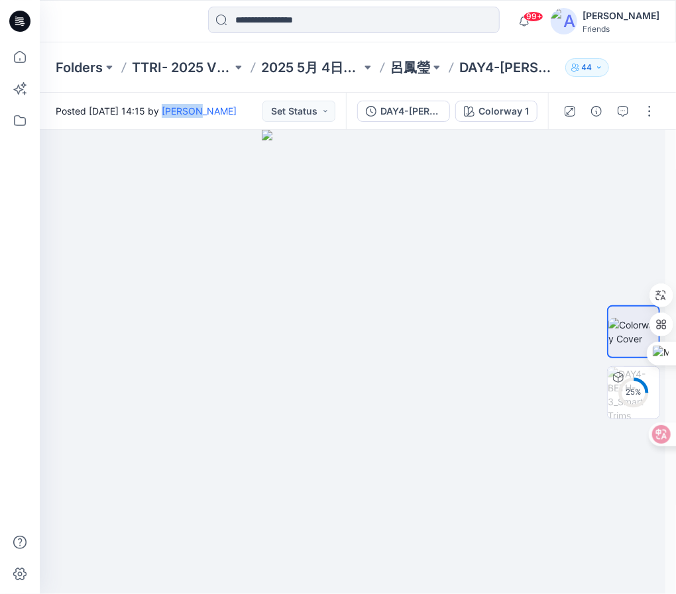
drag, startPoint x: 229, startPoint y: 109, endPoint x: 264, endPoint y: 105, distance: 35.3
click at [264, 105] on div "Posted Sunday, June 15, 2025 14:15 by Beth Lu Set Status" at bounding box center [193, 111] width 306 height 36
copy link "[PERSON_NAME]"
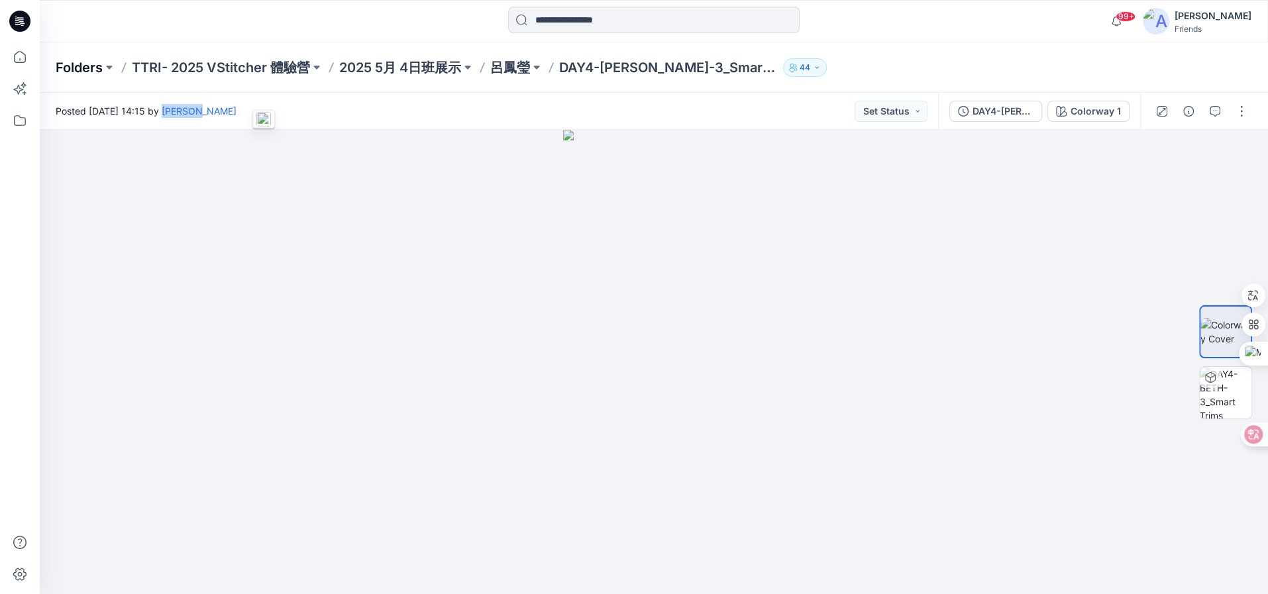
click at [91, 70] on p "Folders" at bounding box center [79, 67] width 47 height 19
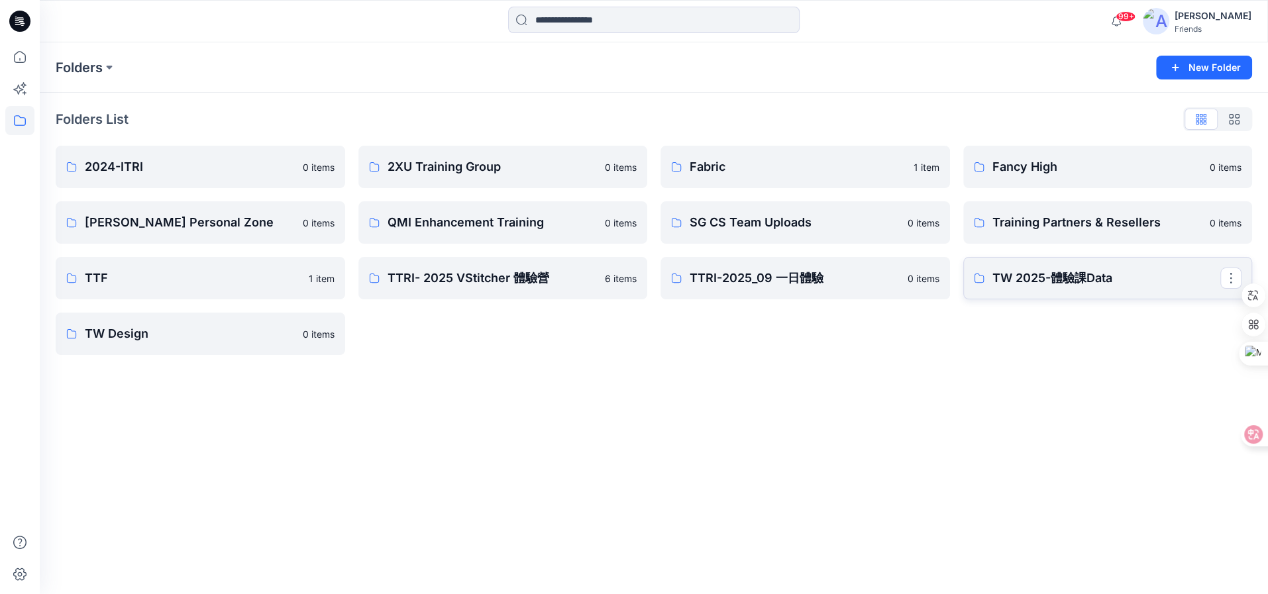
click at [1043, 280] on p "TW 2025-體驗課Data" at bounding box center [1107, 278] width 229 height 19
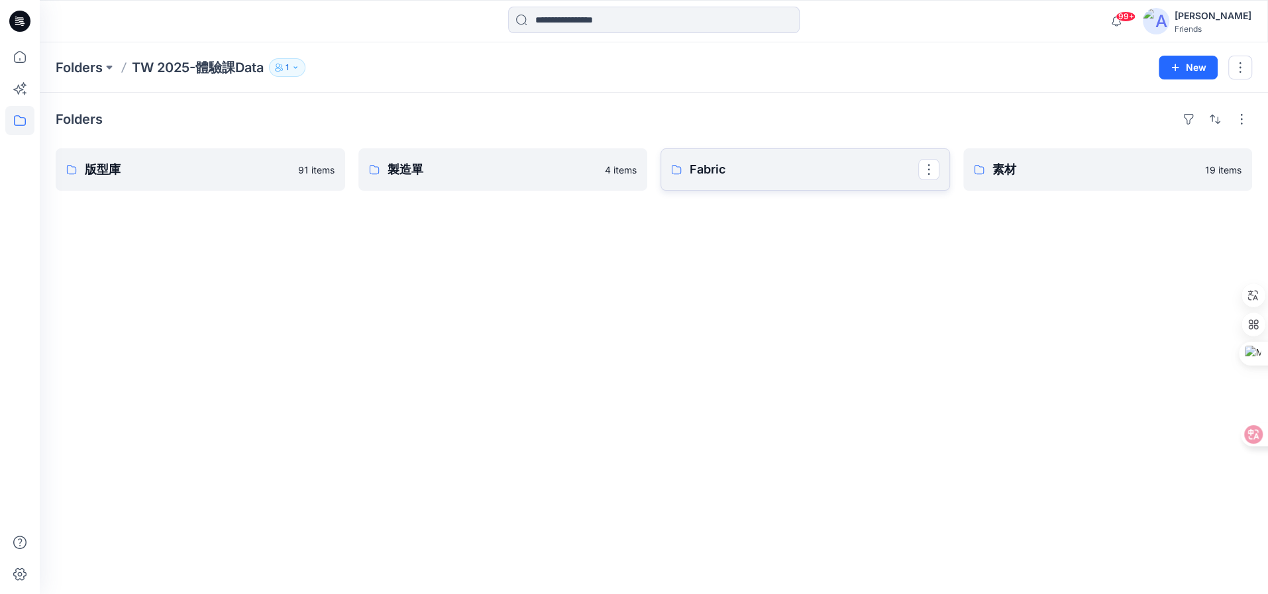
click at [726, 162] on p "Fabric" at bounding box center [804, 169] width 229 height 19
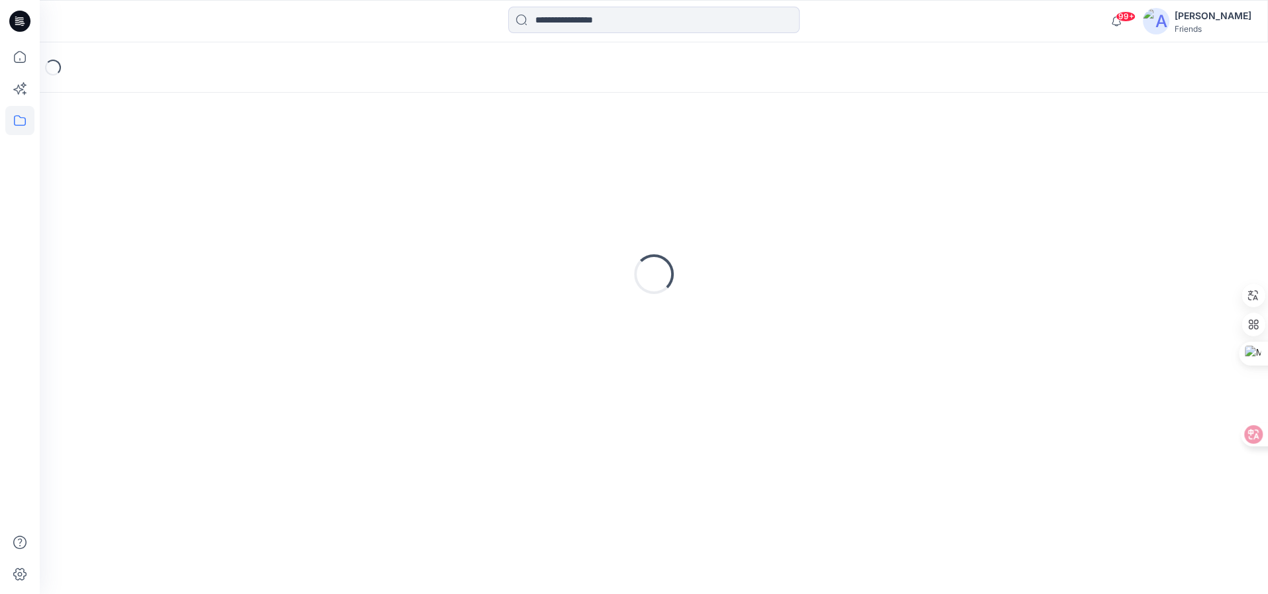
click at [726, 162] on div "Loading..." at bounding box center [654, 274] width 1197 height 331
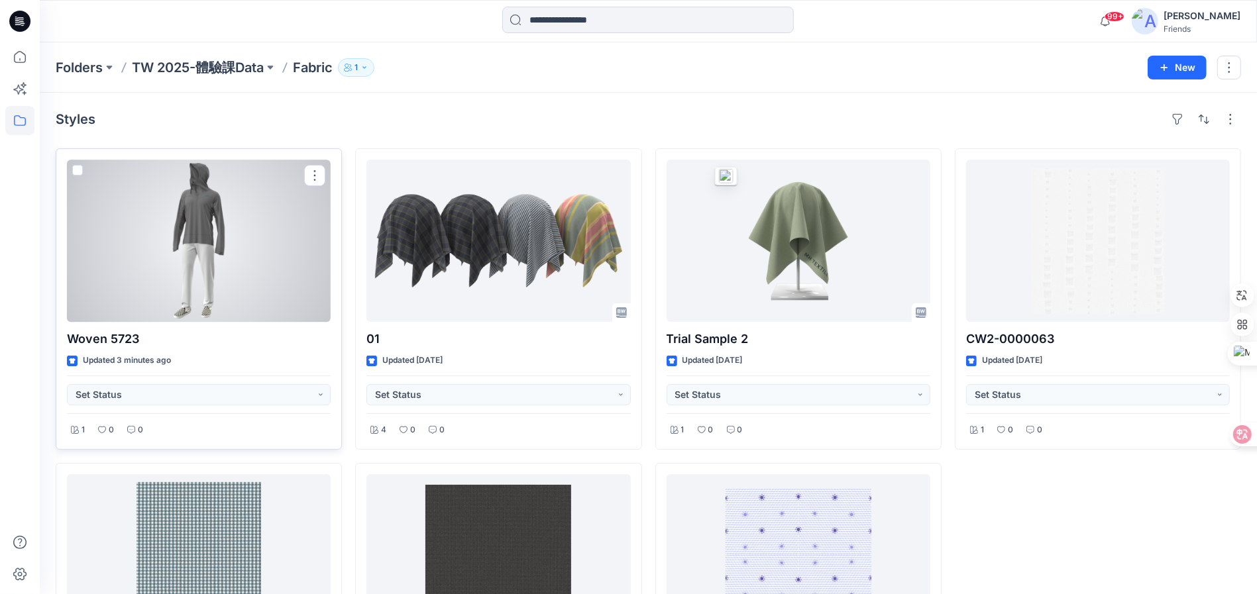
click at [281, 229] on div at bounding box center [199, 241] width 264 height 162
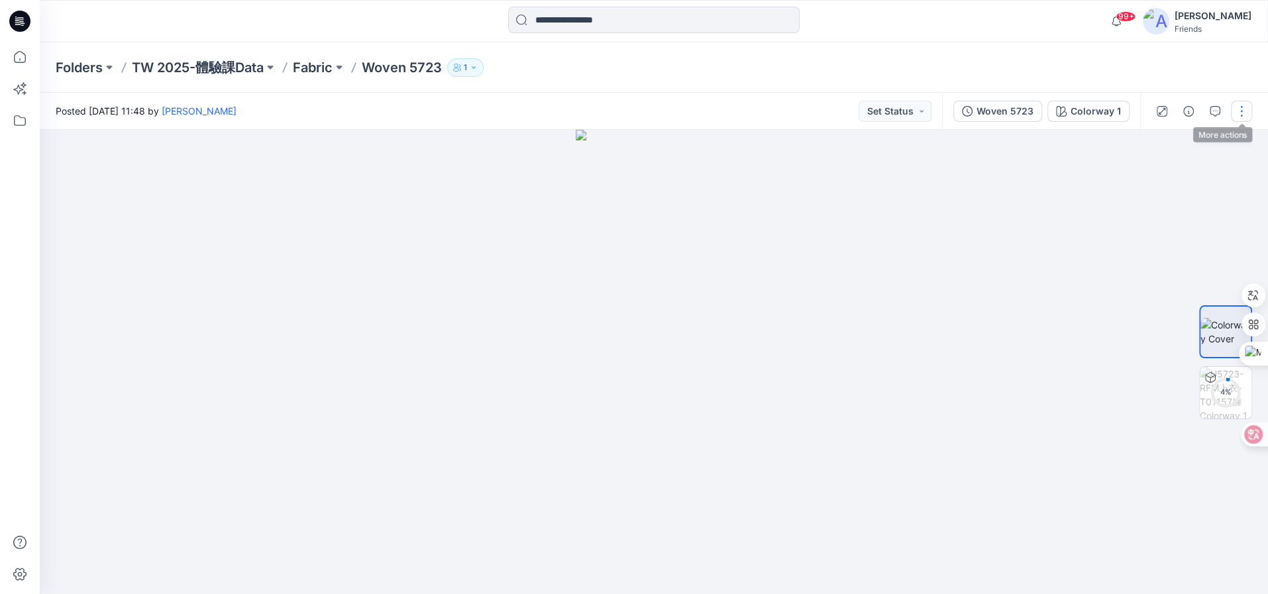
click at [1242, 112] on button "button" at bounding box center [1241, 111] width 21 height 21
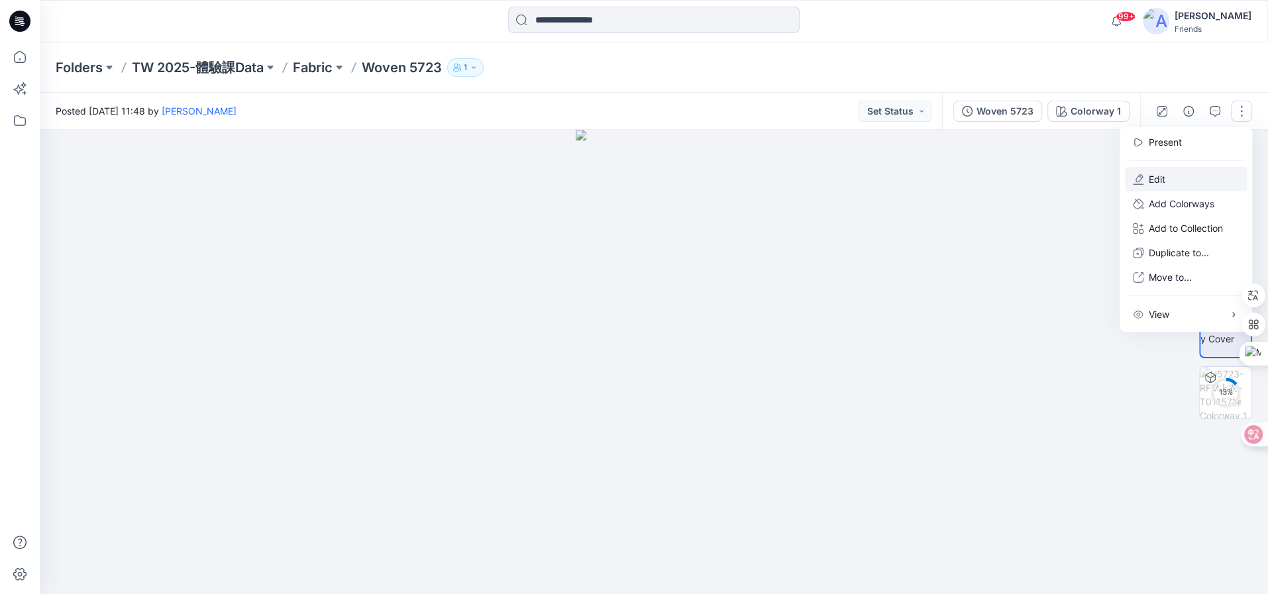
click at [1153, 178] on p "Edit" at bounding box center [1157, 179] width 17 height 14
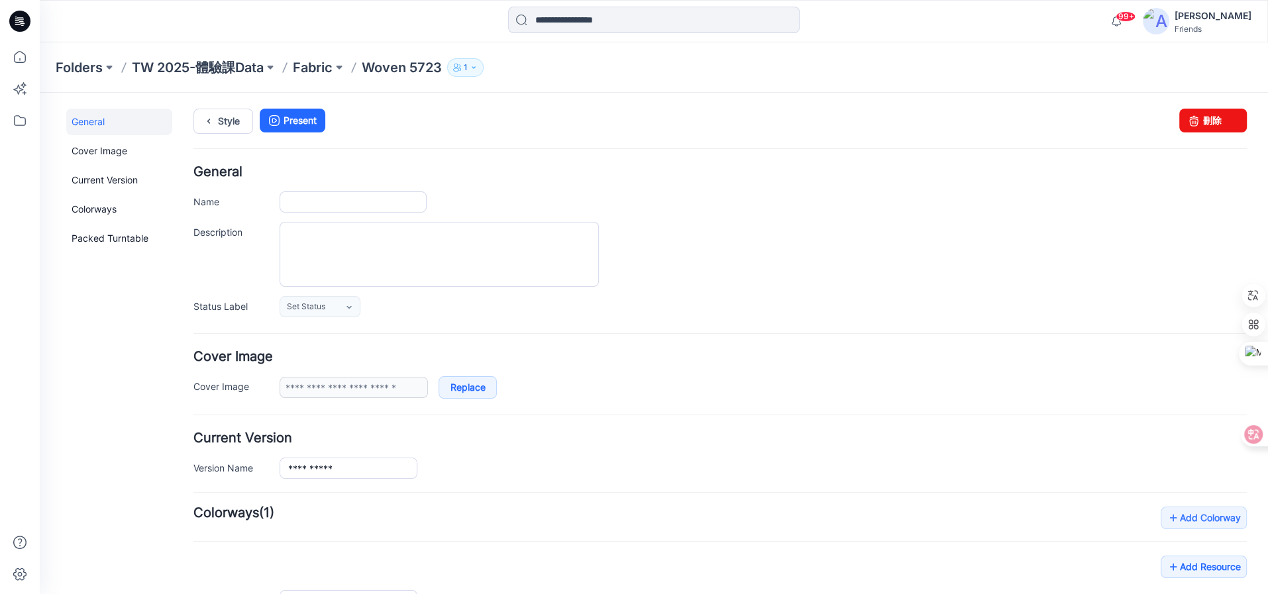
type input "**********"
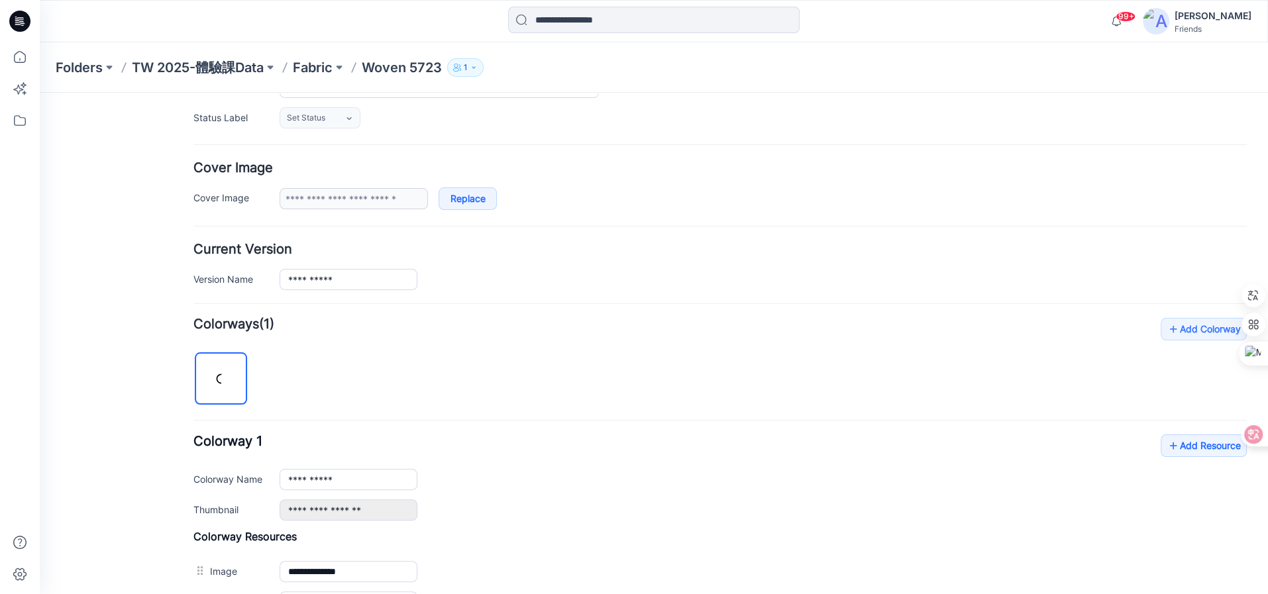
scroll to position [294, 0]
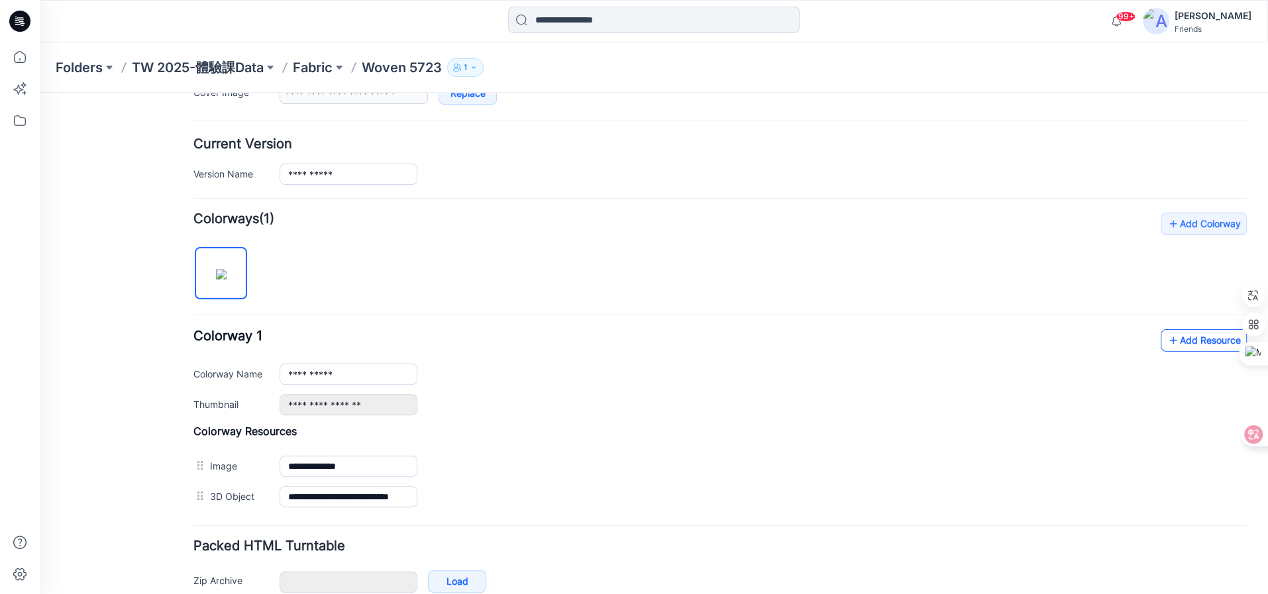
click at [1195, 340] on link "Add Resource" at bounding box center [1204, 340] width 86 height 23
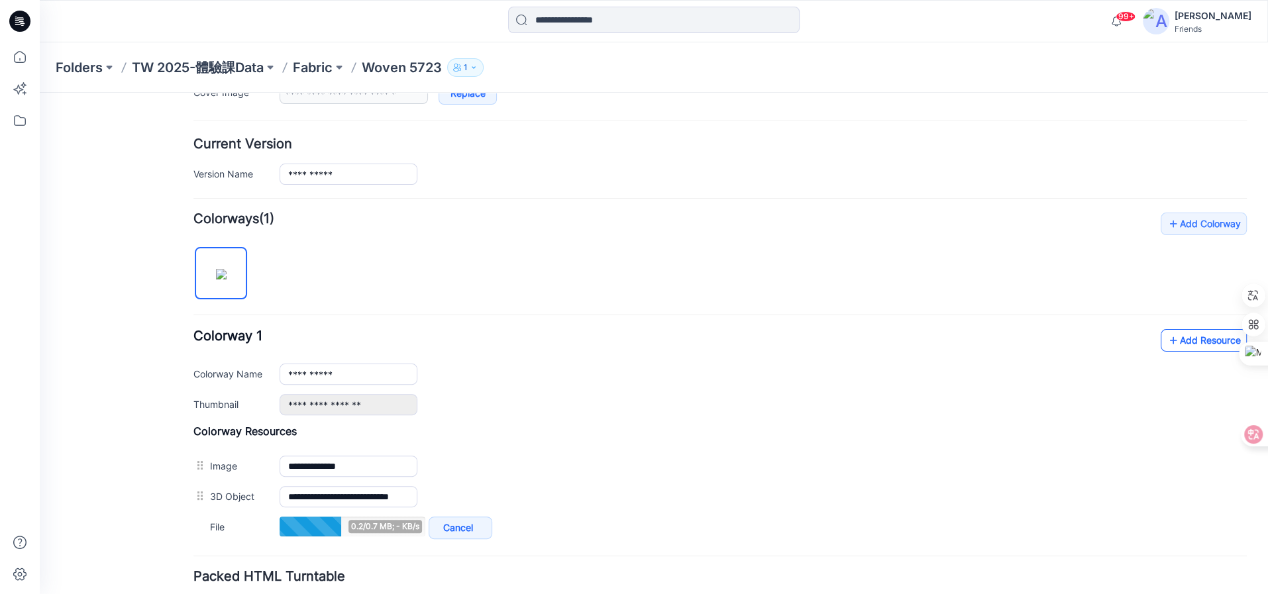
click at [1202, 338] on link "Add Resource" at bounding box center [1204, 340] width 86 height 23
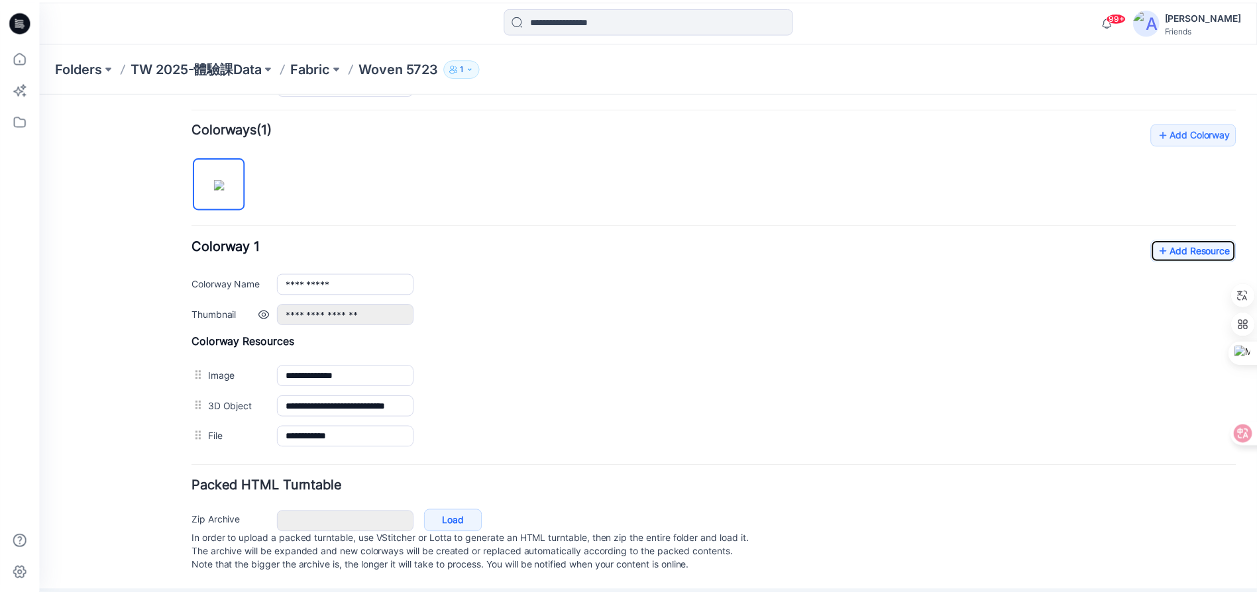
scroll to position [390, 0]
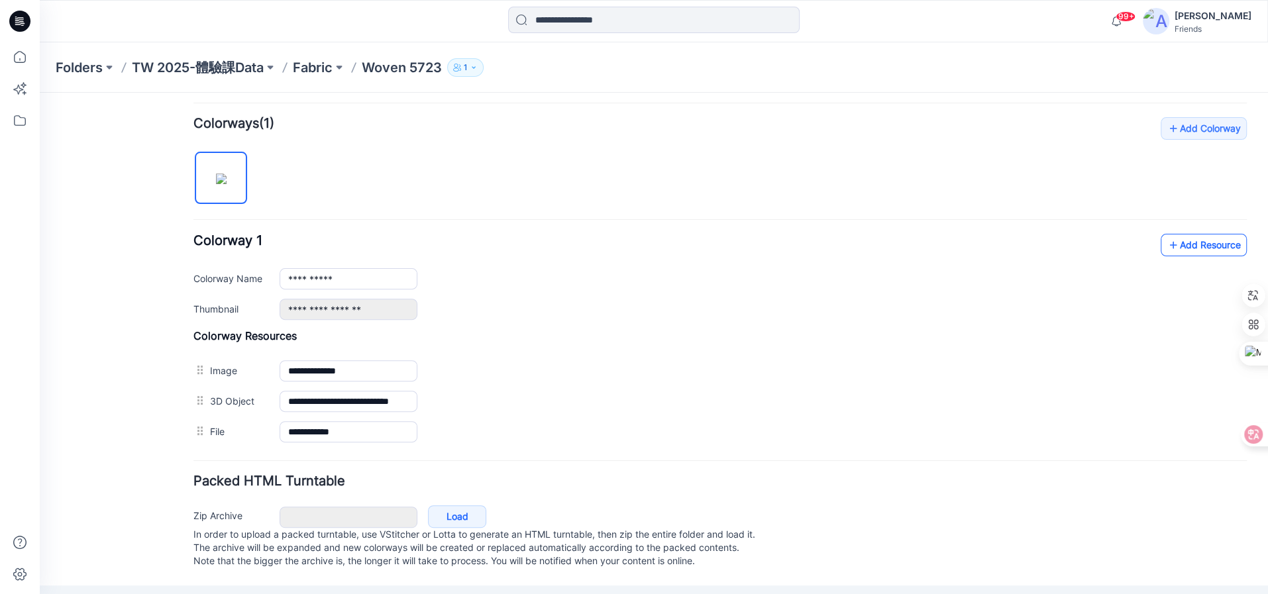
click at [1187, 244] on link "Add Resource" at bounding box center [1204, 245] width 86 height 23
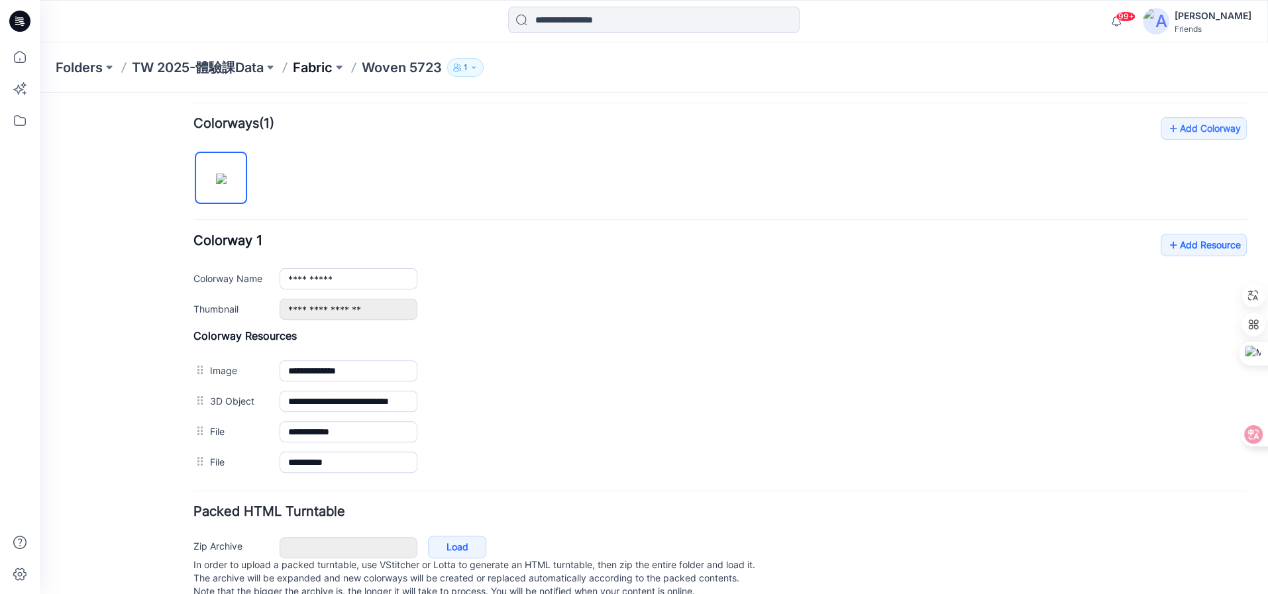
click at [311, 64] on p "Fabric" at bounding box center [313, 67] width 40 height 19
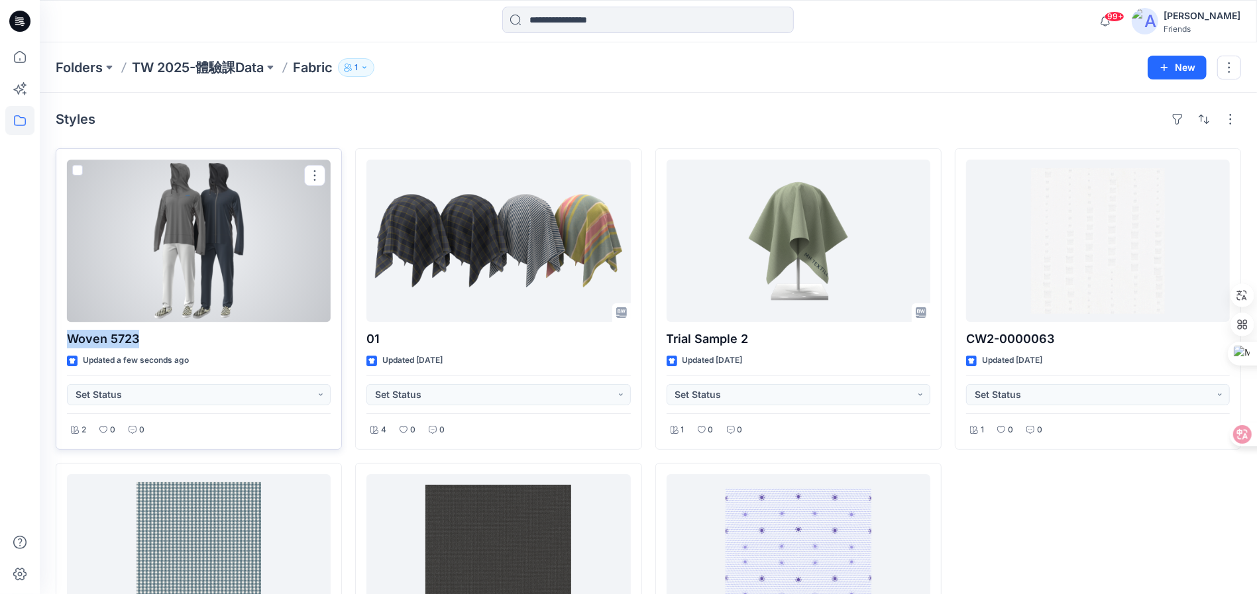
drag, startPoint x: 156, startPoint y: 342, endPoint x: 64, endPoint y: 344, distance: 91.5
type textarea "**********"
click at [64, 344] on div "Woven 5723 Updated a few seconds ago Set Status 2 0 0" at bounding box center [199, 299] width 286 height 302
copy p "Woven 5723"
click at [319, 178] on button "button" at bounding box center [314, 175] width 21 height 21
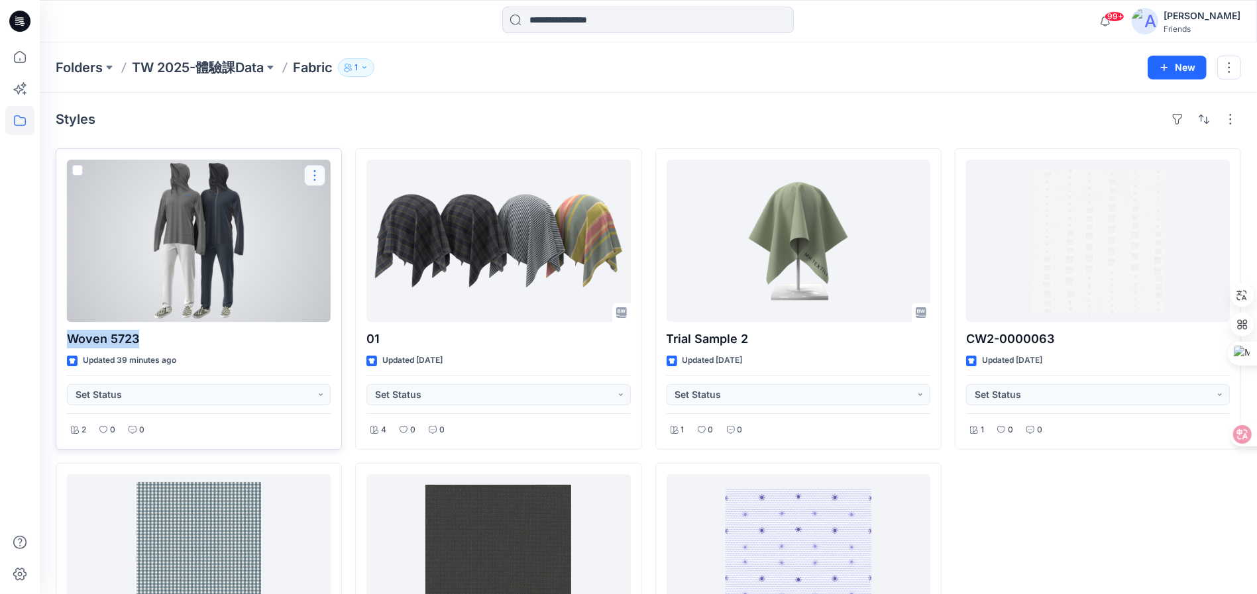
click at [319, 176] on button "button" at bounding box center [314, 175] width 21 height 21
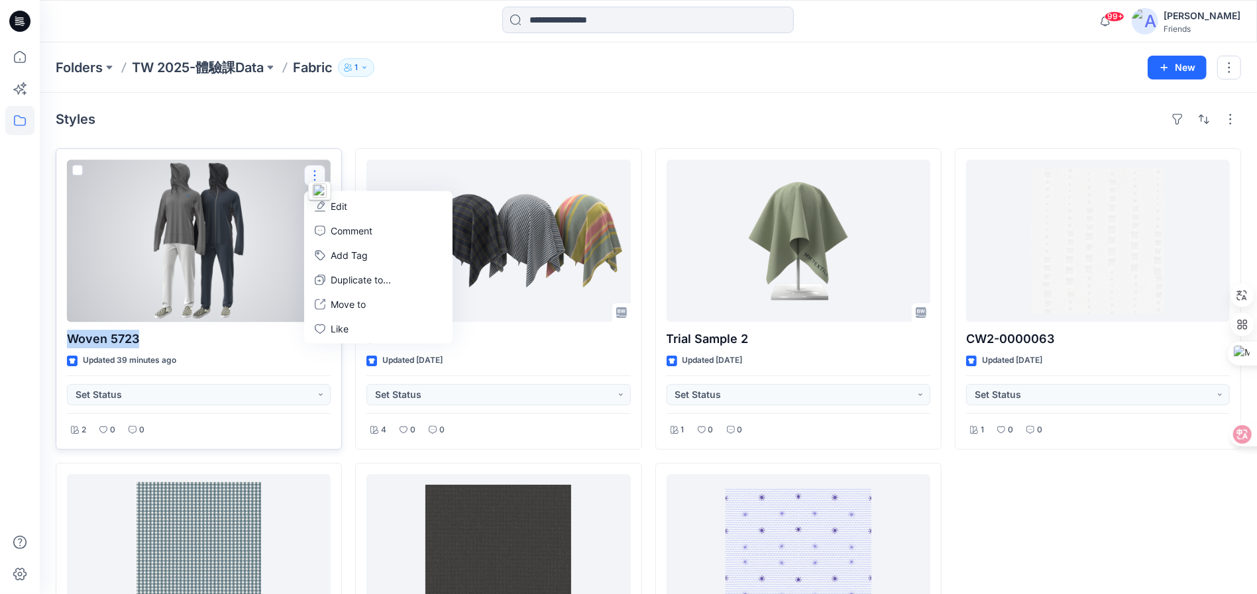
click at [370, 205] on button "Edit" at bounding box center [378, 206] width 143 height 25
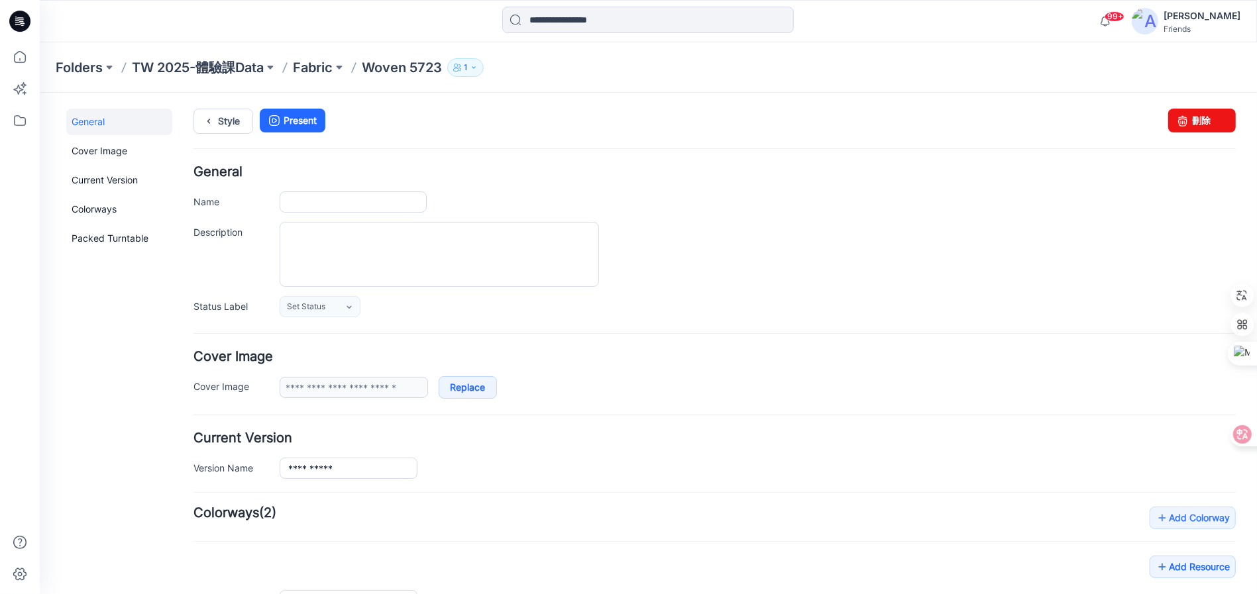
type input "**********"
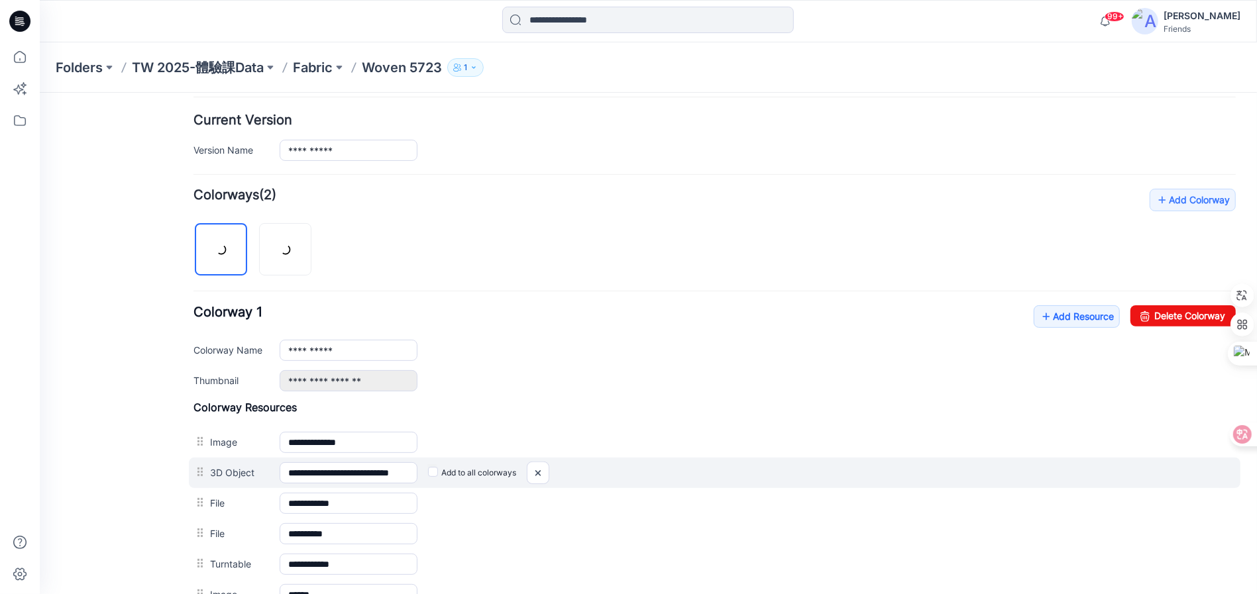
scroll to position [480, 0]
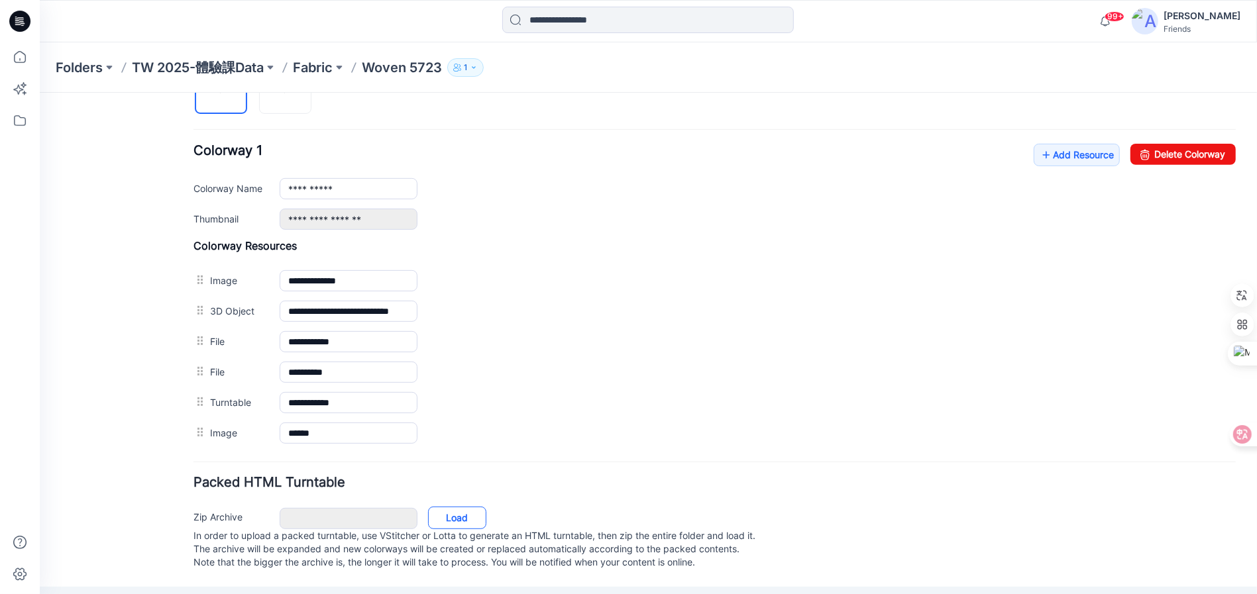
click at [456, 514] on link "Load" at bounding box center [456, 517] width 58 height 23
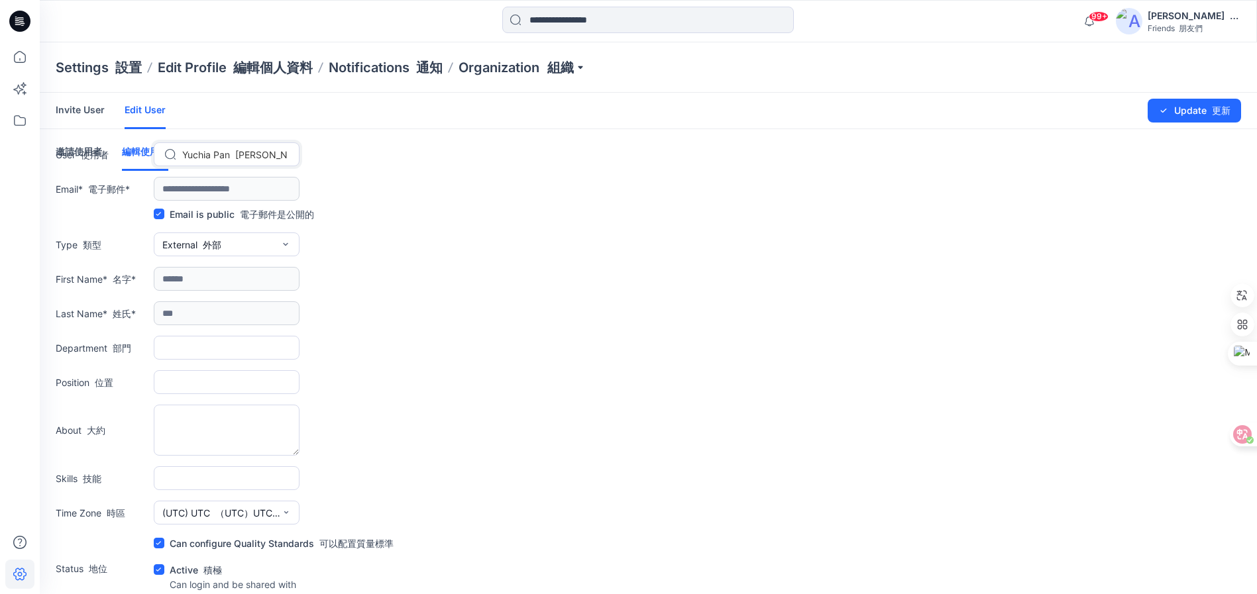
scroll to position [148, 0]
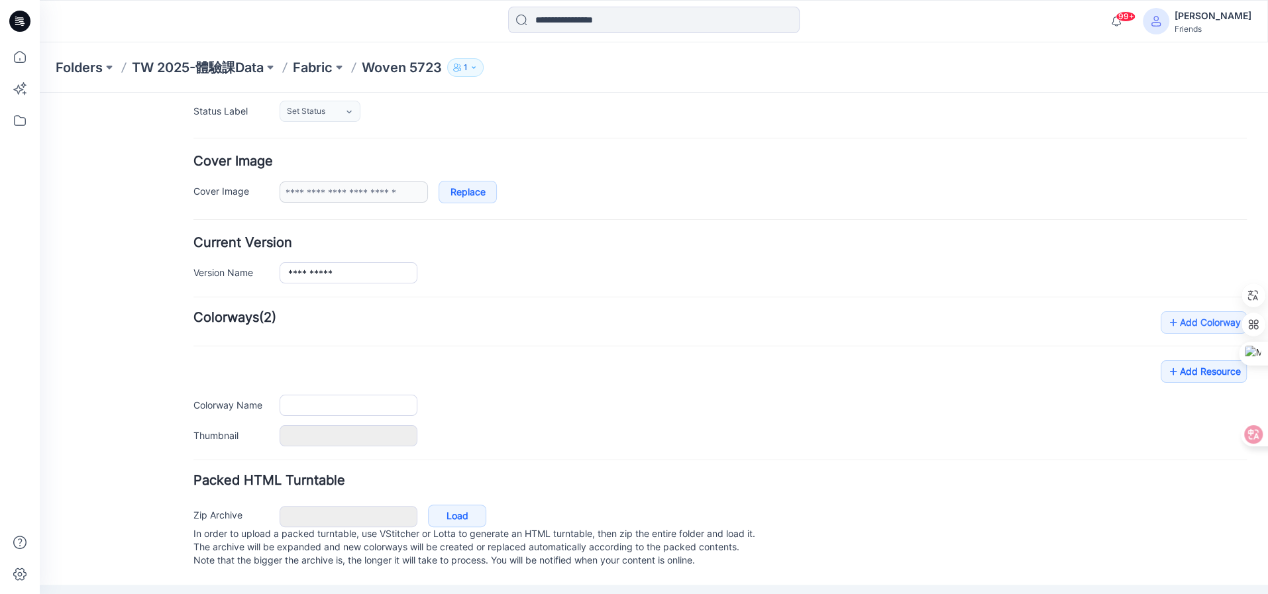
type input "**********"
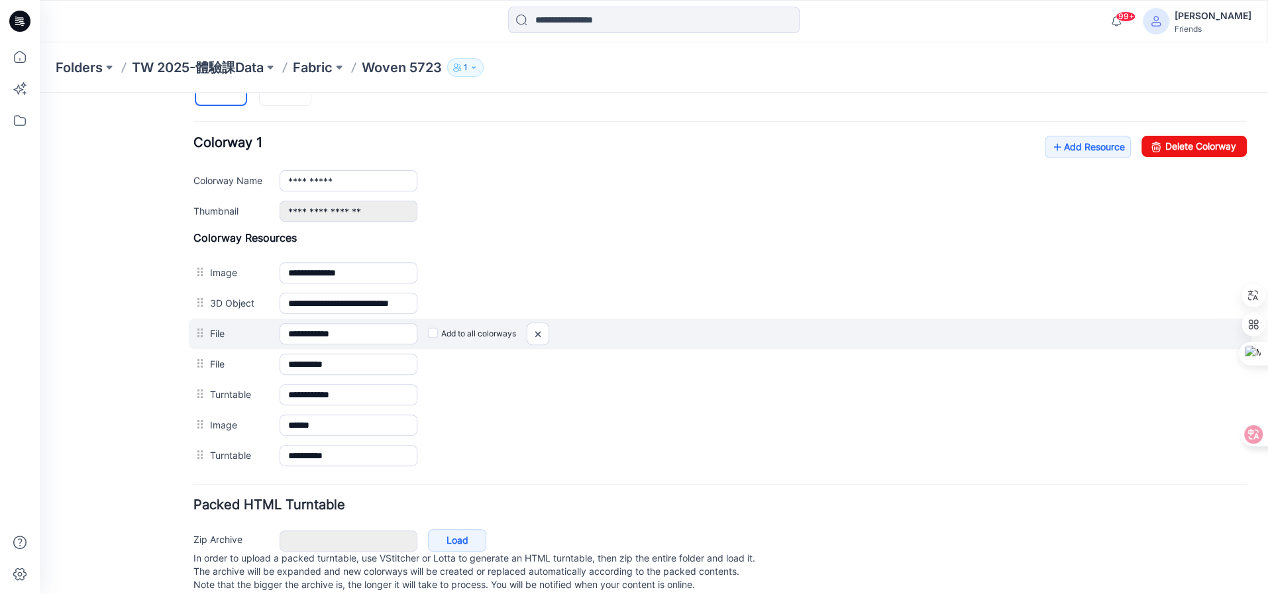
scroll to position [490, 0]
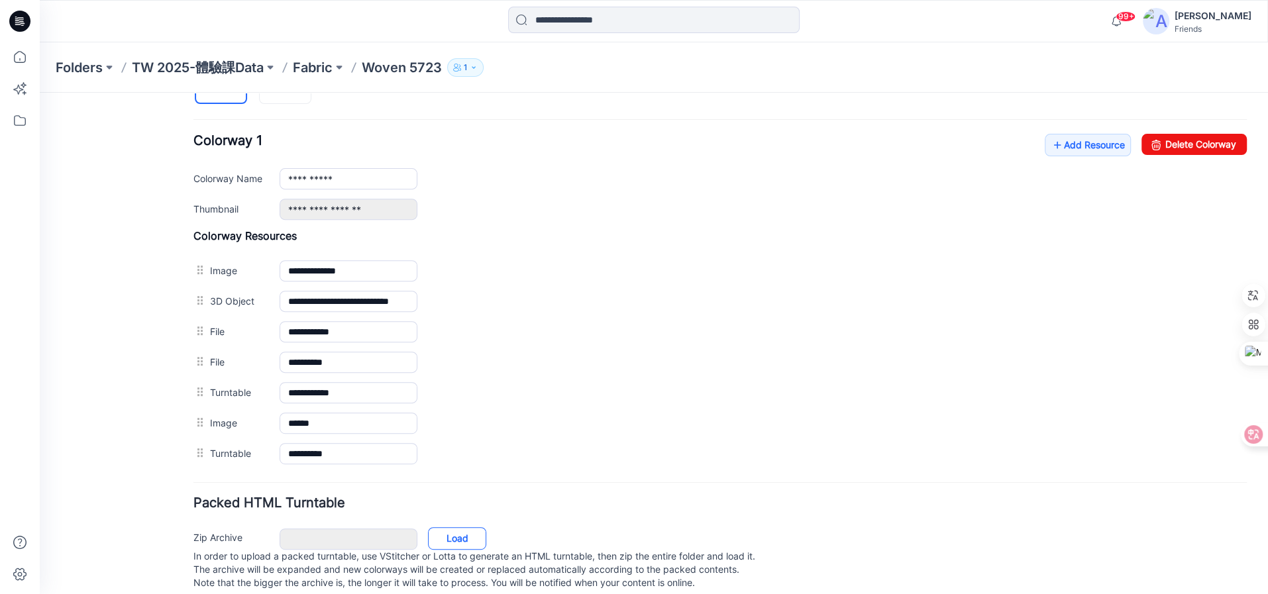
click at [457, 533] on link "Load" at bounding box center [457, 538] width 58 height 23
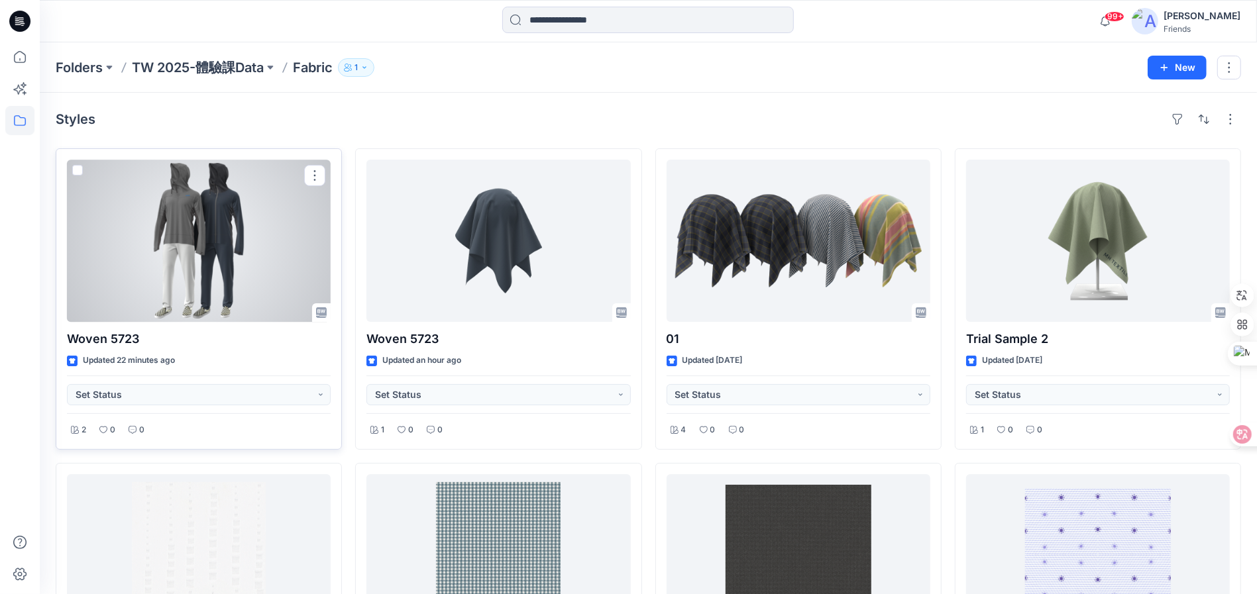
click at [264, 271] on div at bounding box center [199, 241] width 264 height 162
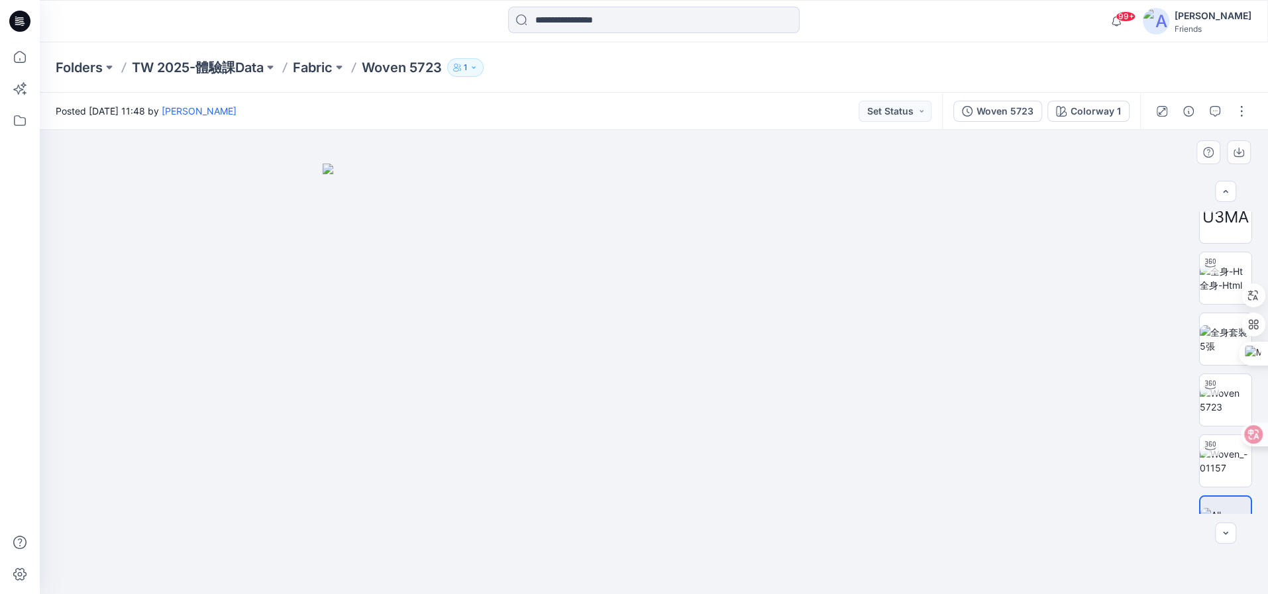
scroll to position [238, 0]
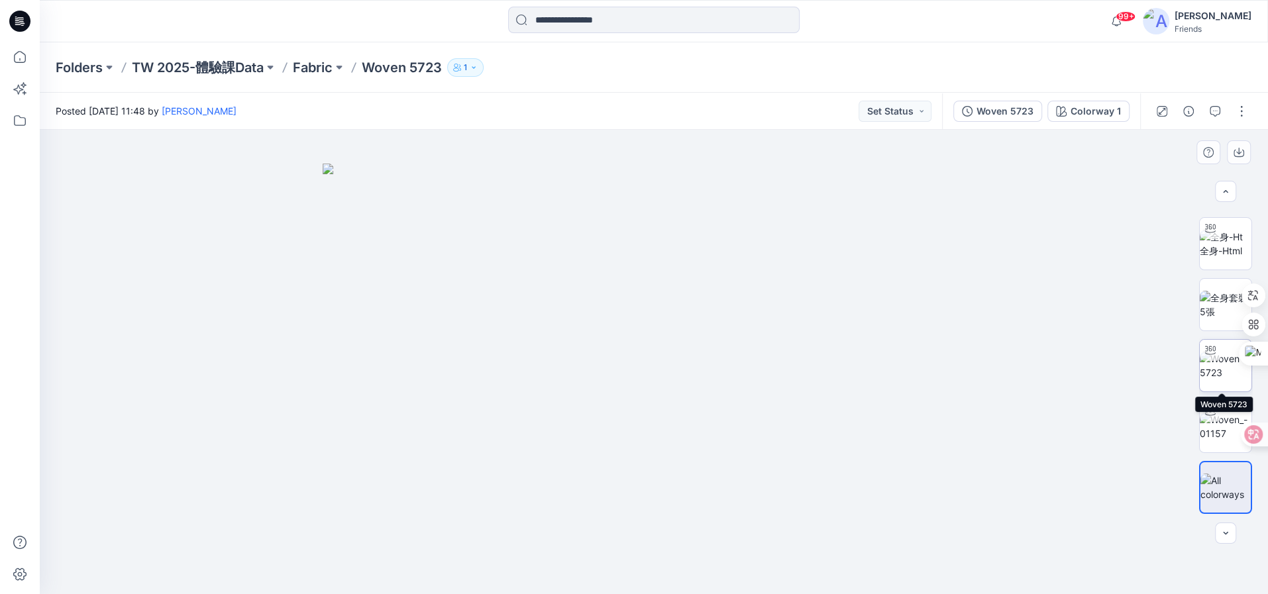
click at [1225, 368] on img at bounding box center [1226, 366] width 52 height 28
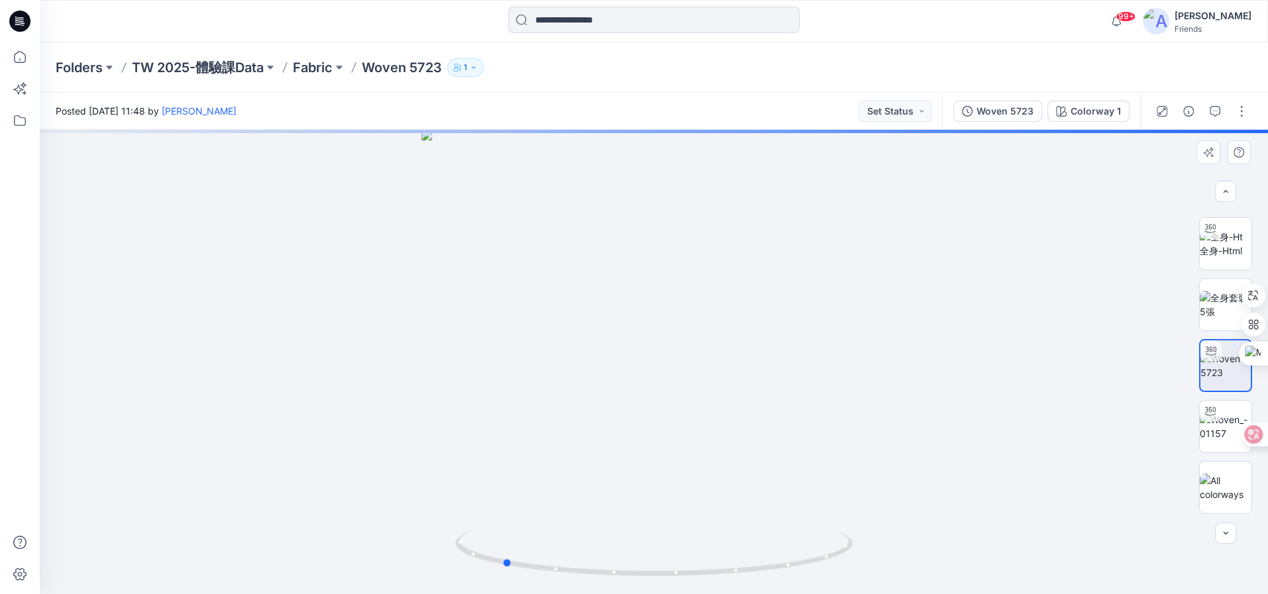
drag, startPoint x: 692, startPoint y: 338, endPoint x: 966, endPoint y: 381, distance: 277.1
click at [545, 338] on div at bounding box center [654, 362] width 1229 height 465
click at [1227, 414] on img at bounding box center [1226, 427] width 52 height 28
click at [312, 64] on p "Fabric" at bounding box center [313, 67] width 40 height 19
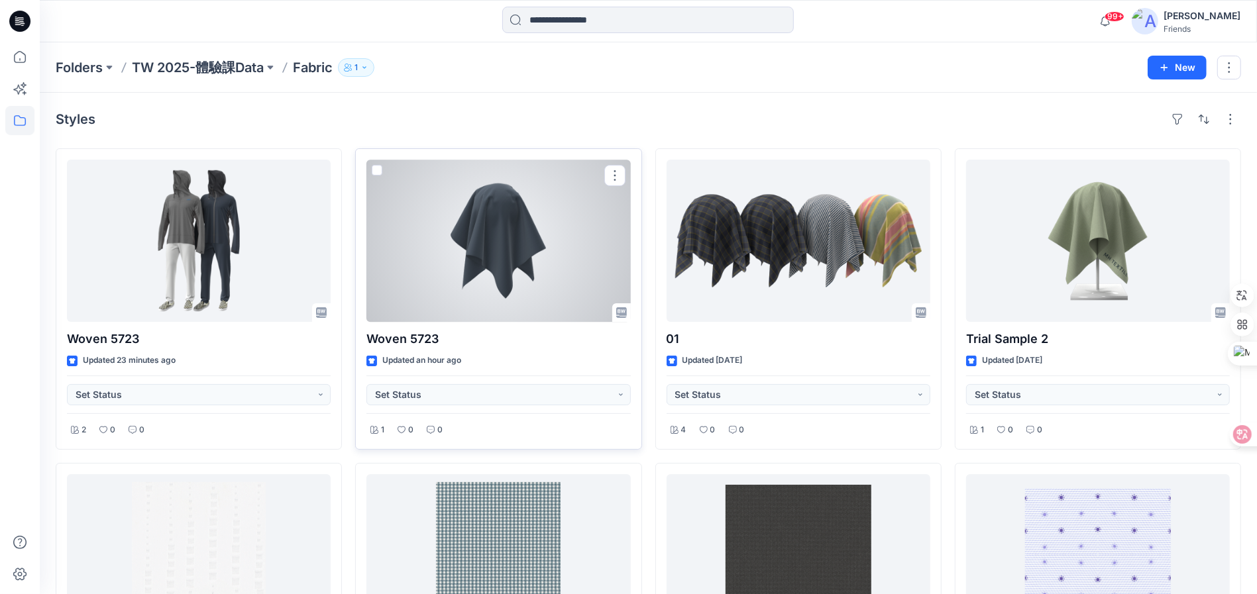
click at [442, 228] on div at bounding box center [498, 241] width 264 height 162
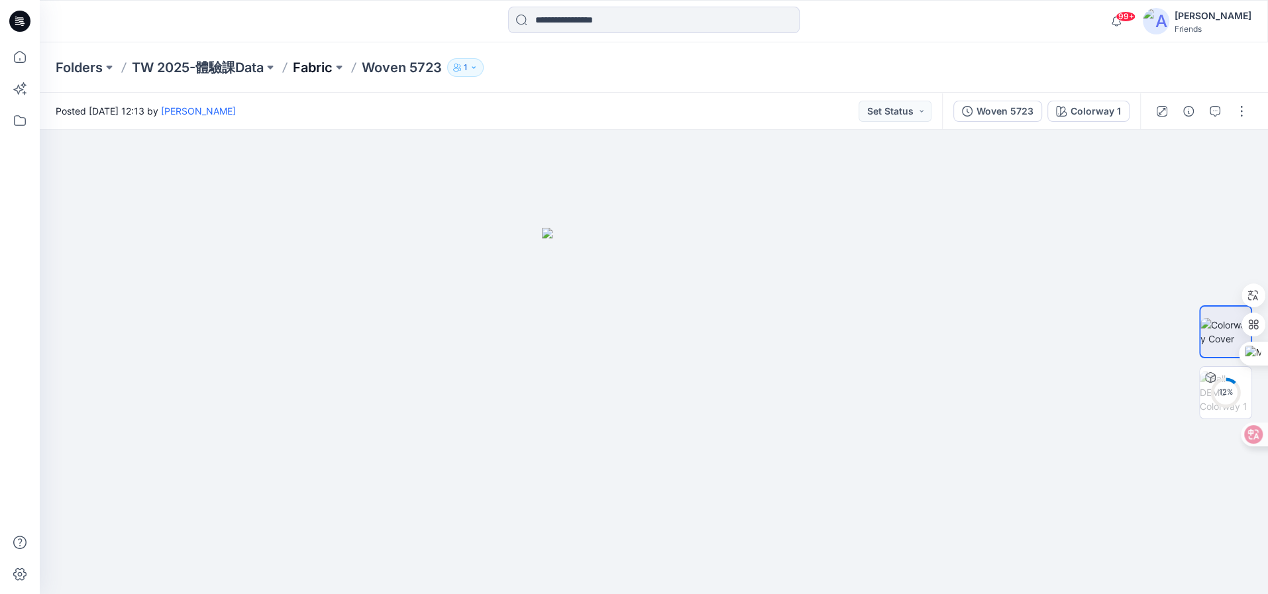
click at [327, 69] on p "Fabric" at bounding box center [313, 67] width 40 height 19
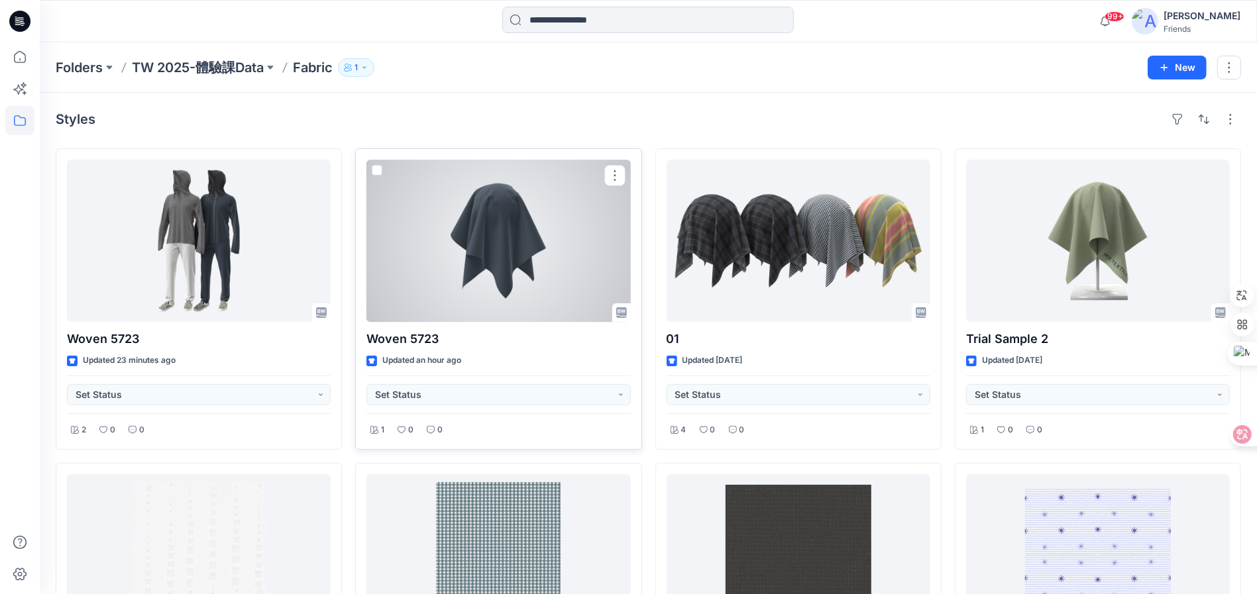
click at [561, 187] on div at bounding box center [498, 241] width 264 height 162
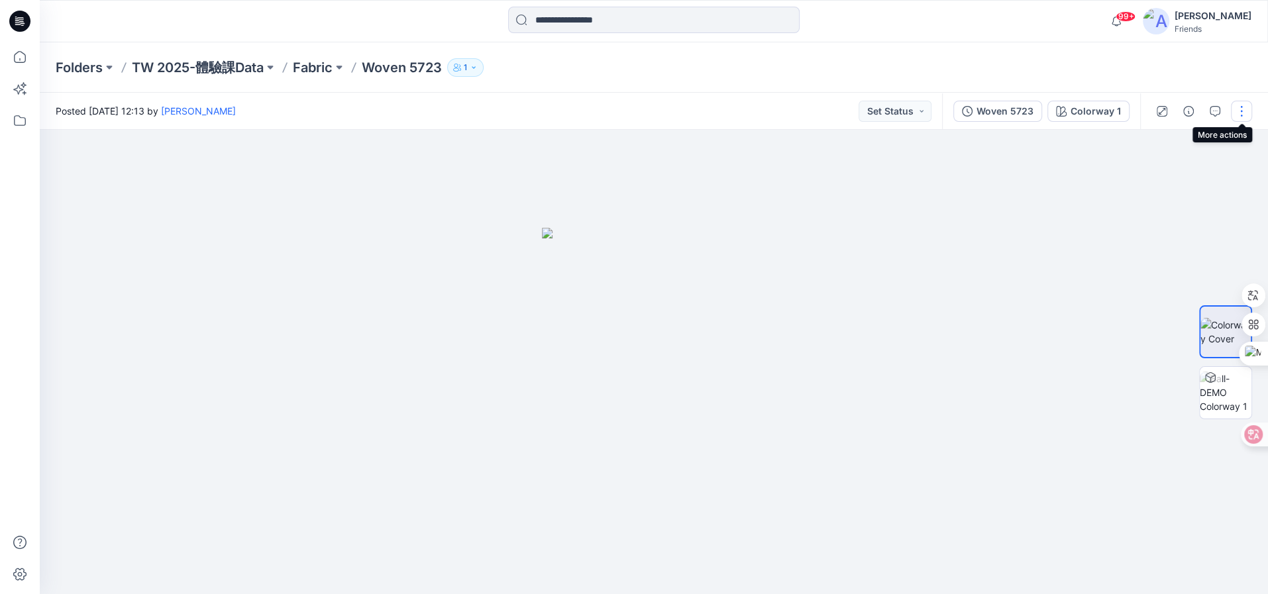
click at [1239, 97] on div at bounding box center [1201, 111] width 123 height 37
click at [1245, 119] on button "button" at bounding box center [1241, 111] width 21 height 21
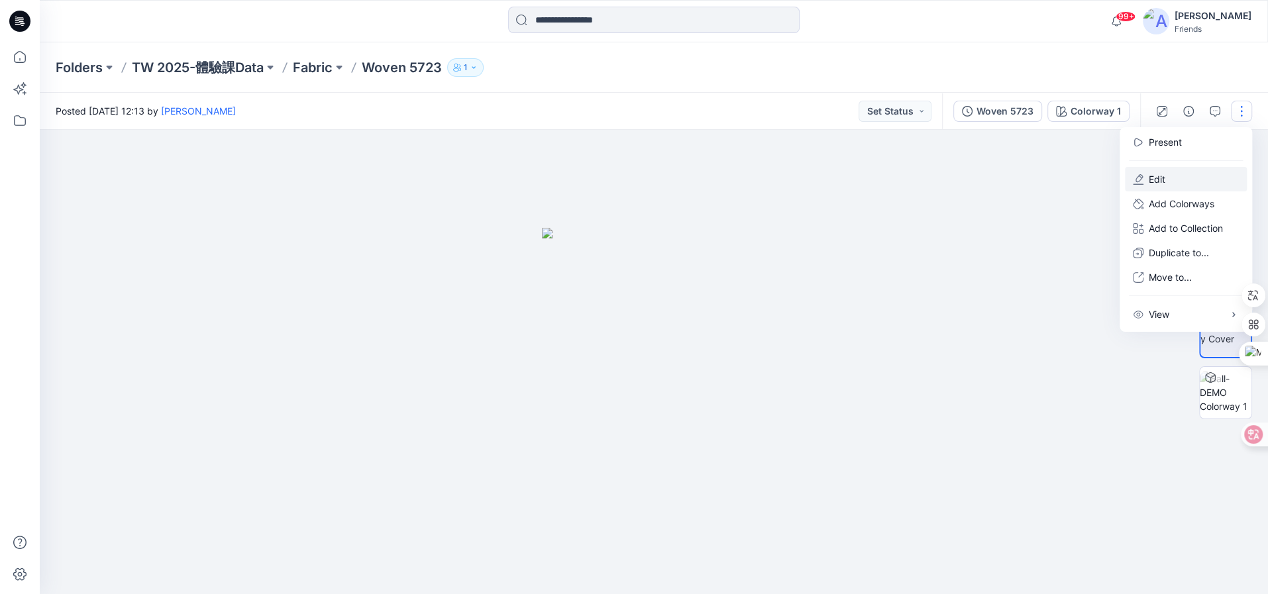
click at [1167, 170] on button "Edit" at bounding box center [1186, 179] width 122 height 25
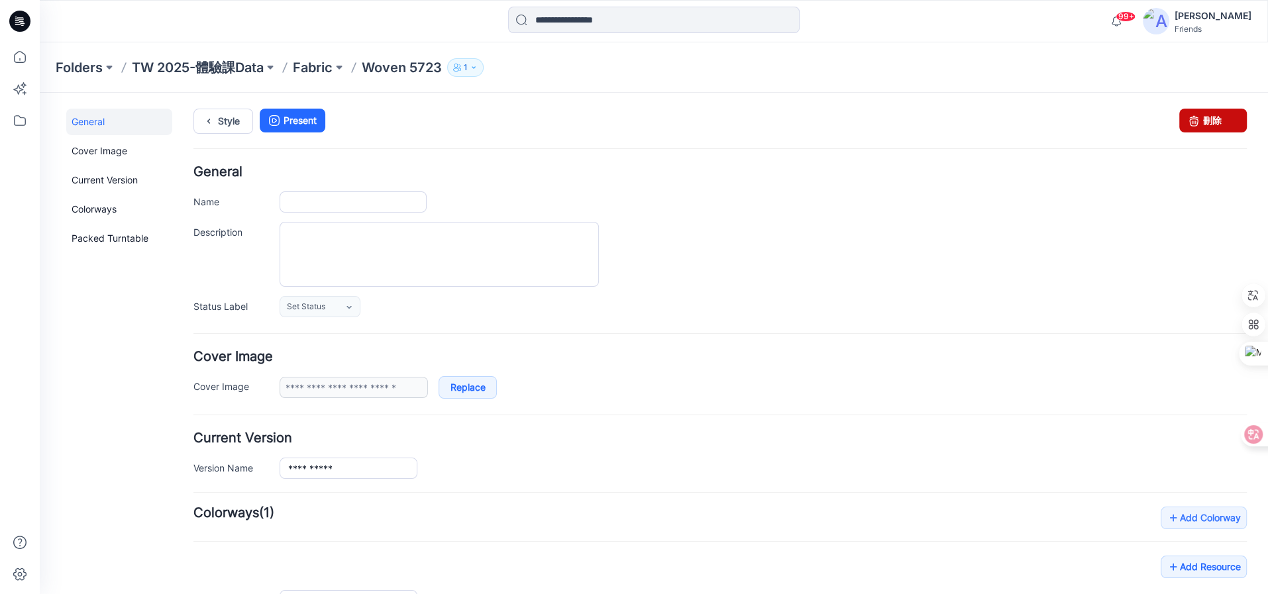
click at [1199, 117] on link "刪除" at bounding box center [1214, 121] width 68 height 24
type input "**********"
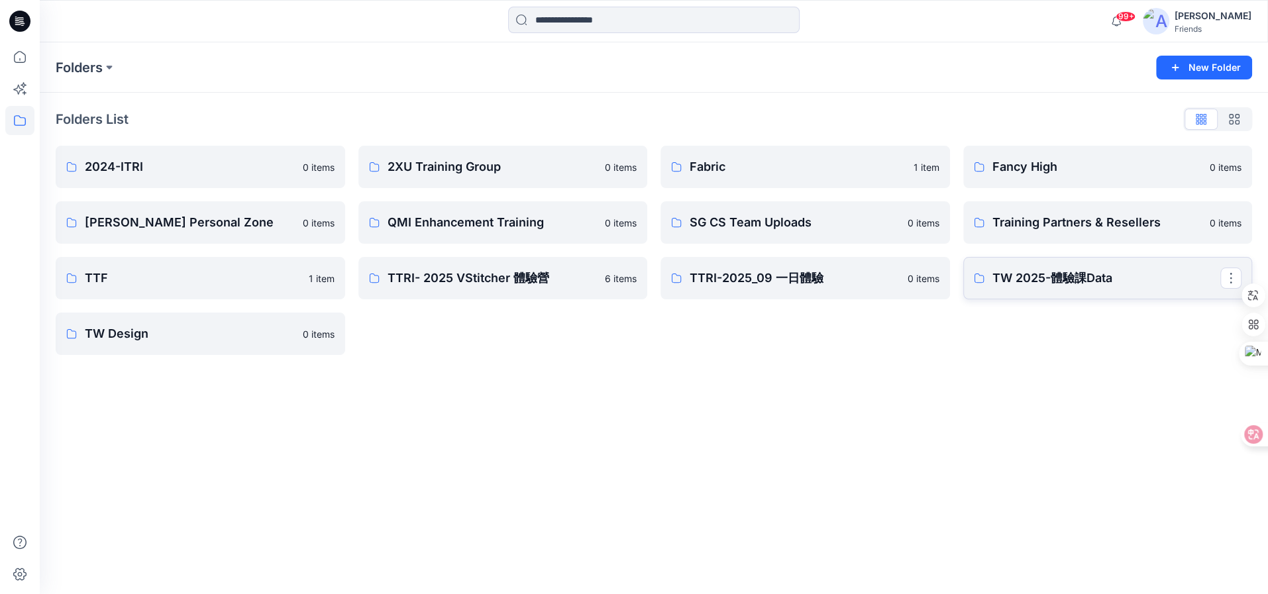
click at [1081, 273] on p "TW 2025-體驗課Data" at bounding box center [1107, 278] width 229 height 19
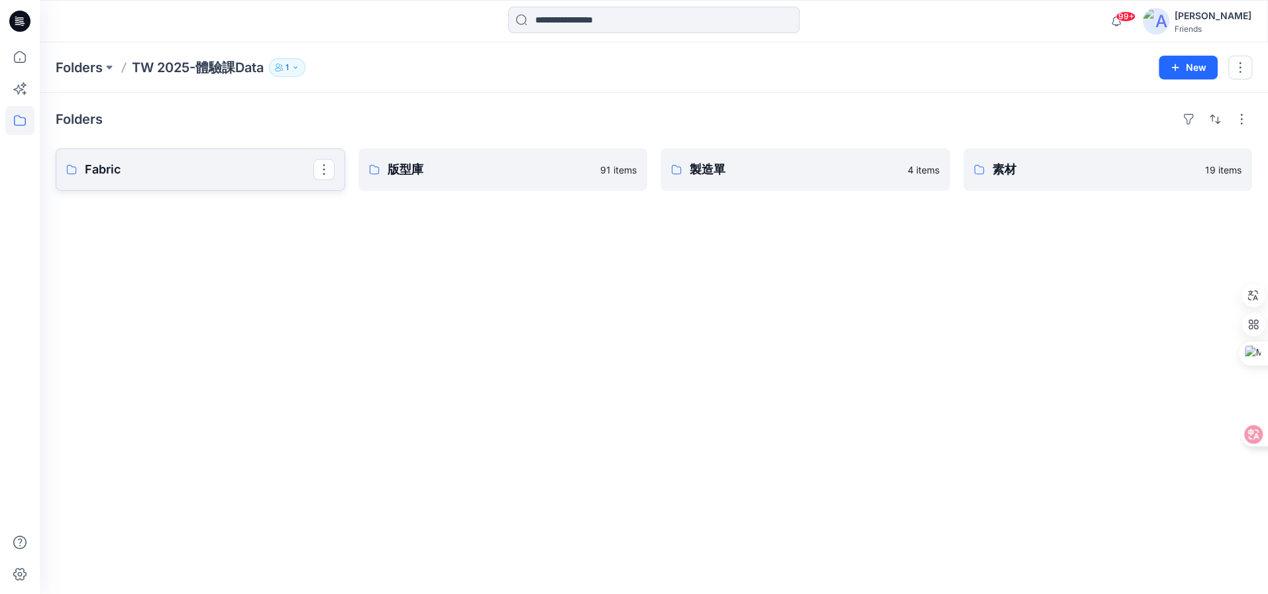
click at [227, 170] on p "Fabric" at bounding box center [199, 169] width 229 height 19
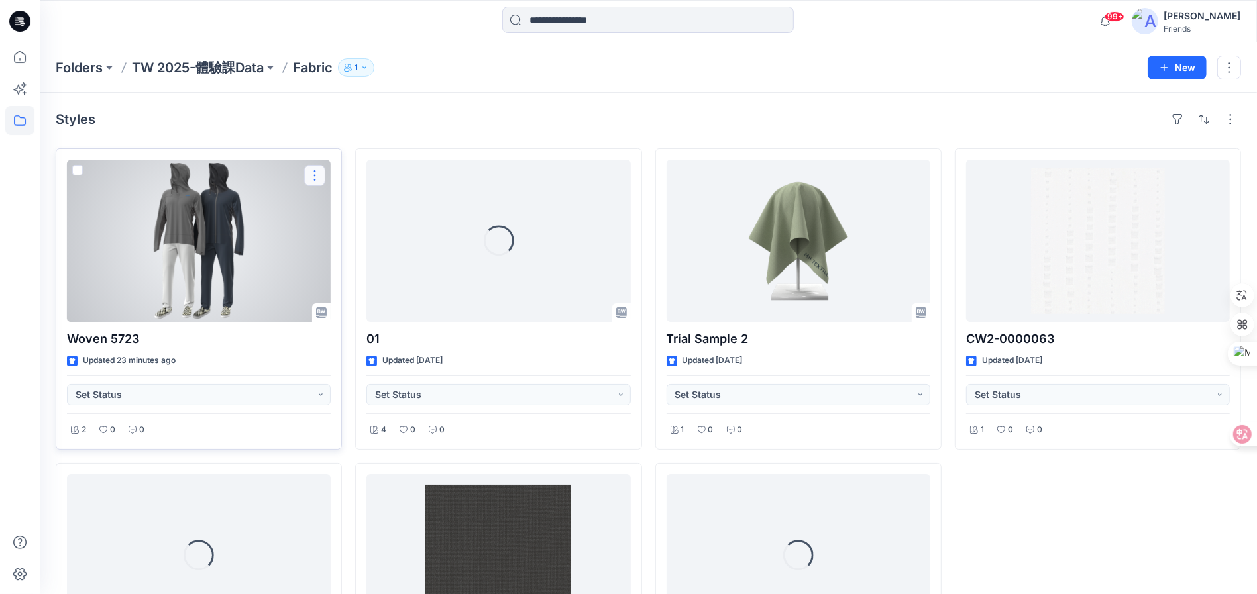
click at [308, 176] on button "button" at bounding box center [314, 175] width 21 height 21
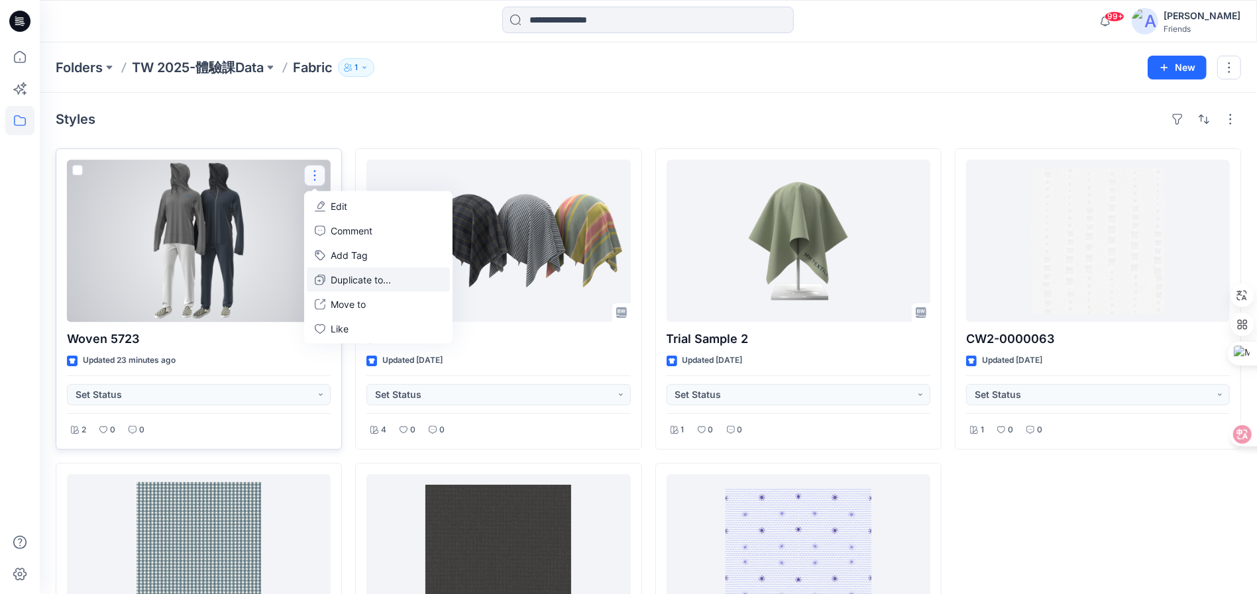
click at [349, 276] on p "Duplicate to..." at bounding box center [361, 280] width 60 height 14
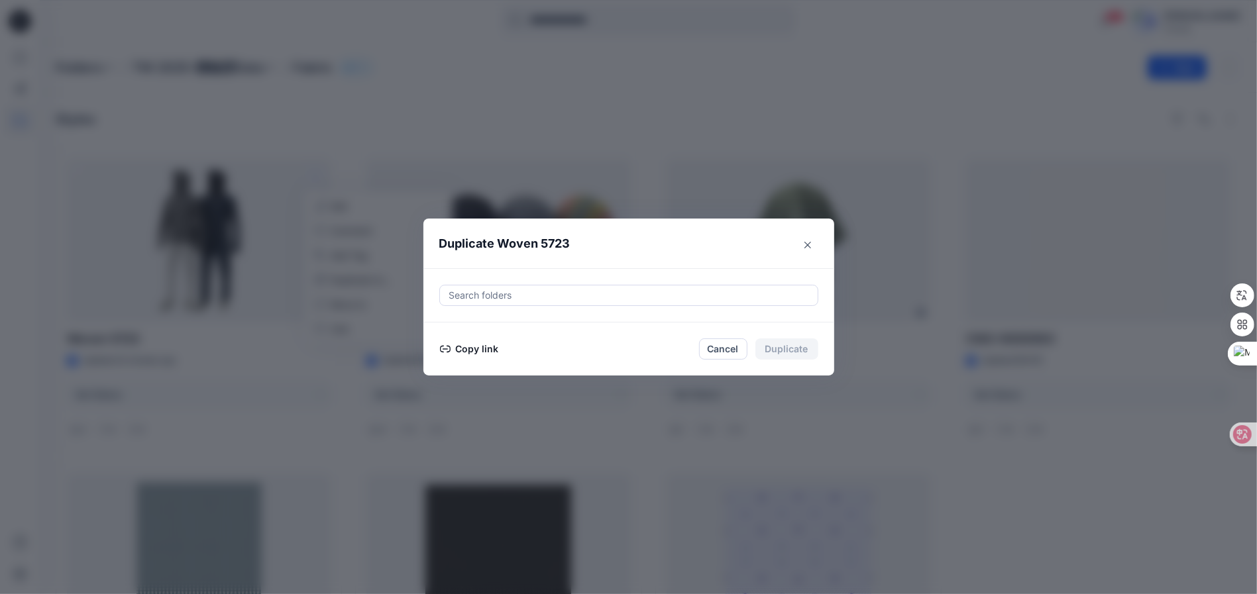
click at [535, 292] on div at bounding box center [629, 296] width 362 height 16
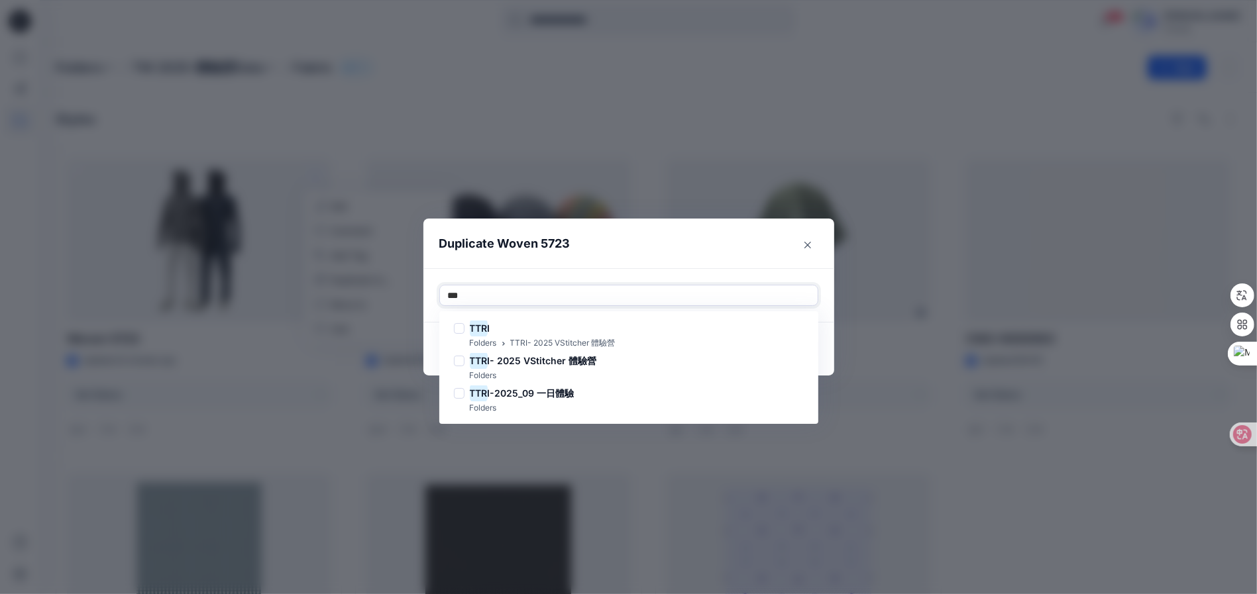
type input "****"
click at [559, 393] on span "-2025_09 一日體驗" at bounding box center [532, 393] width 84 height 11
click at [492, 405] on p "Folders" at bounding box center [483, 409] width 27 height 14
click at [459, 394] on div at bounding box center [459, 393] width 11 height 11
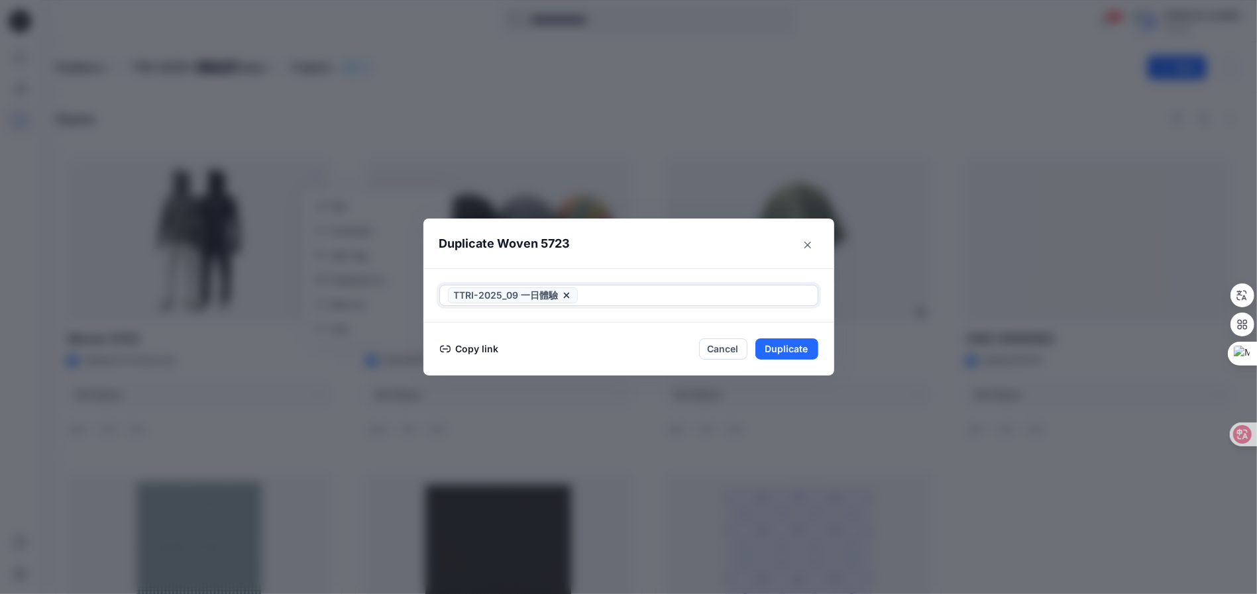
click at [624, 292] on div at bounding box center [695, 296] width 229 height 16
click at [795, 352] on button "Duplicate" at bounding box center [786, 349] width 63 height 21
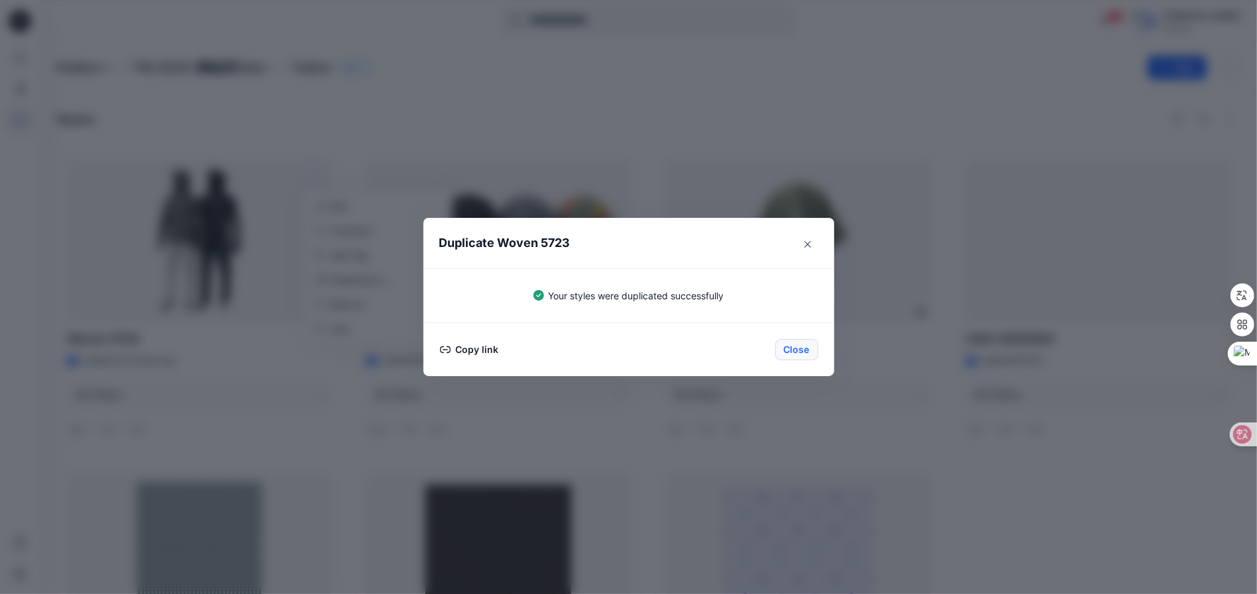
click at [814, 349] on button "Close" at bounding box center [796, 349] width 43 height 21
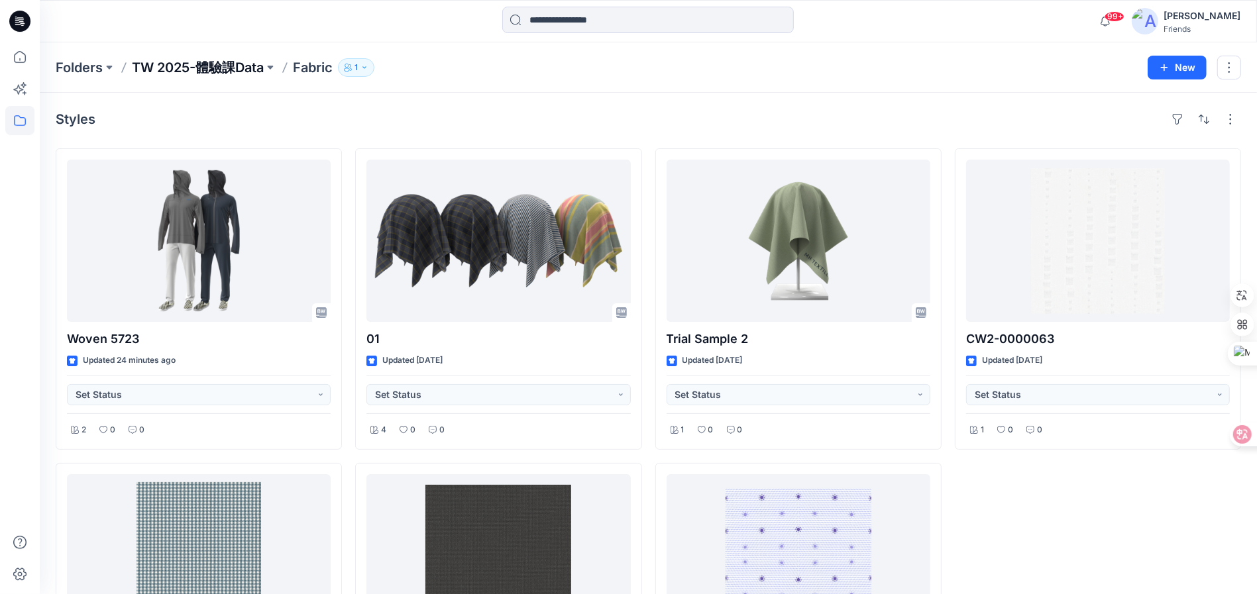
click at [225, 70] on p "TW 2025-體驗課Data" at bounding box center [198, 67] width 132 height 19
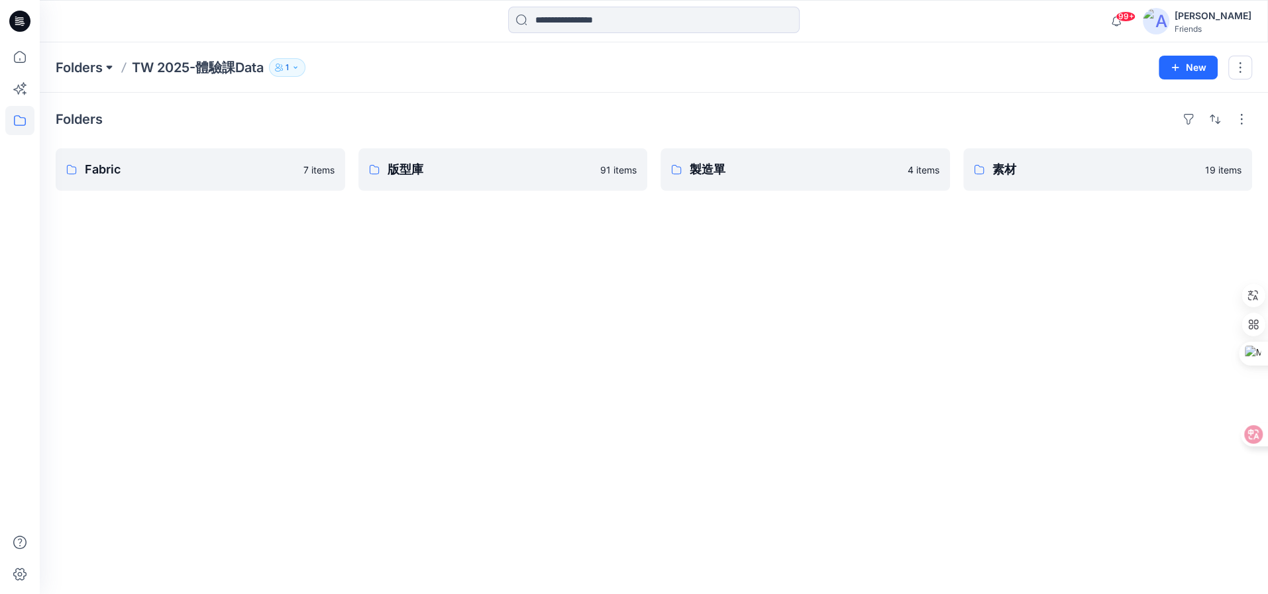
click at [105, 70] on button at bounding box center [109, 67] width 13 height 19
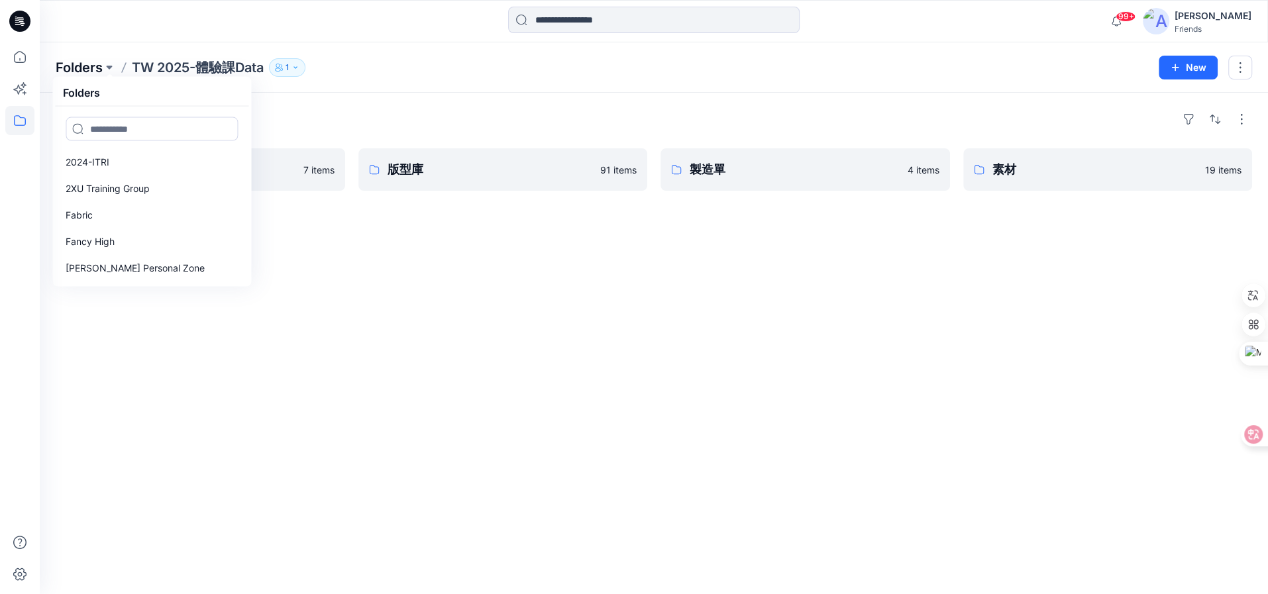
click at [80, 64] on p "Folders" at bounding box center [79, 67] width 47 height 19
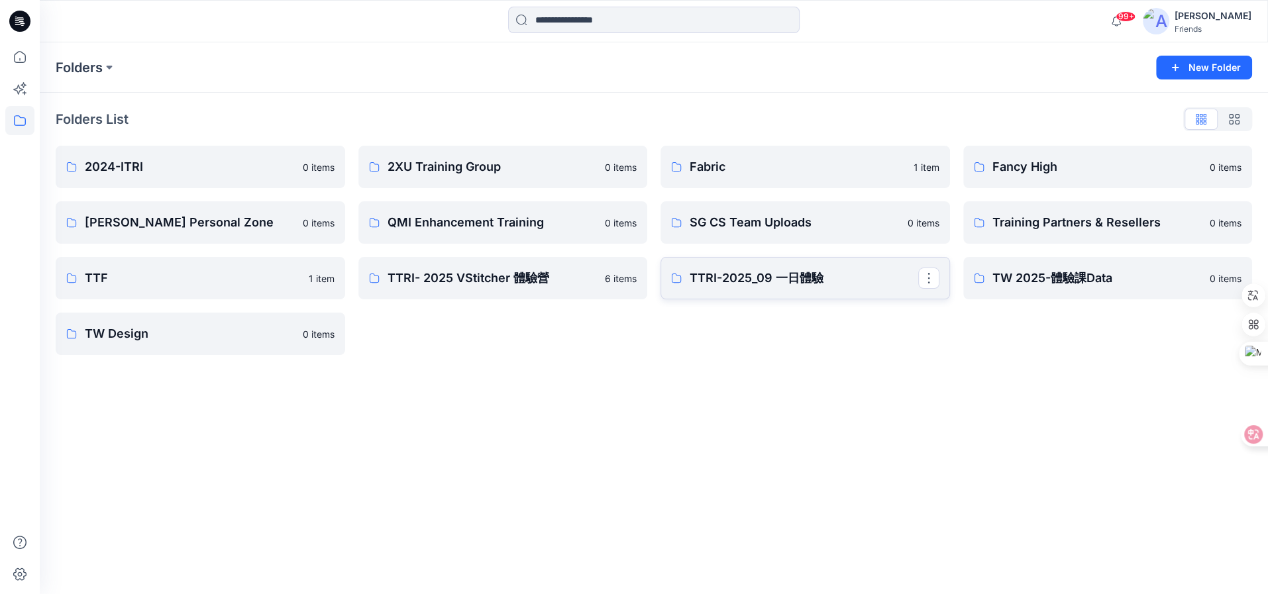
click at [770, 277] on p "TTRI-2025_09 一日體驗" at bounding box center [804, 278] width 229 height 19
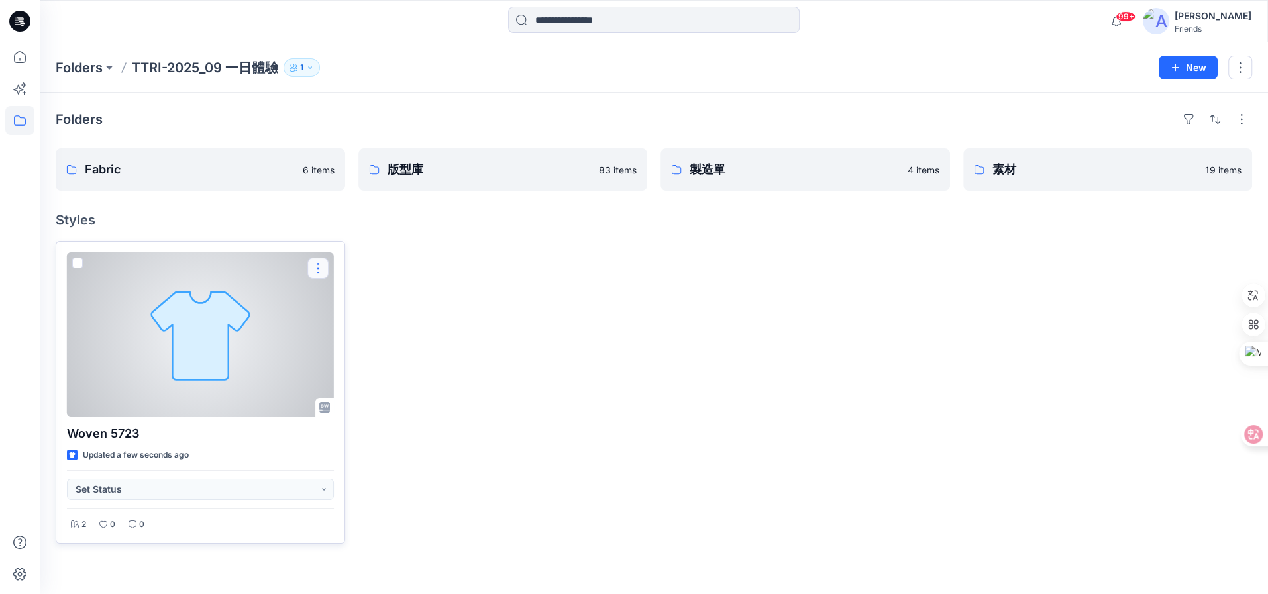
click at [321, 270] on button "button" at bounding box center [317, 268] width 21 height 21
click at [364, 398] on p "Move to" at bounding box center [351, 397] width 35 height 14
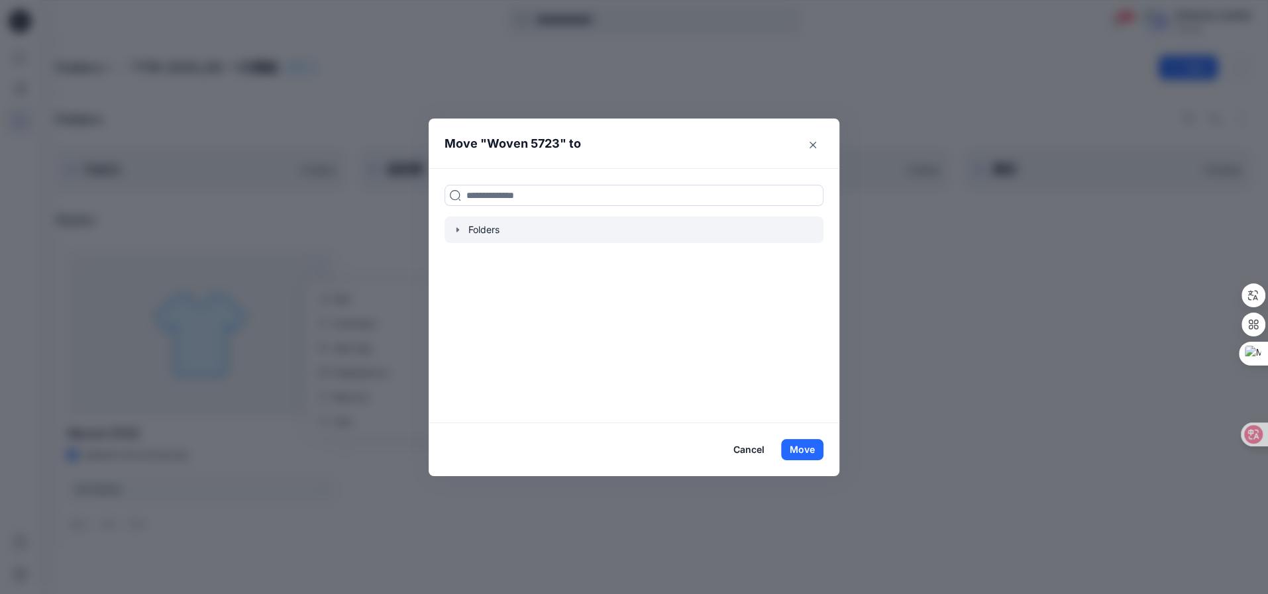
click at [497, 224] on div at bounding box center [634, 230] width 379 height 27
click at [457, 228] on icon "button" at bounding box center [458, 230] width 11 height 11
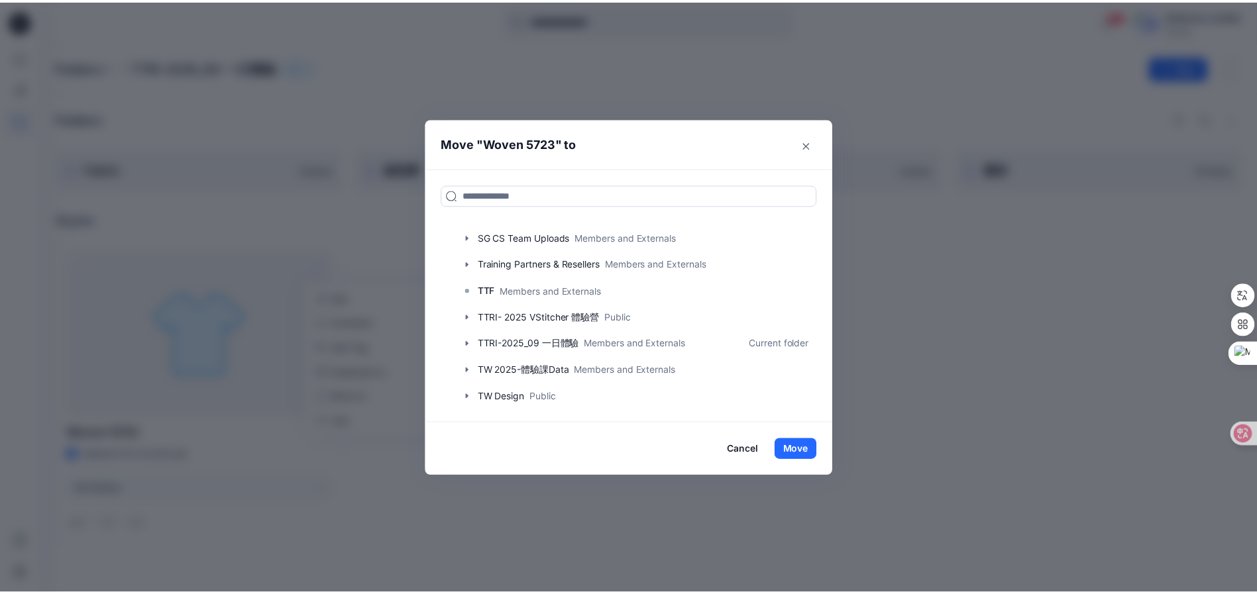
scroll to position [127, 0]
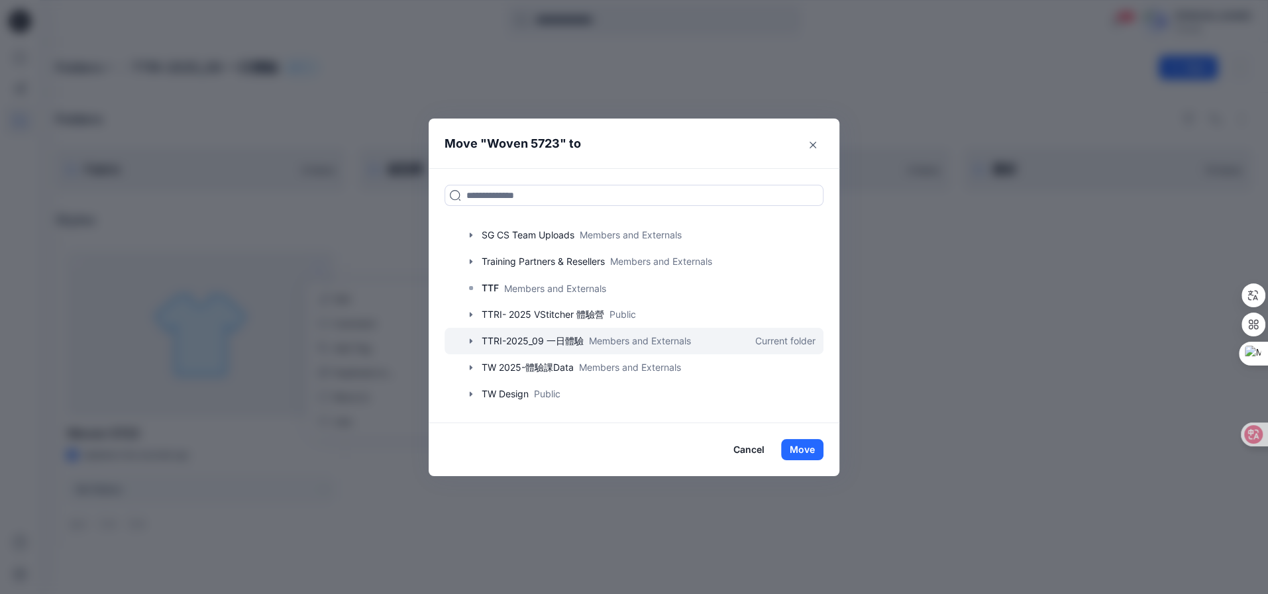
click at [469, 342] on icon "button" at bounding box center [471, 341] width 11 height 11
click at [483, 369] on rect at bounding box center [484, 368] width 4 height 4
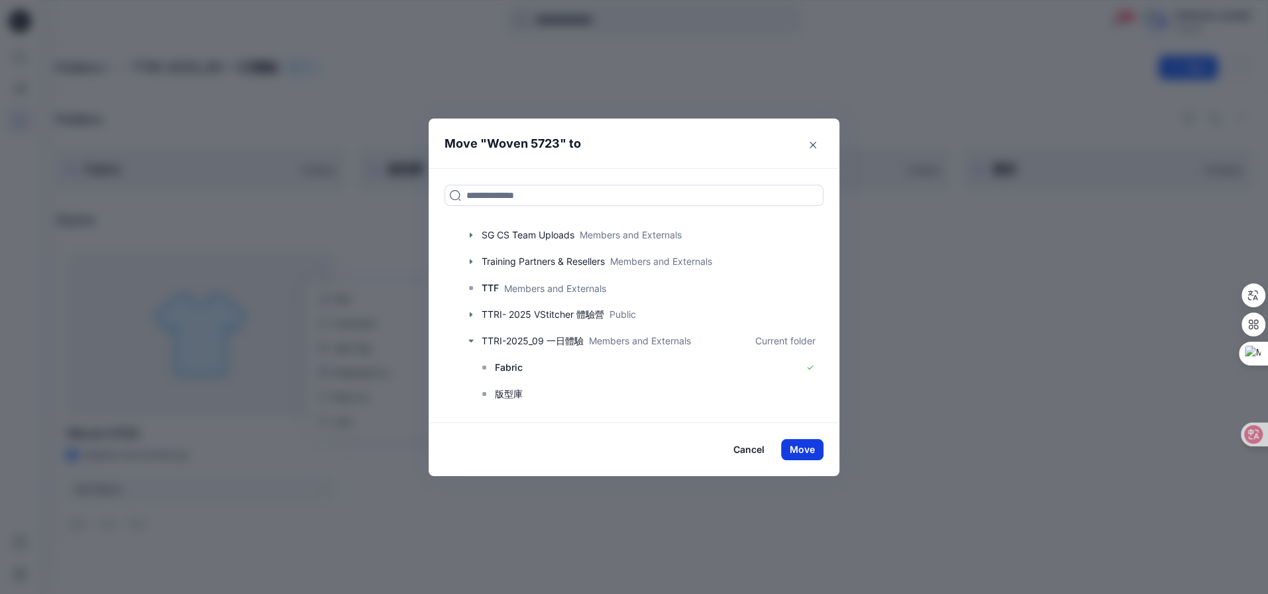
click at [804, 449] on button "Move" at bounding box center [802, 449] width 42 height 21
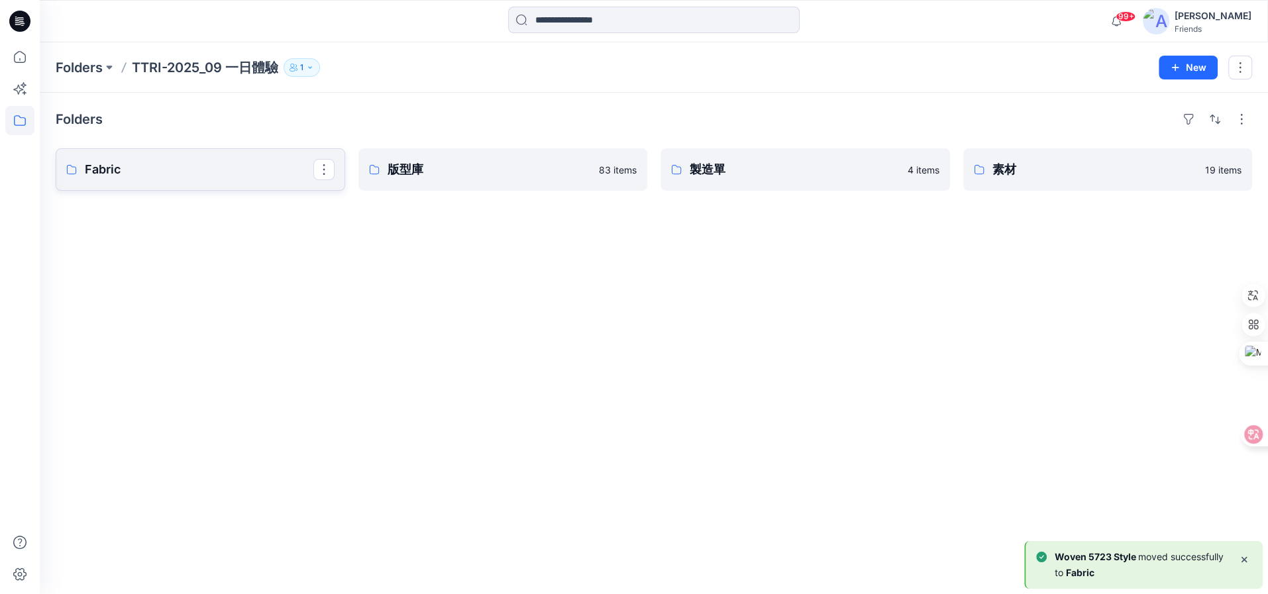
click at [214, 170] on p "Fabric" at bounding box center [199, 169] width 229 height 19
